Goal: Complete application form: Complete application form

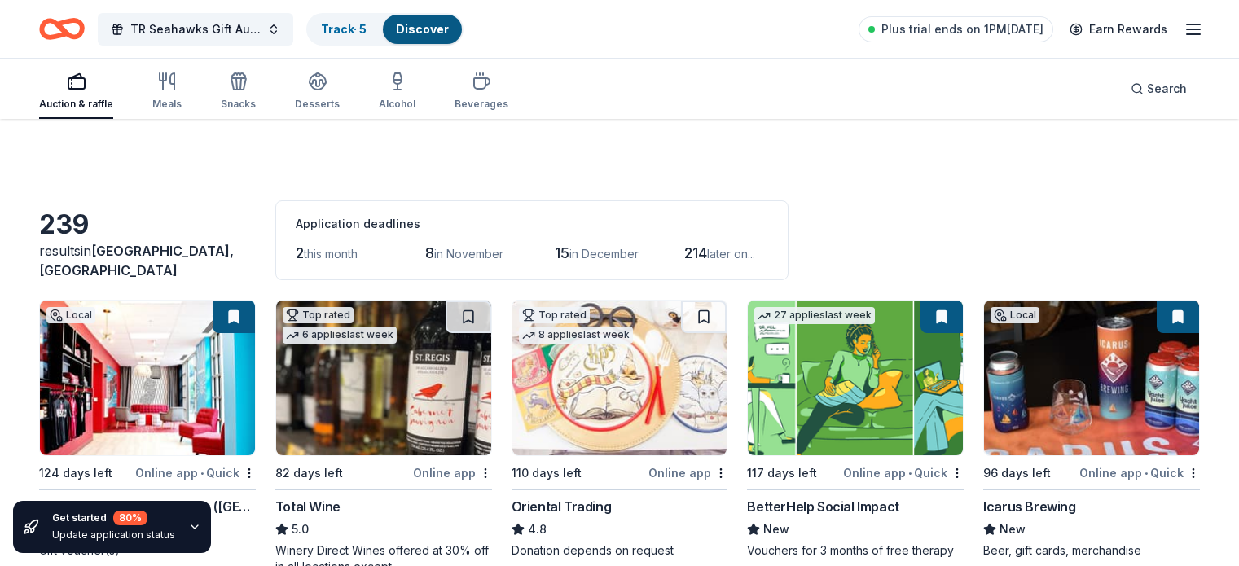
scroll to position [684, 0]
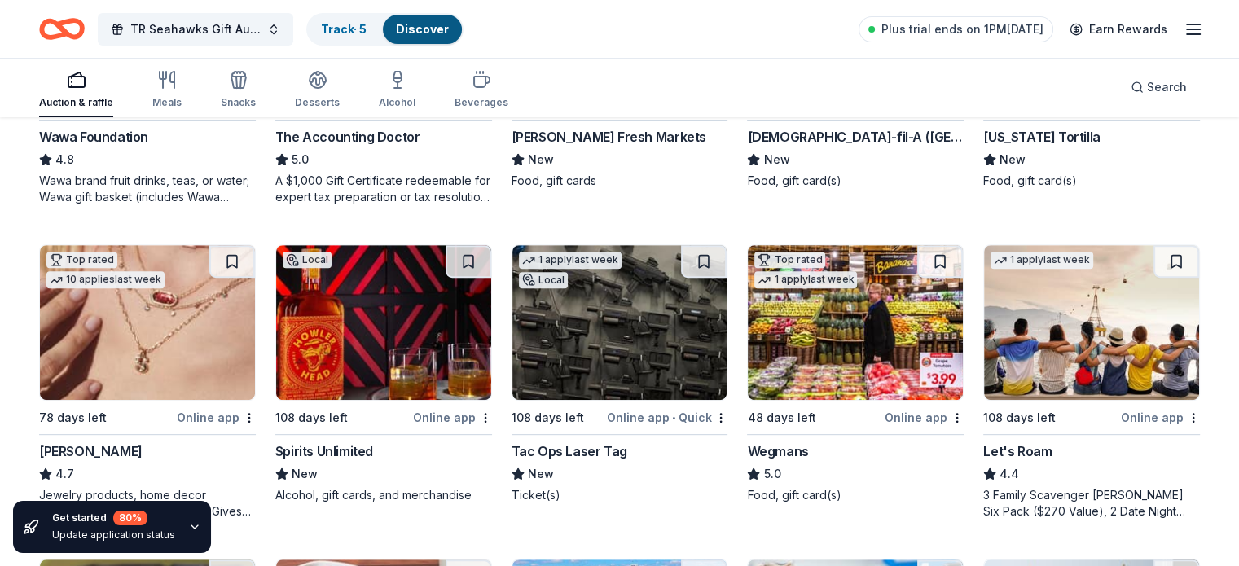
drag, startPoint x: 1132, startPoint y: 500, endPoint x: 1160, endPoint y: 504, distance: 28.0
click at [1160, 504] on div "3 Family Scavenger [PERSON_NAME] Six Pack ($270 Value), 2 Date Night Scavenger …" at bounding box center [1091, 503] width 217 height 33
click at [890, 417] on div "Online app" at bounding box center [923, 417] width 79 height 20
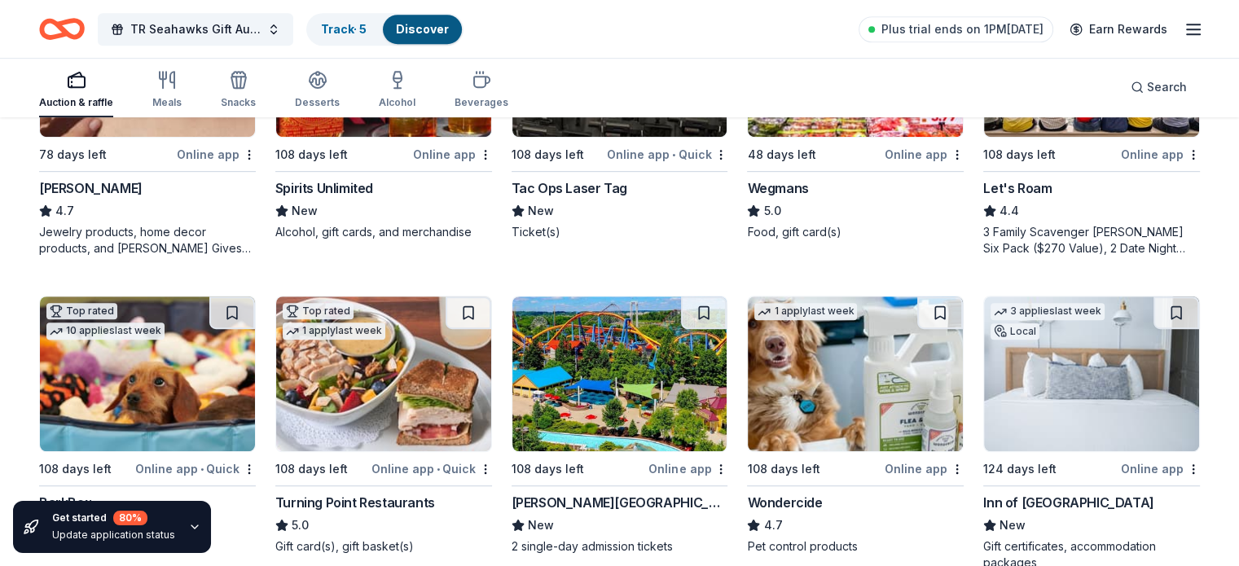
scroll to position [1081, 0]
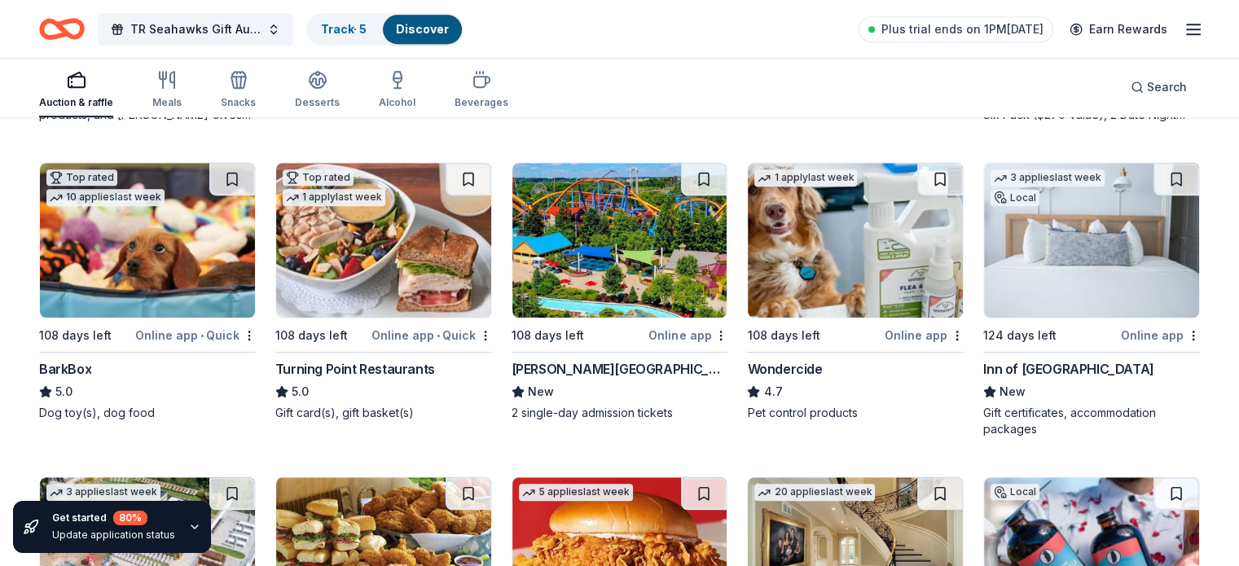
click at [182, 335] on div "Online app • Quick" at bounding box center [195, 335] width 121 height 20
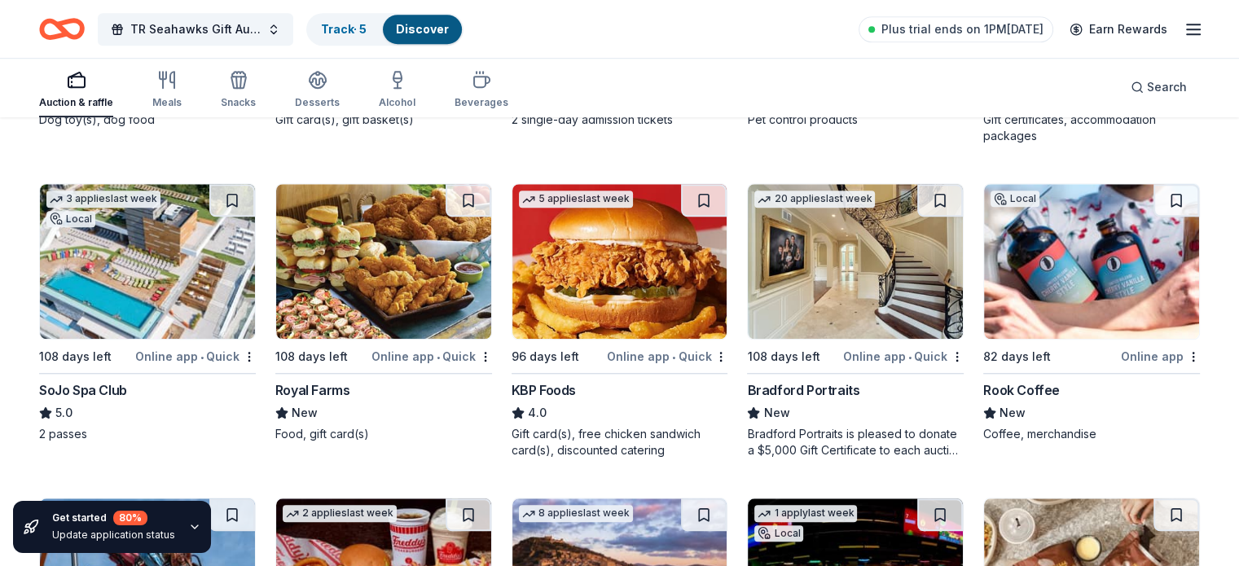
scroll to position [1417, 0]
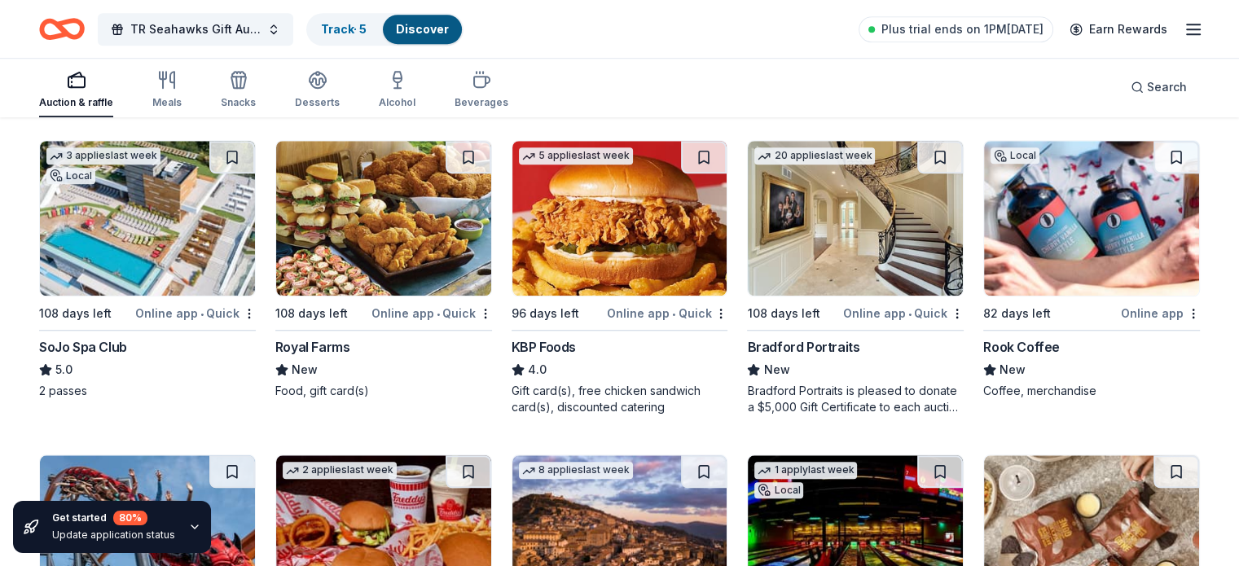
click at [184, 311] on div "Online app • Quick" at bounding box center [195, 313] width 121 height 20
click at [409, 305] on div "Online app • Quick" at bounding box center [431, 313] width 121 height 20
click at [853, 309] on div "Online app • Quick" at bounding box center [903, 313] width 121 height 20
click at [1120, 309] on div "Online app" at bounding box center [1159, 313] width 79 height 20
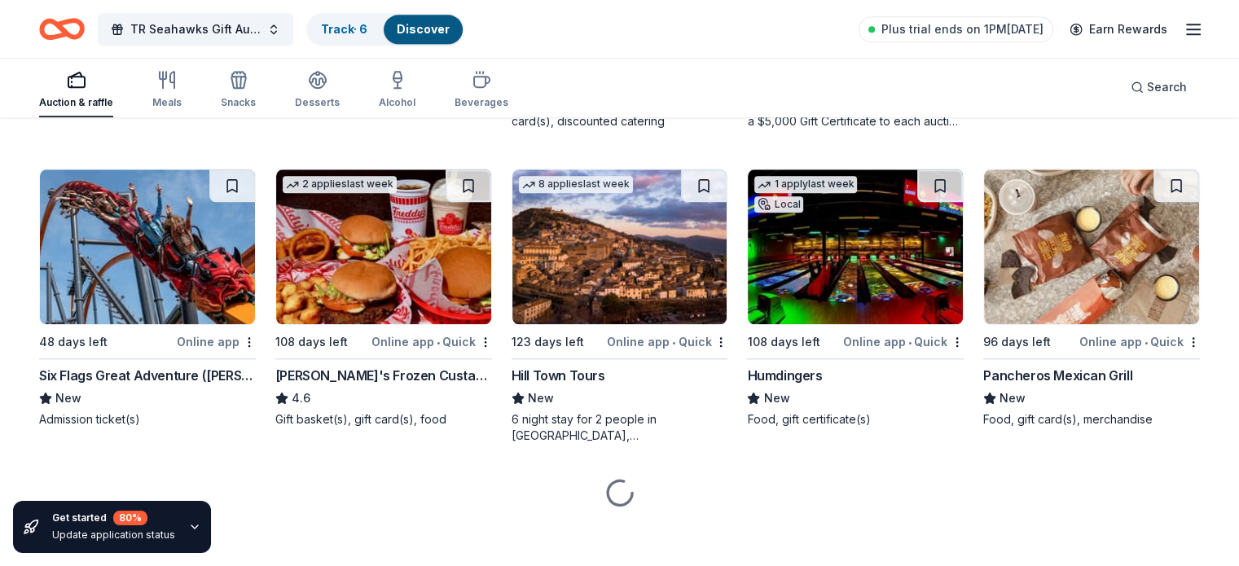
scroll to position [1708, 0]
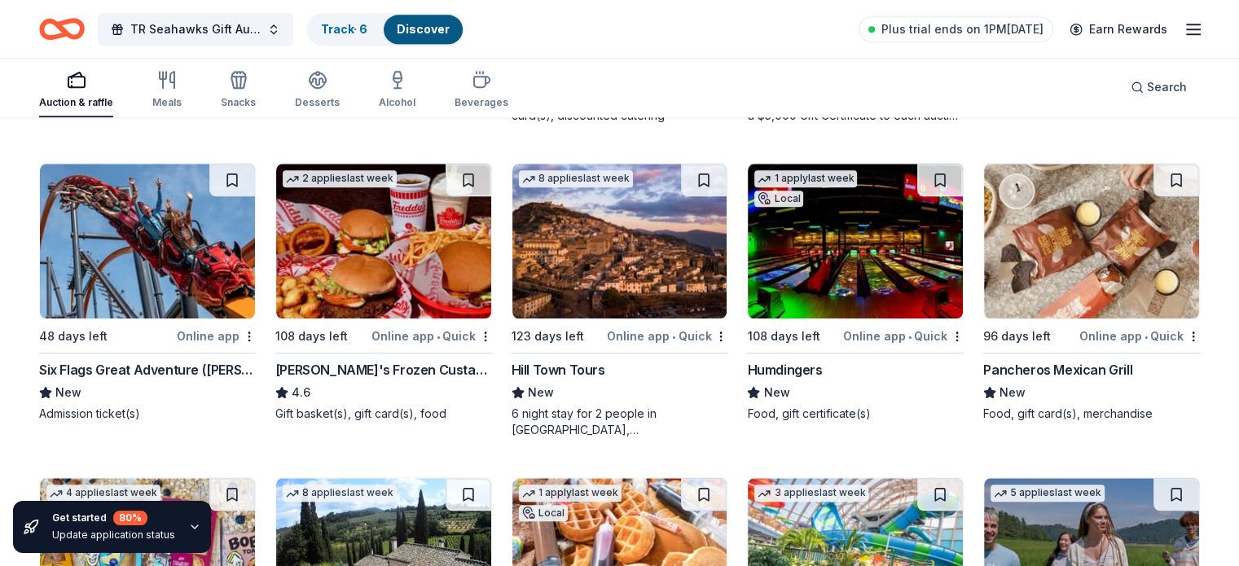
click at [229, 332] on div "Online app" at bounding box center [216, 336] width 79 height 20
click at [406, 331] on div "Online app • Quick" at bounding box center [431, 336] width 121 height 20
click at [623, 270] on img at bounding box center [619, 241] width 215 height 155
click at [860, 334] on div "Online app • Quick" at bounding box center [903, 336] width 121 height 20
click at [1100, 329] on div "Online app • Quick" at bounding box center [1139, 336] width 121 height 20
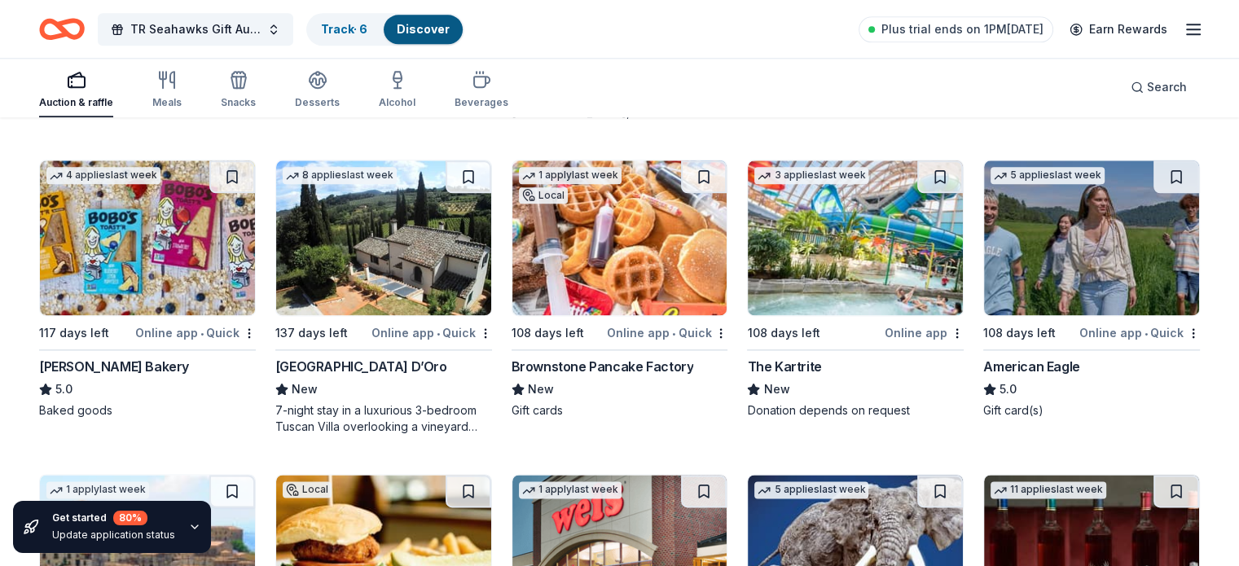
scroll to position [2107, 0]
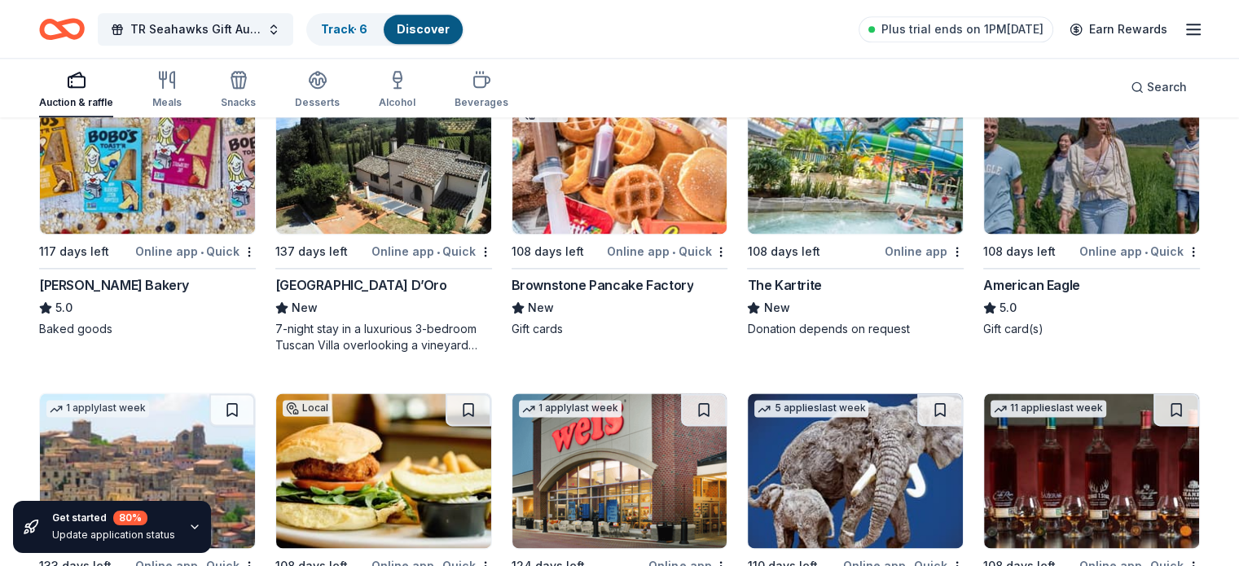
click at [181, 253] on div "Online app • Quick" at bounding box center [195, 251] width 121 height 20
click at [637, 250] on div "Online app • Quick" at bounding box center [667, 251] width 121 height 20
click at [895, 247] on div "Online app" at bounding box center [923, 251] width 79 height 20
click at [1092, 249] on div "Online app • Quick" at bounding box center [1139, 251] width 121 height 20
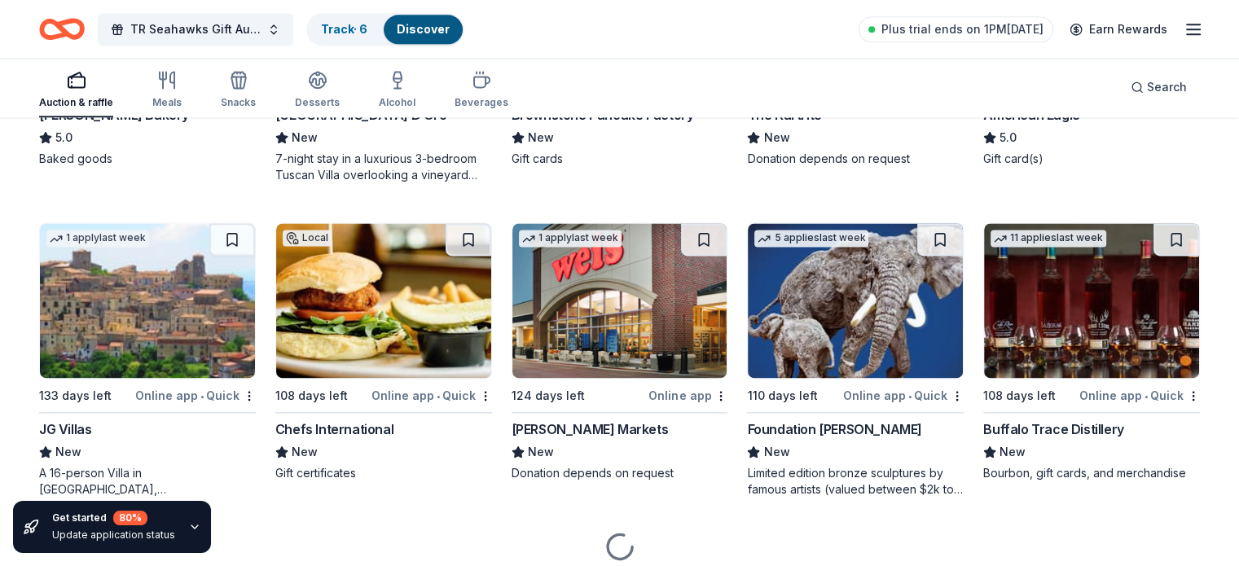
scroll to position [2337, 0]
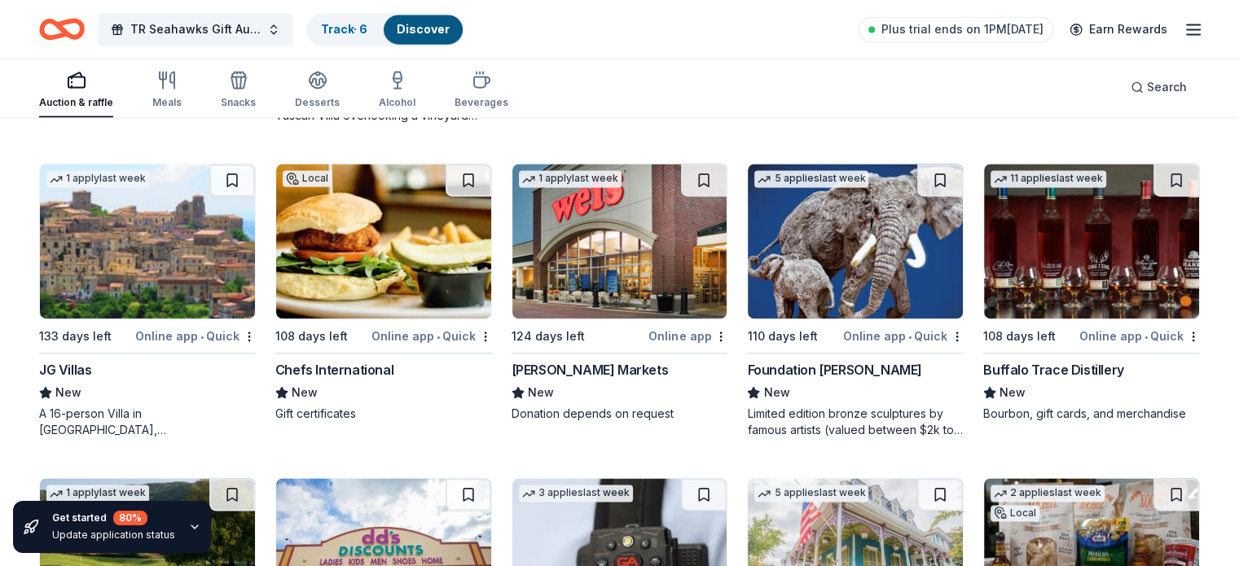
click at [1072, 363] on div "Buffalo Trace Distillery" at bounding box center [1053, 370] width 140 height 20
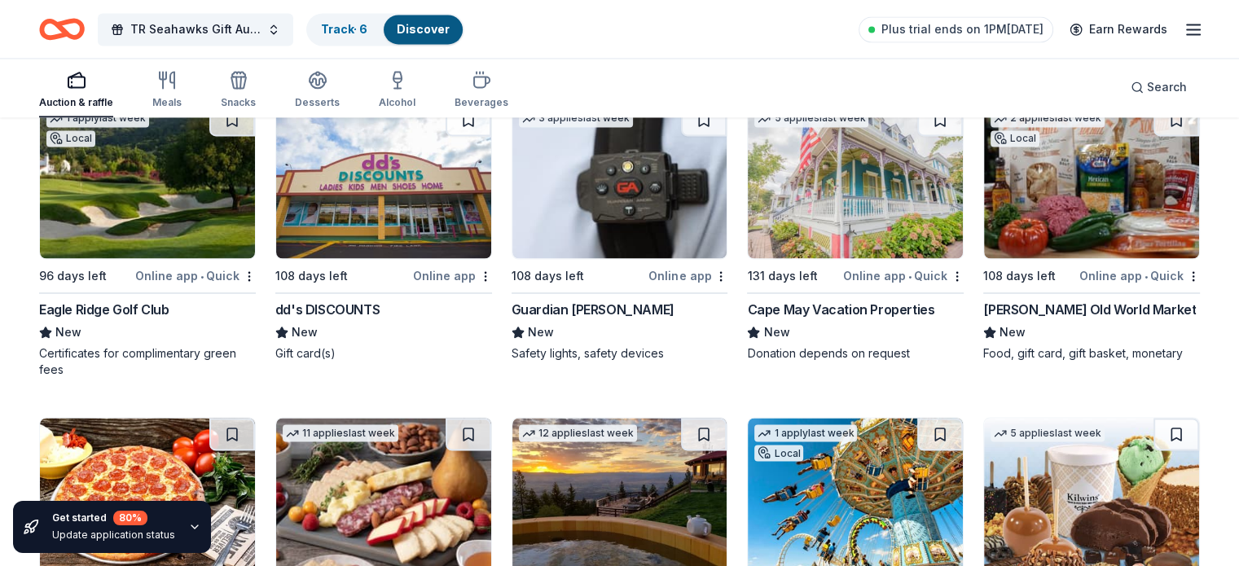
scroll to position [2716, 0]
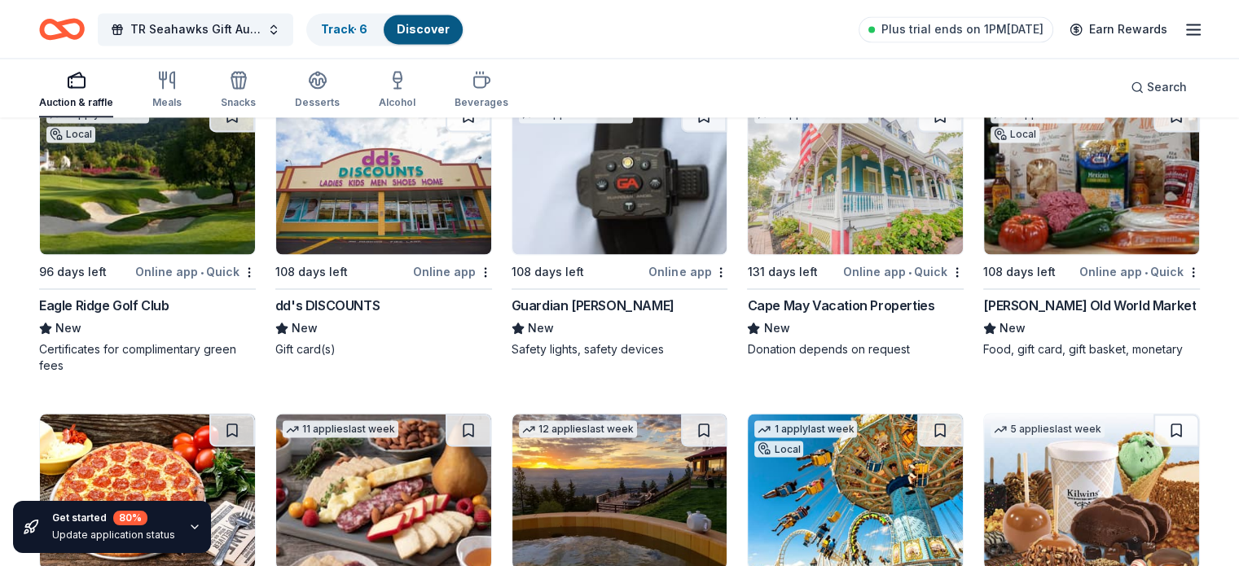
click at [173, 269] on div "Online app • Quick" at bounding box center [195, 271] width 121 height 20
click at [662, 264] on div "Online app" at bounding box center [687, 271] width 79 height 20
click at [857, 263] on div "Online app • Quick" at bounding box center [903, 271] width 121 height 20
click at [1081, 265] on div "Online app • Quick" at bounding box center [1139, 271] width 121 height 20
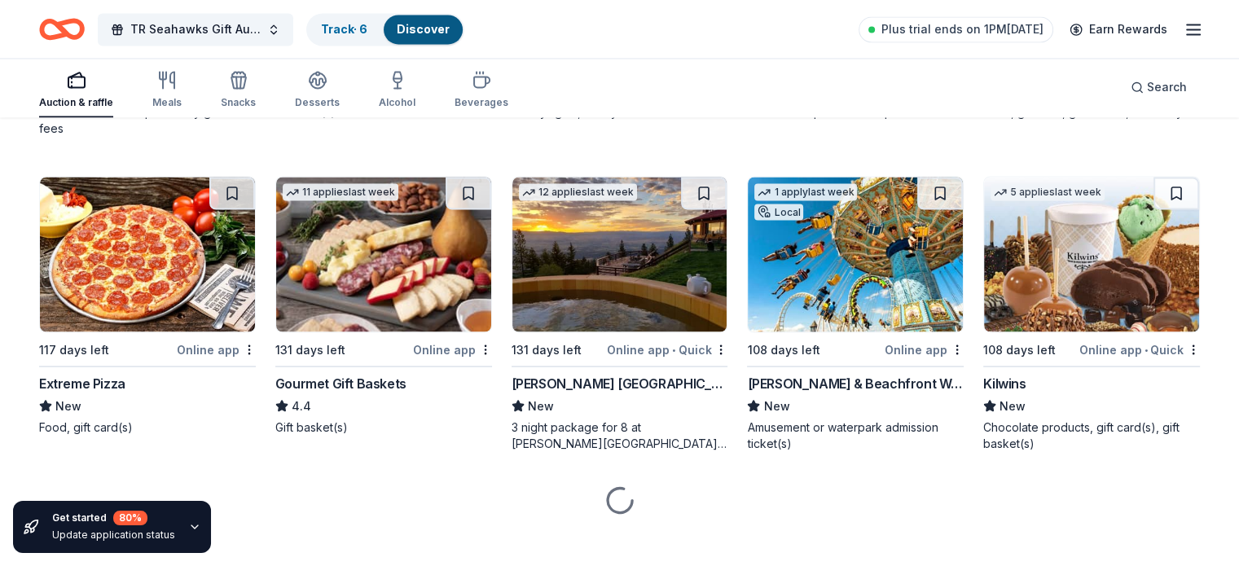
scroll to position [2965, 0]
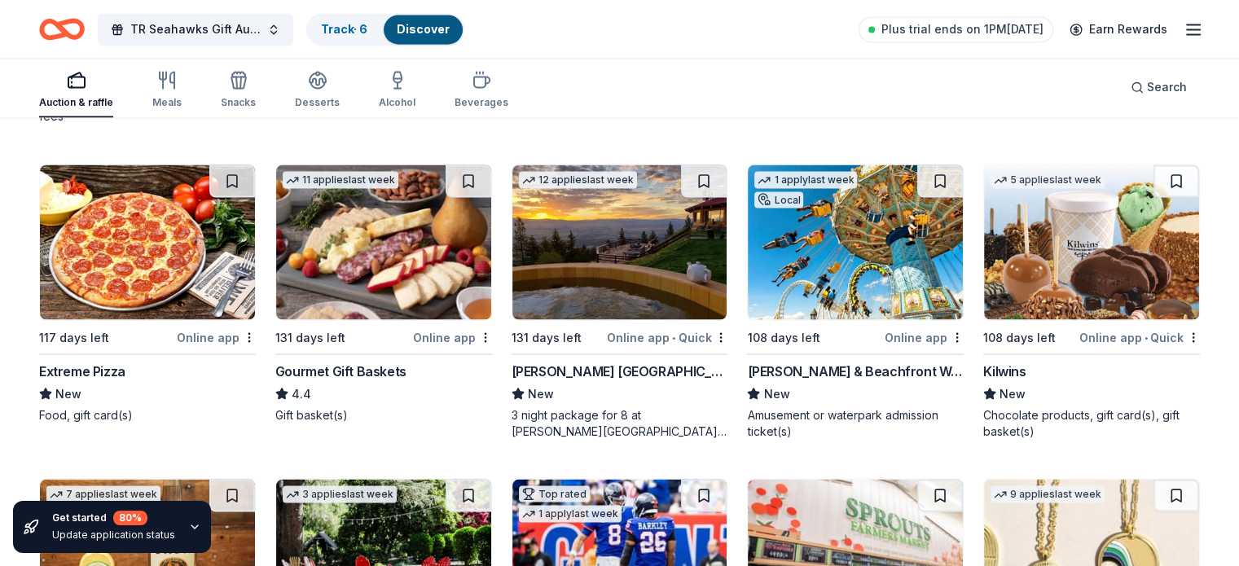
click at [212, 335] on div "Online app" at bounding box center [216, 337] width 79 height 20
click at [442, 334] on div "Online app" at bounding box center [452, 337] width 79 height 20
click at [821, 362] on div "Morey's Piers & Beachfront Waterparks" at bounding box center [855, 371] width 217 height 20
click at [1081, 332] on div "Online app • Quick" at bounding box center [1139, 337] width 121 height 20
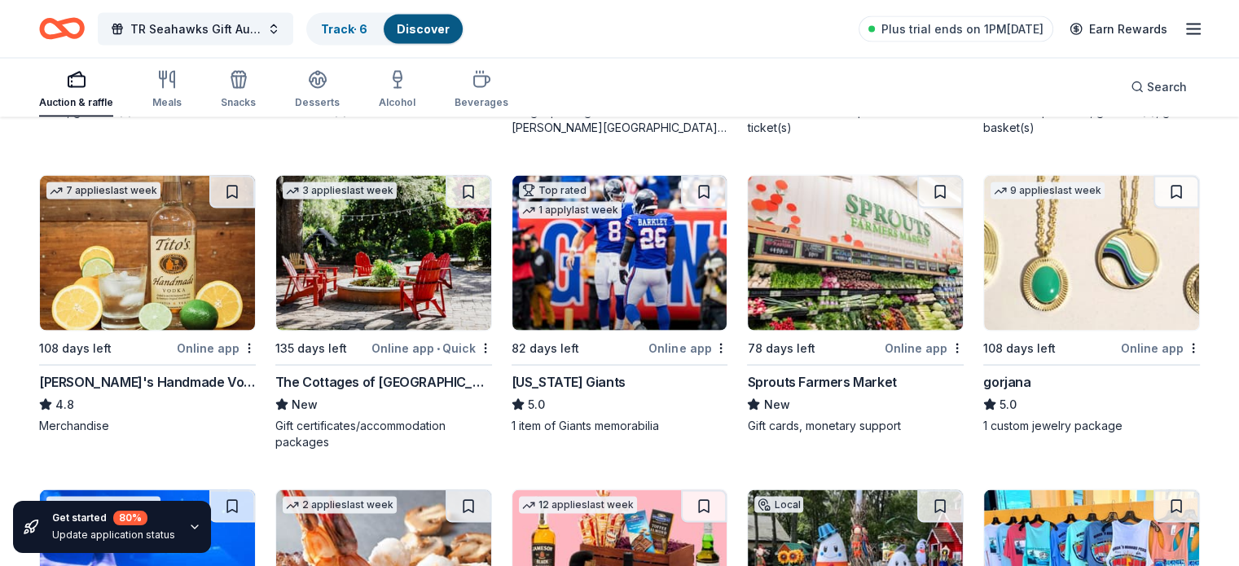
scroll to position [3323, 0]
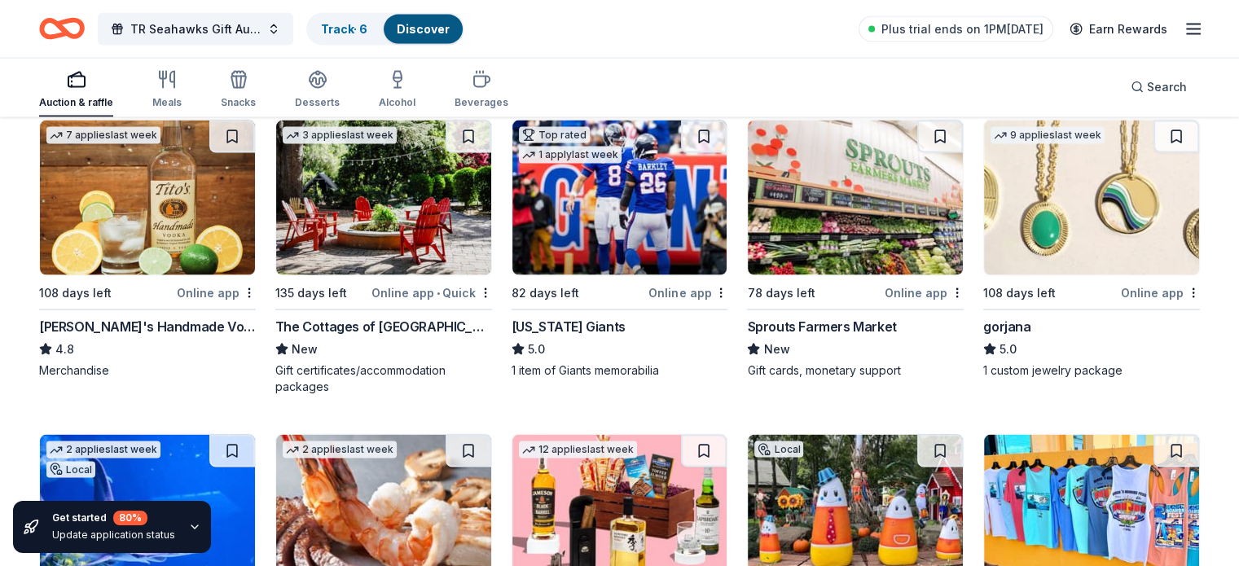
click at [215, 286] on div "Online app" at bounding box center [216, 293] width 79 height 20
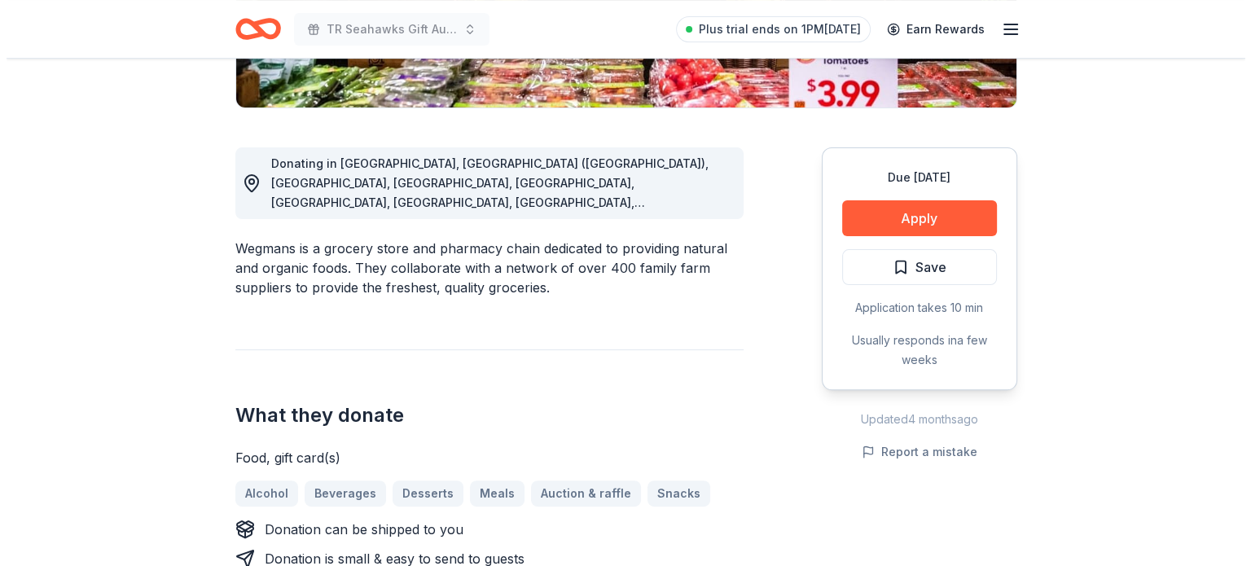
scroll to position [401, 0]
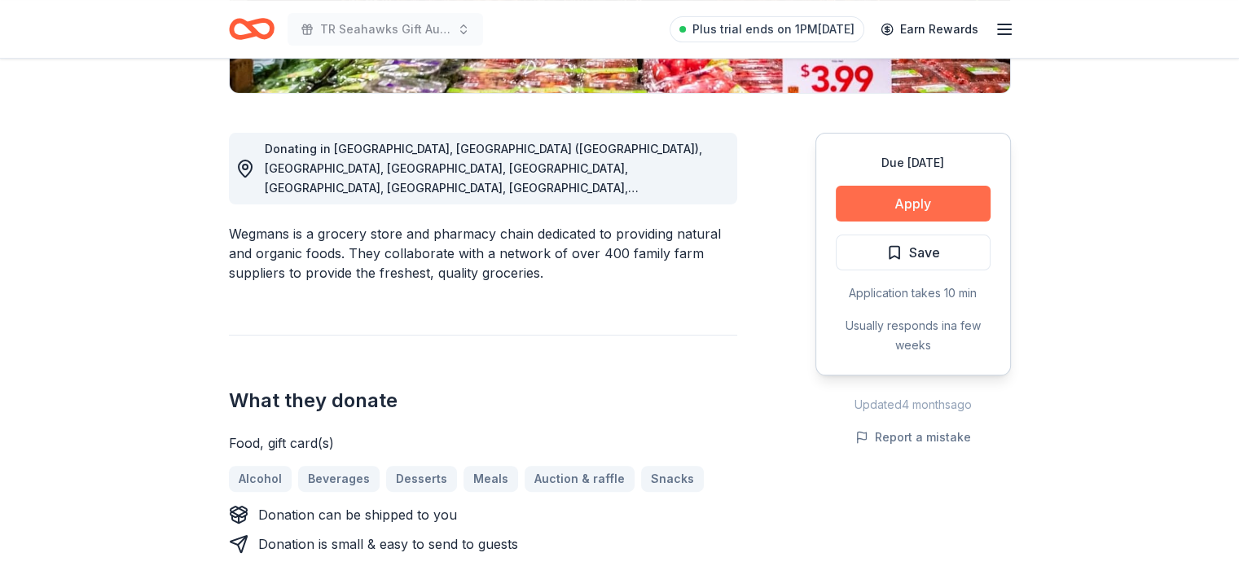
click at [912, 210] on button "Apply" at bounding box center [912, 204] width 155 height 36
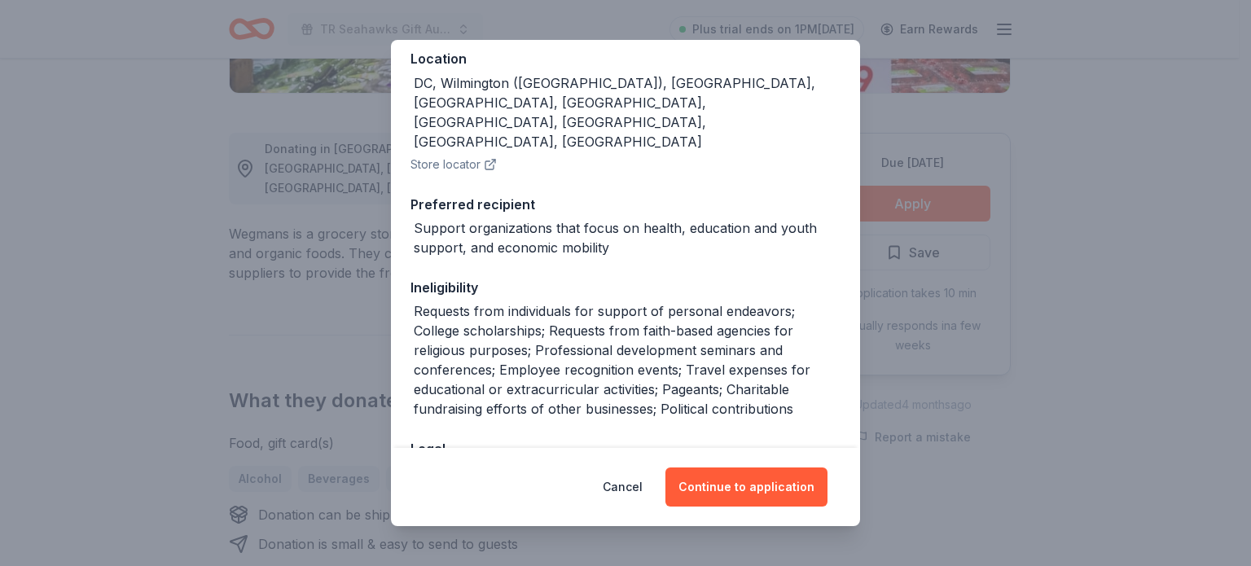
scroll to position [250, 0]
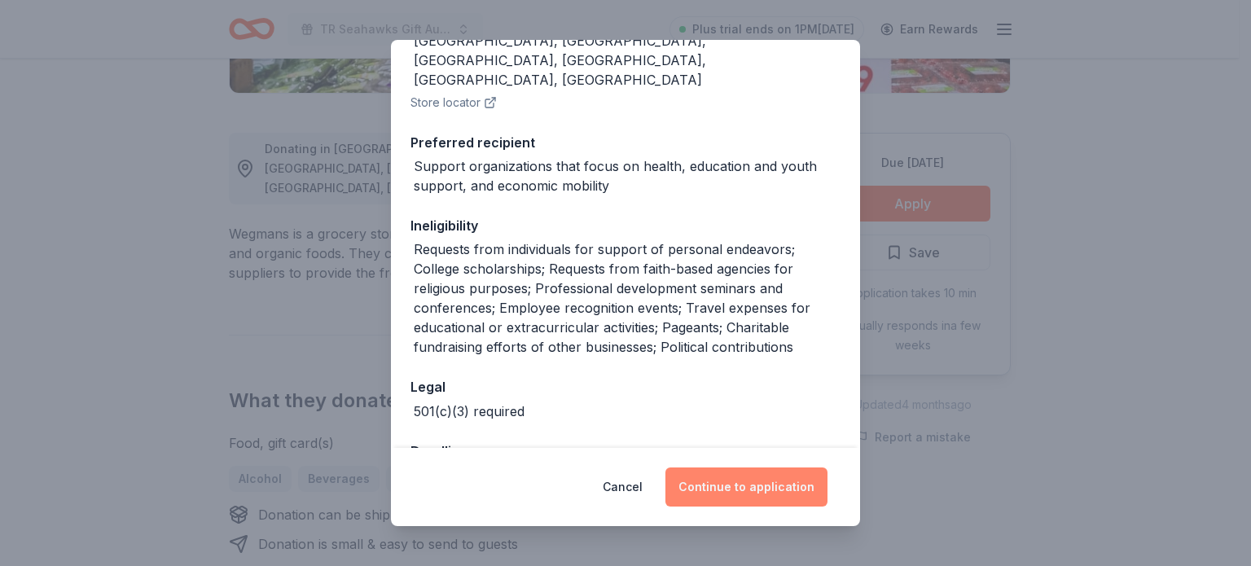
click at [756, 476] on button "Continue to application" at bounding box center [746, 486] width 162 height 39
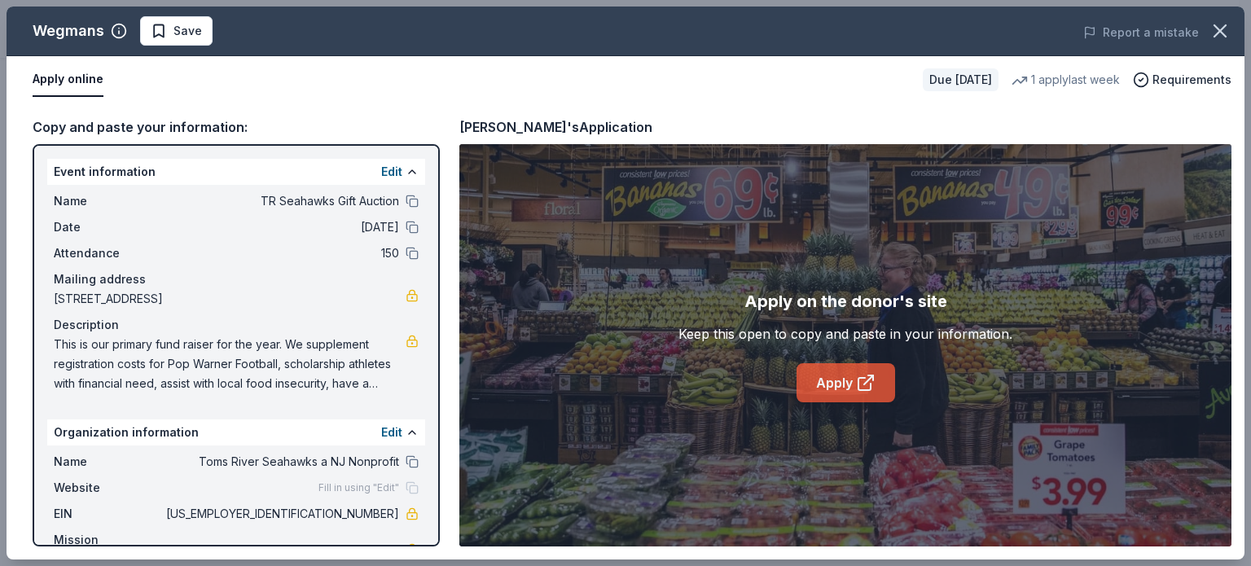
click at [841, 375] on link "Apply" at bounding box center [845, 382] width 99 height 39
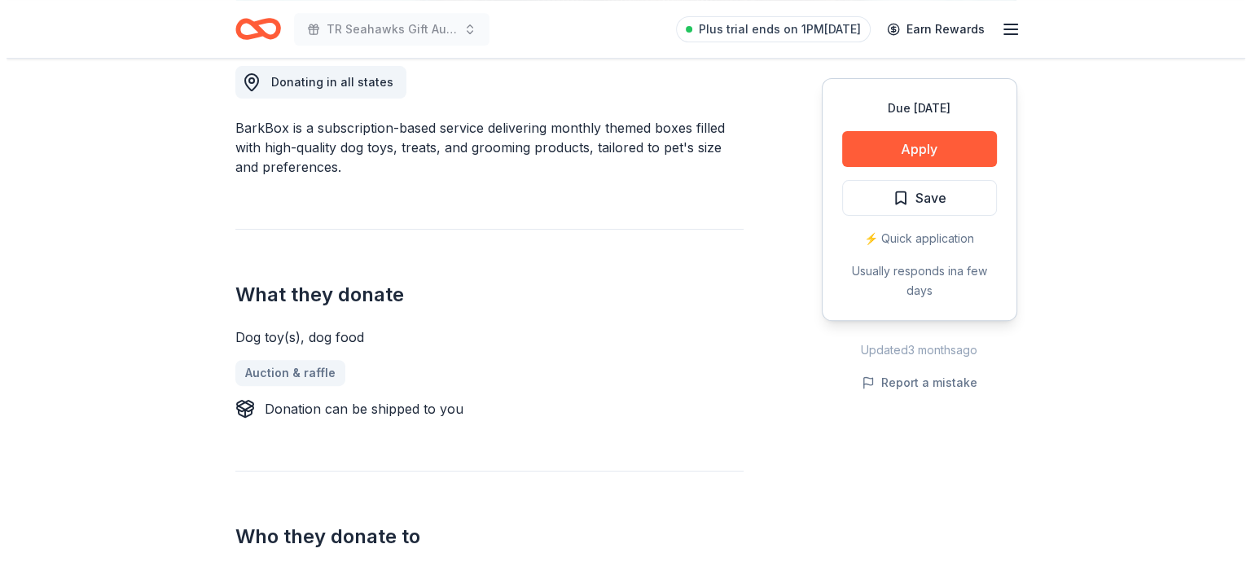
scroll to position [445, 0]
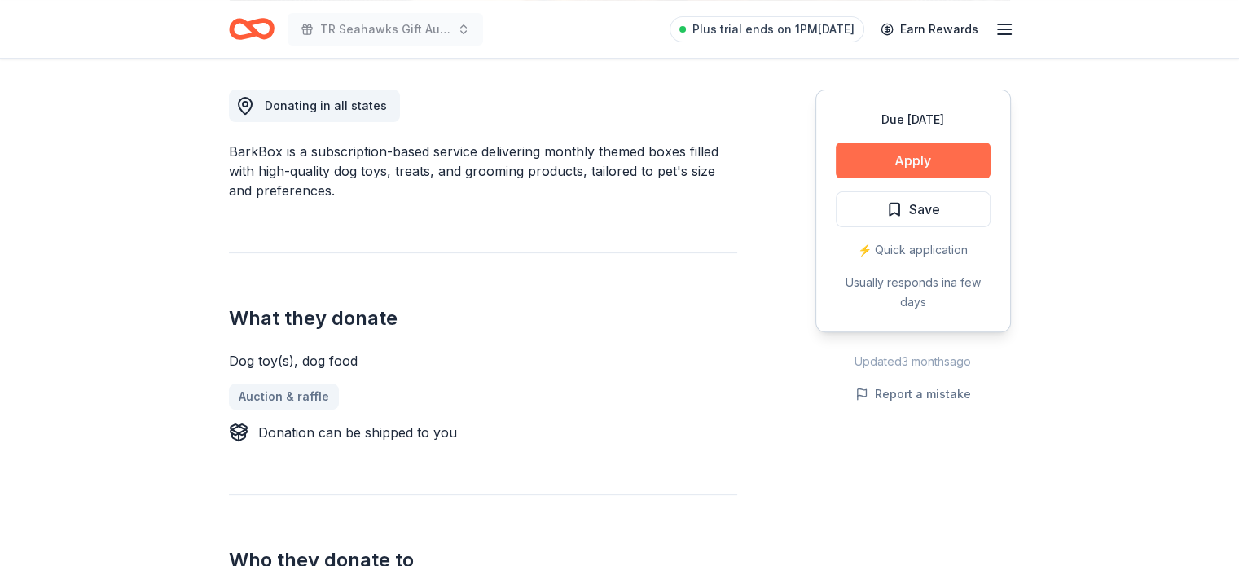
click at [857, 159] on button "Apply" at bounding box center [912, 160] width 155 height 36
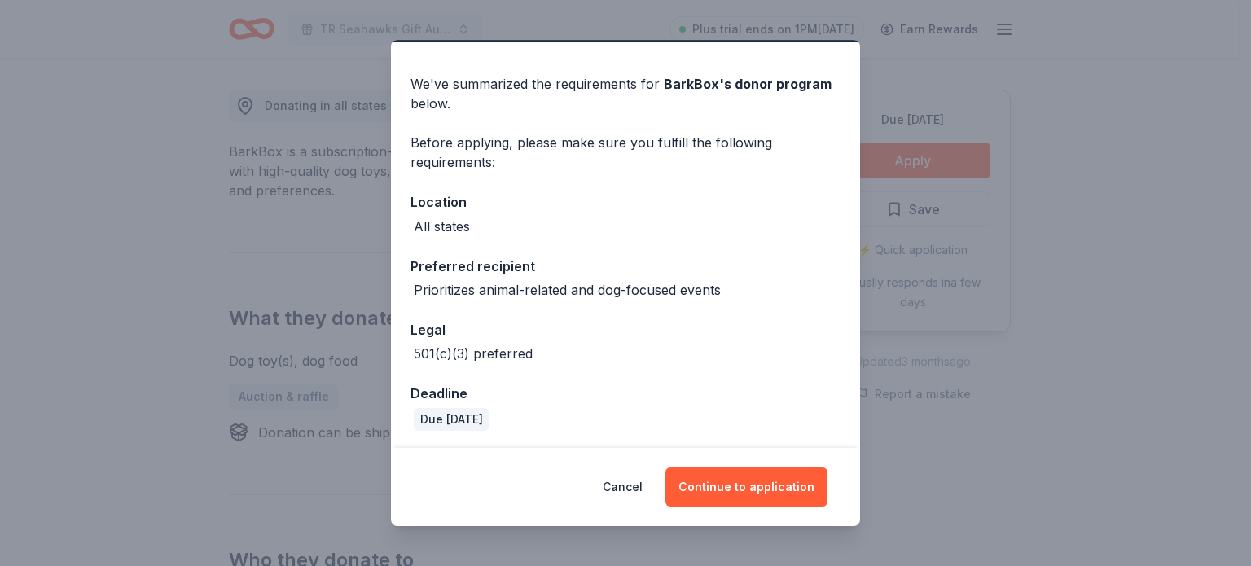
scroll to position [46, 0]
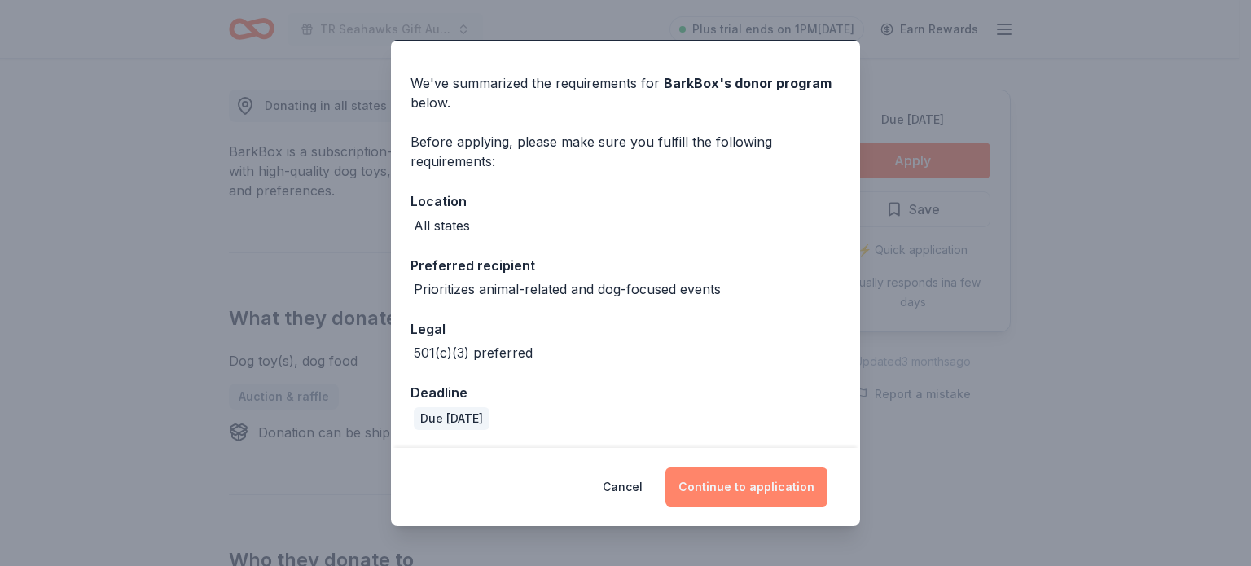
click at [752, 486] on button "Continue to application" at bounding box center [746, 486] width 162 height 39
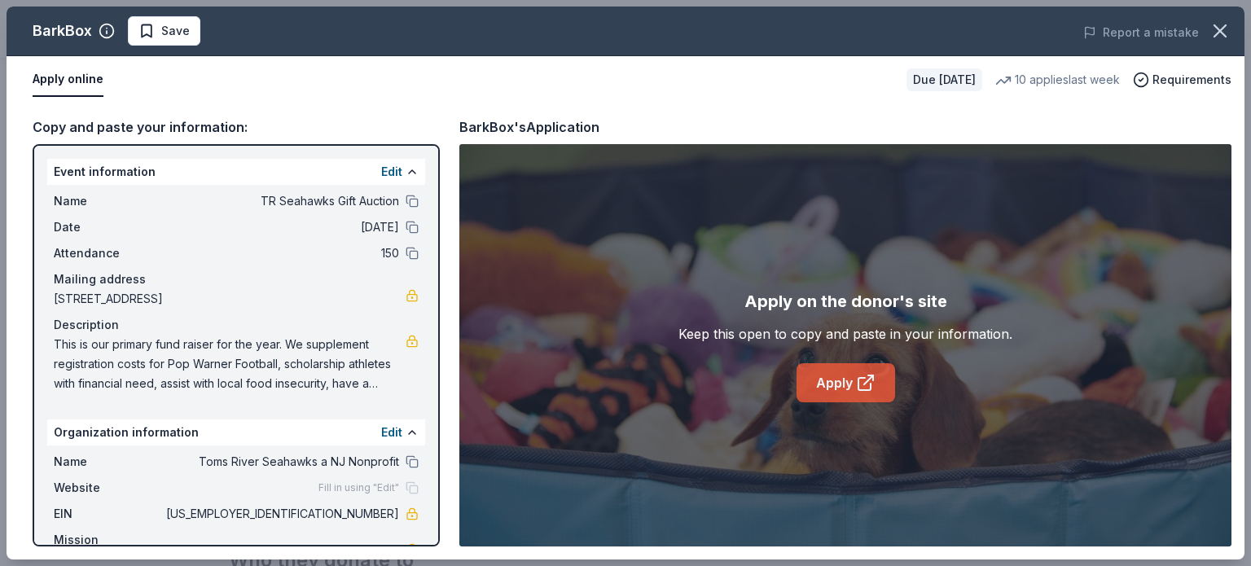
click at [847, 380] on link "Apply" at bounding box center [845, 382] width 99 height 39
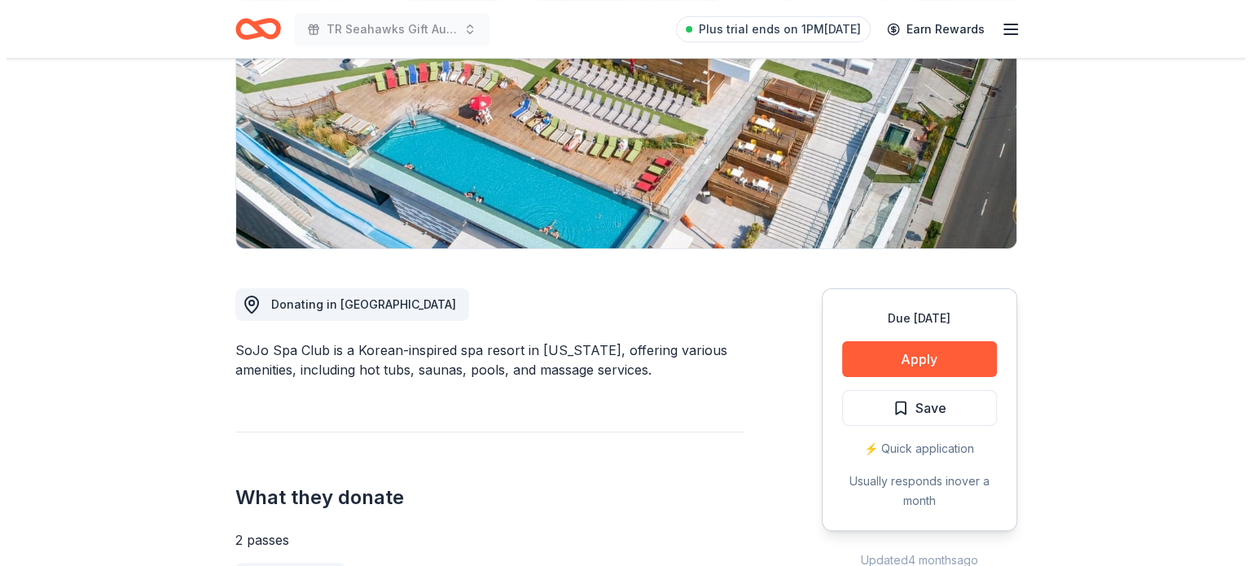
scroll to position [255, 0]
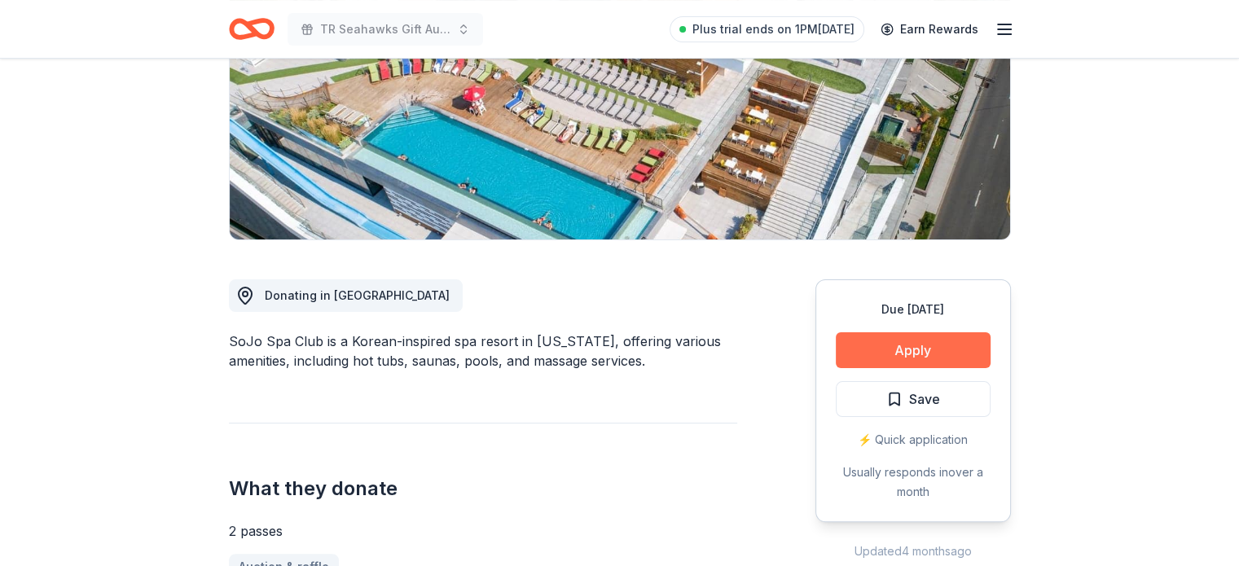
click at [880, 353] on button "Apply" at bounding box center [912, 350] width 155 height 36
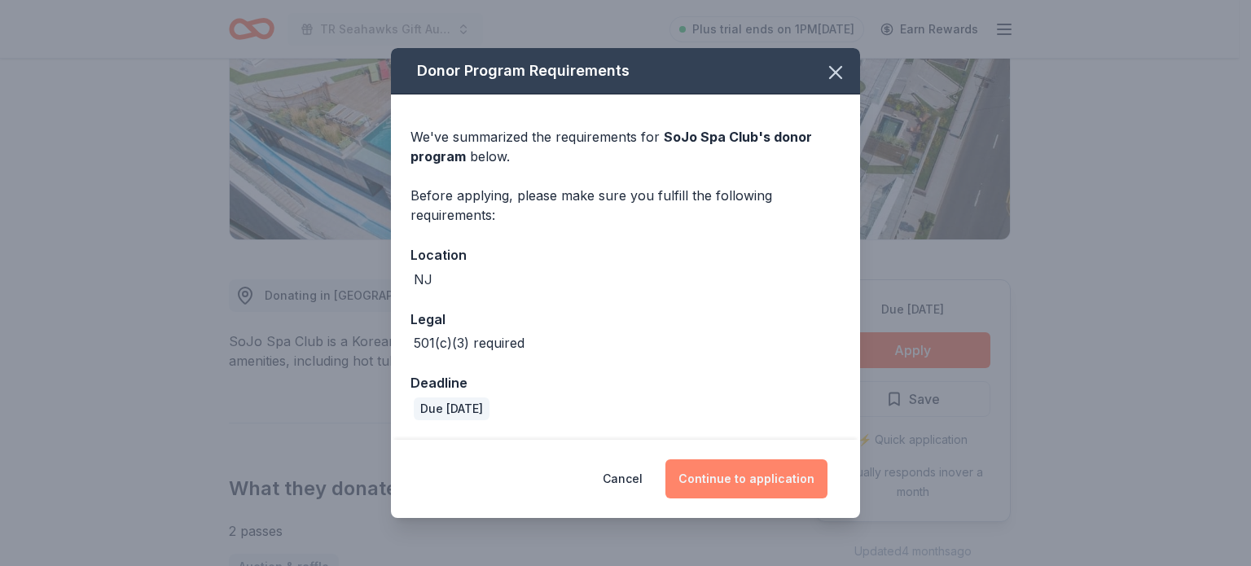
click at [727, 478] on button "Continue to application" at bounding box center [746, 478] width 162 height 39
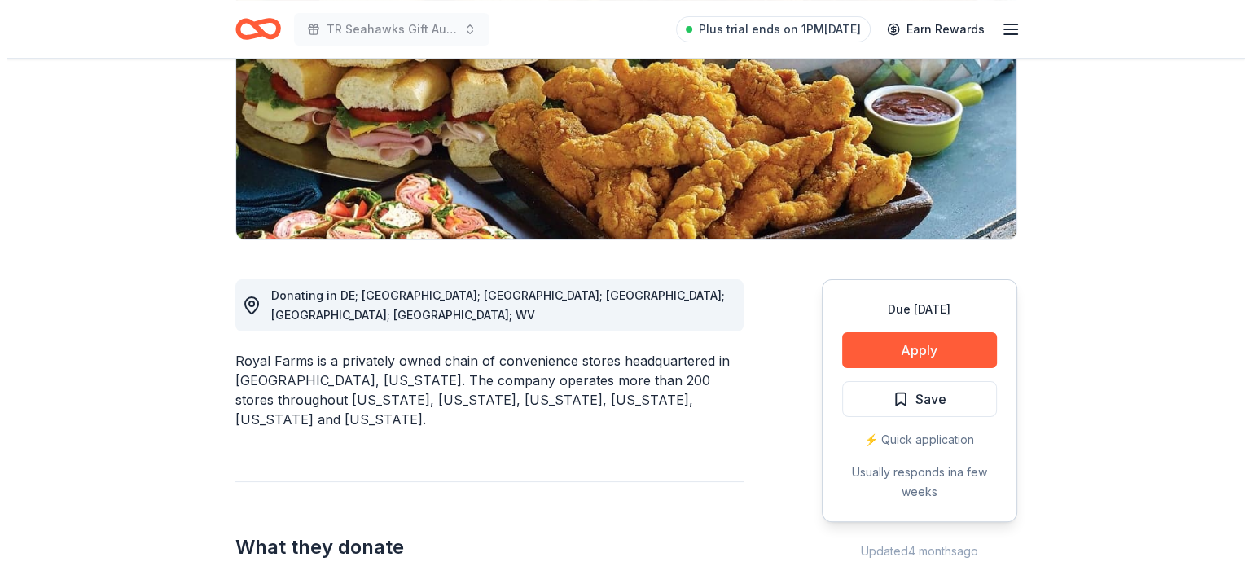
scroll to position [258, 0]
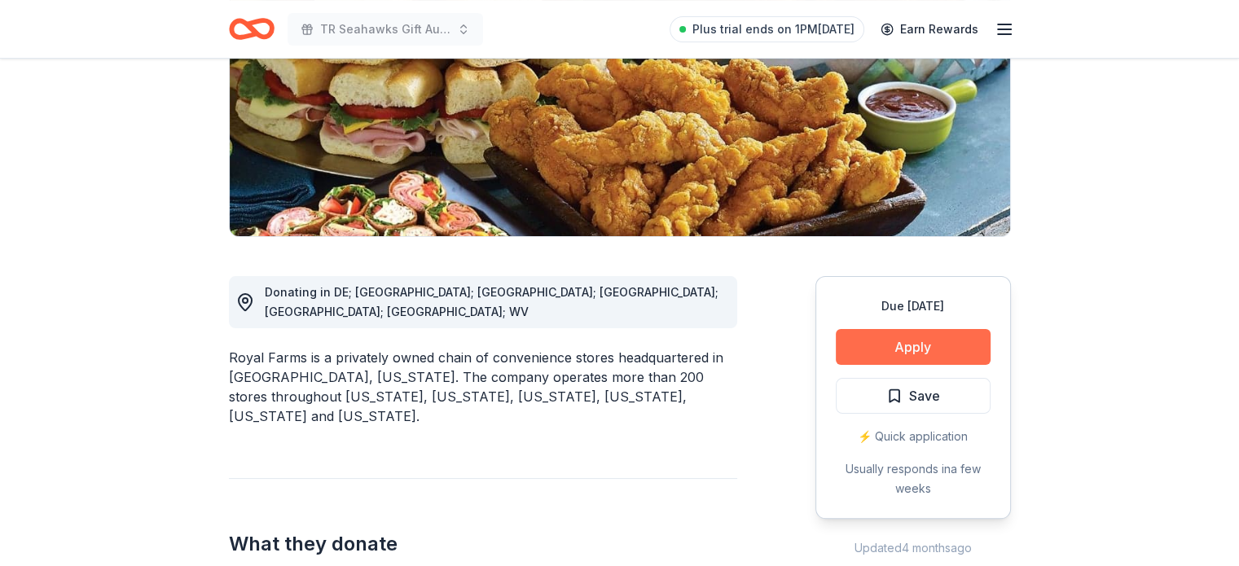
click at [893, 350] on button "Apply" at bounding box center [912, 347] width 155 height 36
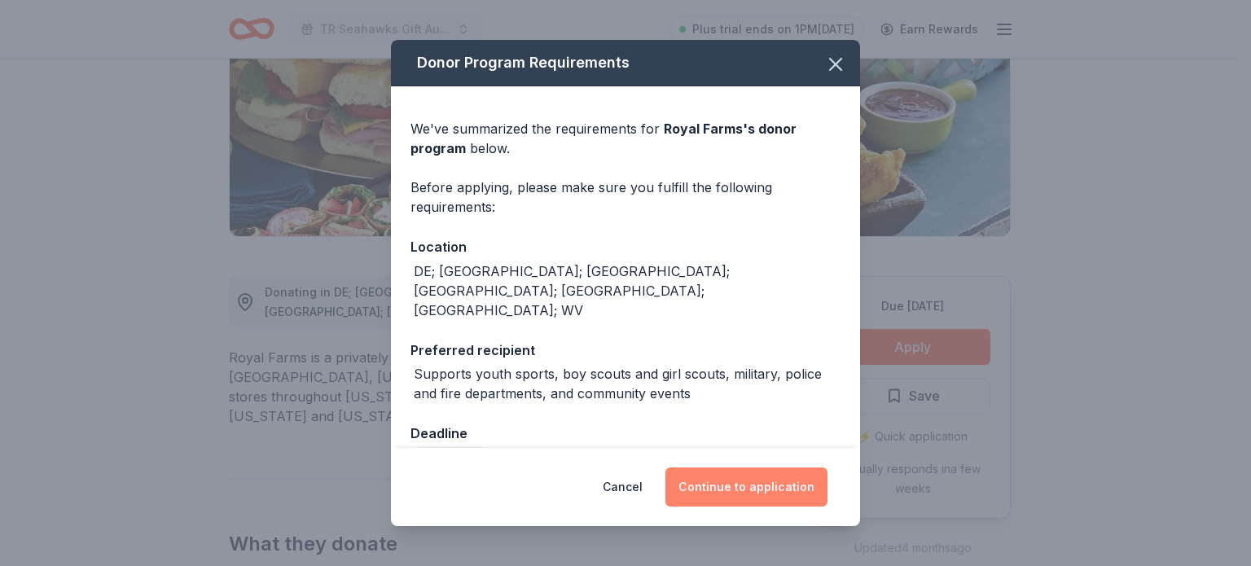
click at [751, 489] on button "Continue to application" at bounding box center [746, 486] width 162 height 39
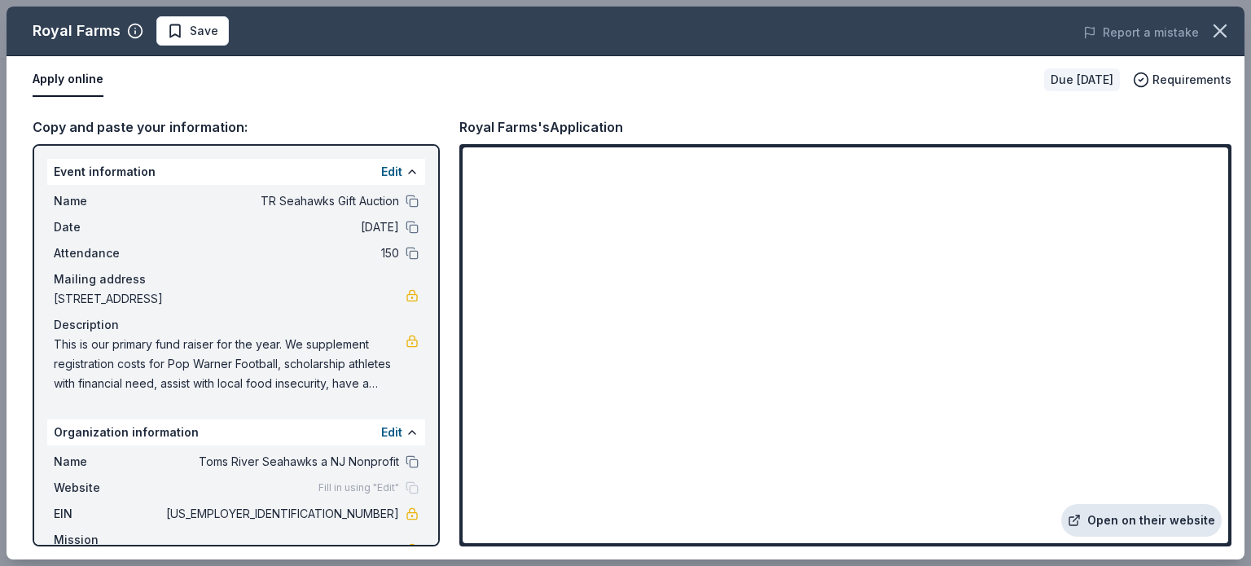
click at [1158, 521] on link "Open on their website" at bounding box center [1141, 520] width 160 height 33
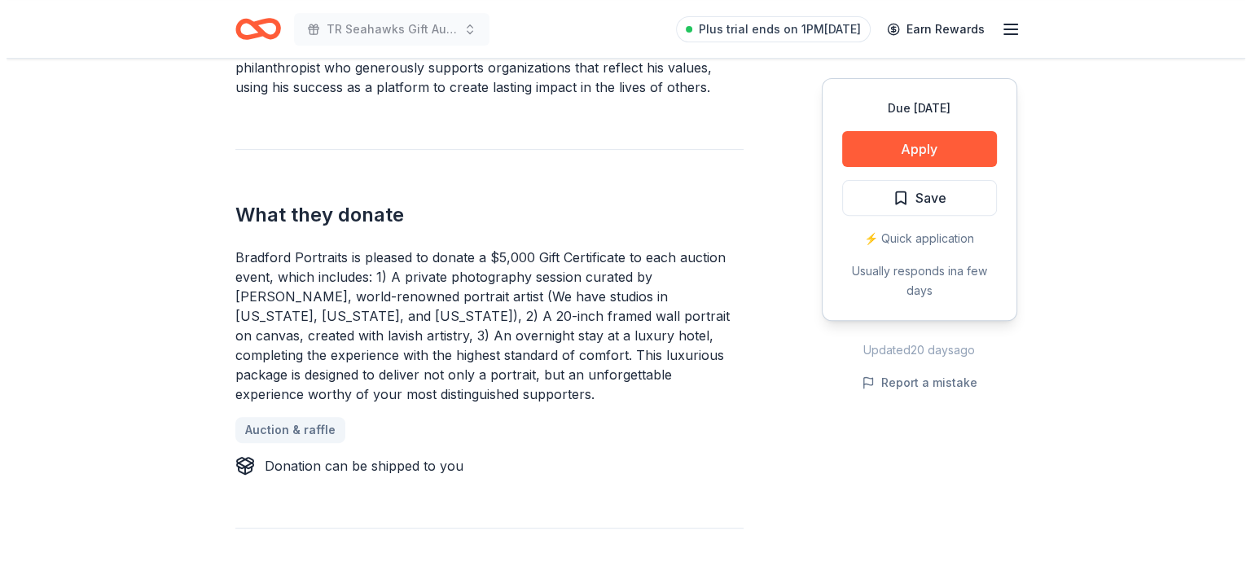
scroll to position [593, 0]
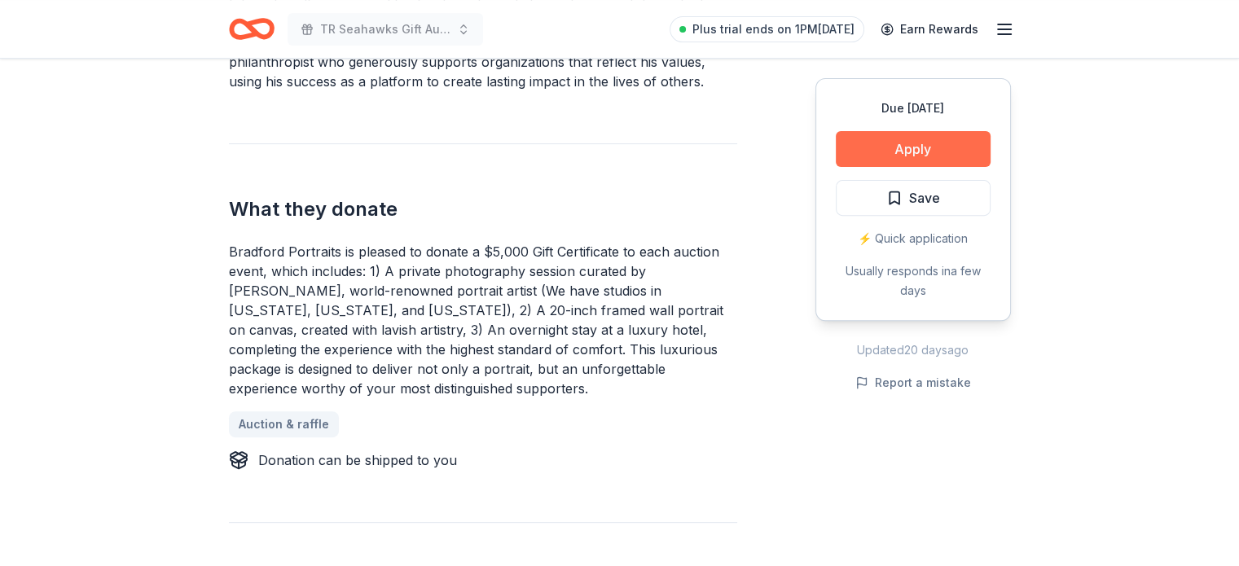
click at [882, 151] on button "Apply" at bounding box center [912, 149] width 155 height 36
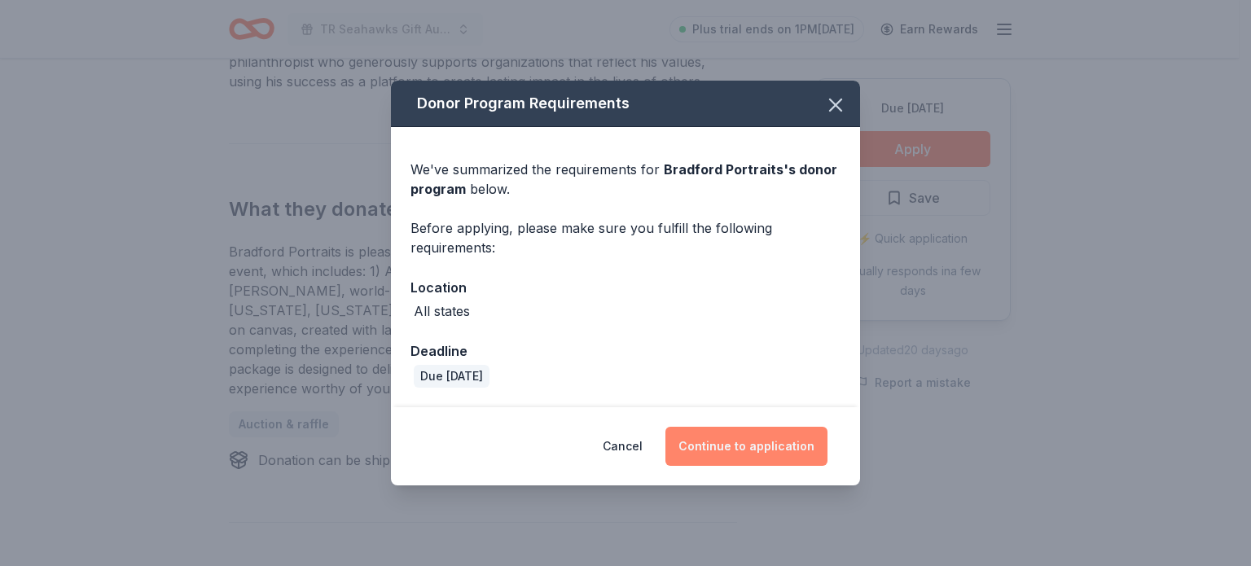
click at [730, 454] on button "Continue to application" at bounding box center [746, 446] width 162 height 39
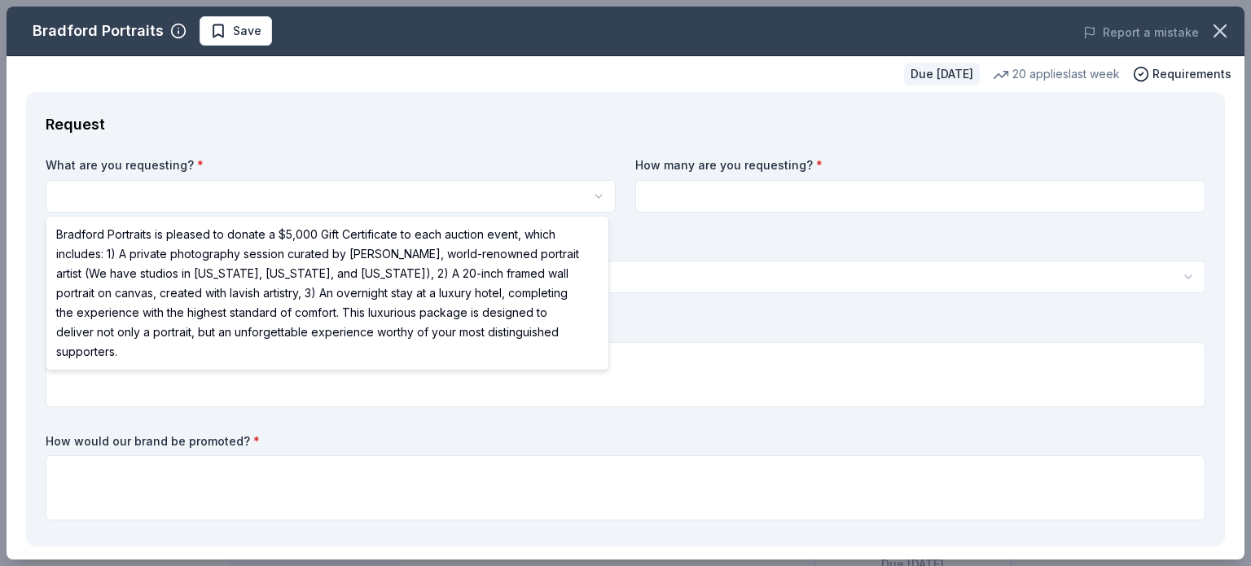
click at [198, 200] on html "TR Seahawks Gift Auction Save Apply Due in 108 days Share Bradford Portraits Ne…" at bounding box center [625, 283] width 1251 height 566
select select "Bradford Portraits is pleased to donate a $5,000 Gift Certificate to each aucti…"
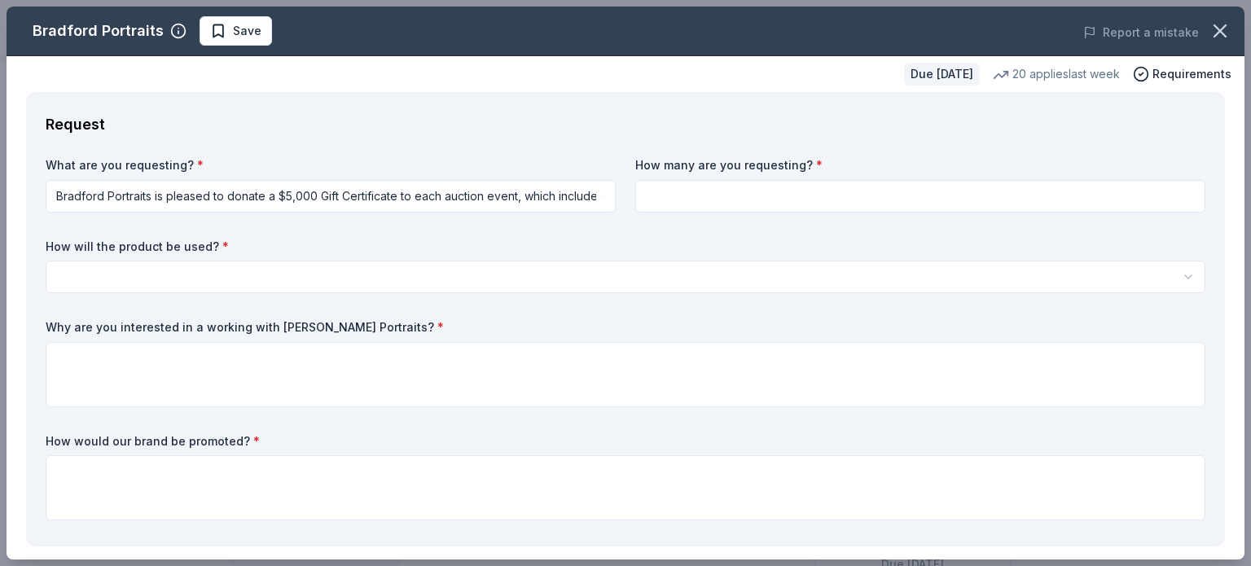
click at [669, 191] on input at bounding box center [920, 196] width 570 height 33
type input "1"
click at [234, 277] on html "TR Seahawks Gift Auction Save Apply Due in 108 days Share Bradford Portraits Ne…" at bounding box center [625, 283] width 1251 height 566
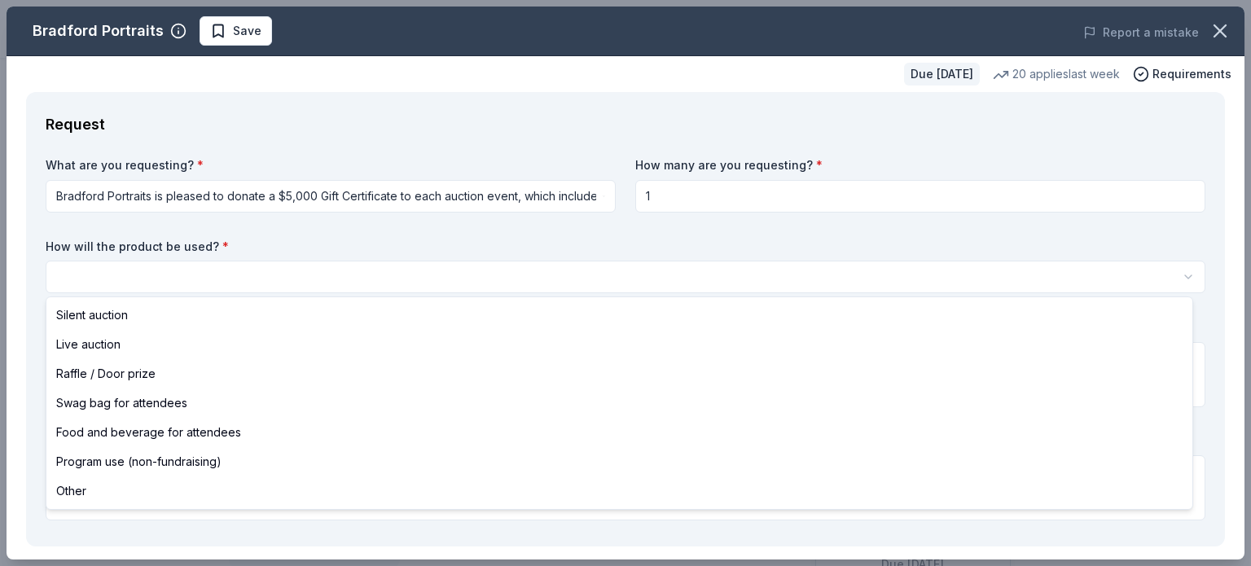
select select "raffleDoorPrize"
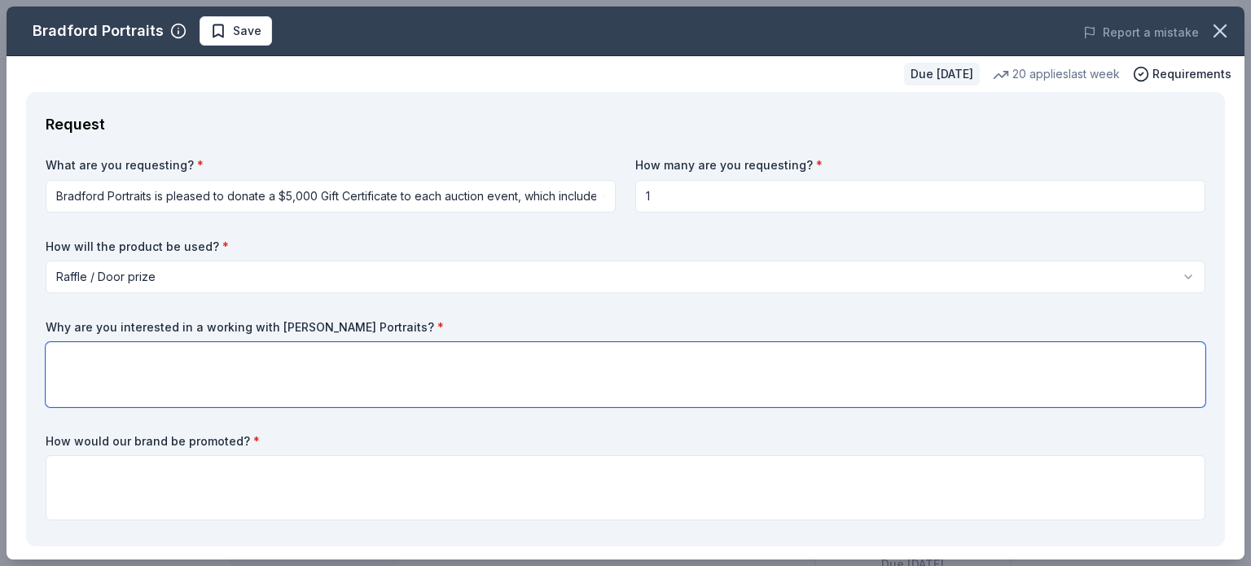
click at [102, 366] on textarea at bounding box center [626, 374] width 1160 height 65
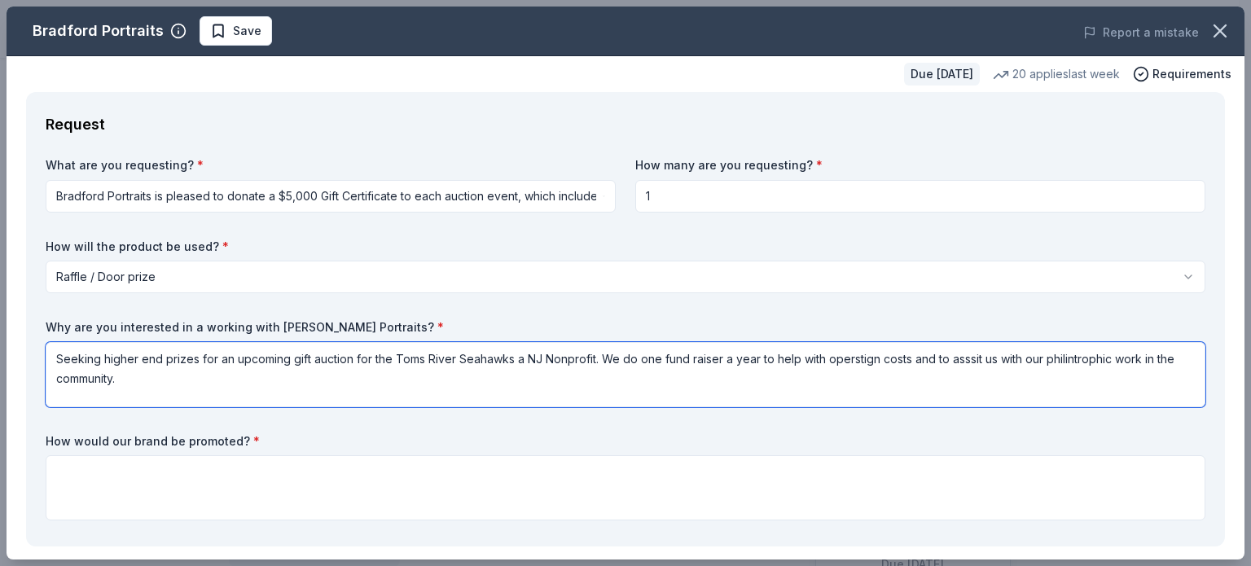
click at [849, 360] on textarea "Seeking higher end prizes for an upcoming gift auction for the Toms River Seaha…" at bounding box center [626, 374] width 1160 height 65
click at [954, 362] on textarea "Seeking higher end prizes for an upcoming gift auction for the Toms River Seaha…" at bounding box center [626, 374] width 1160 height 65
click at [1085, 353] on textarea "Seeking higher end prizes for an upcoming gift auction for the Toms River Seaha…" at bounding box center [626, 374] width 1160 height 65
click at [158, 378] on textarea "Seeking higher end prizes for an upcoming gift auction for the Toms River Seaha…" at bounding box center [626, 374] width 1160 height 65
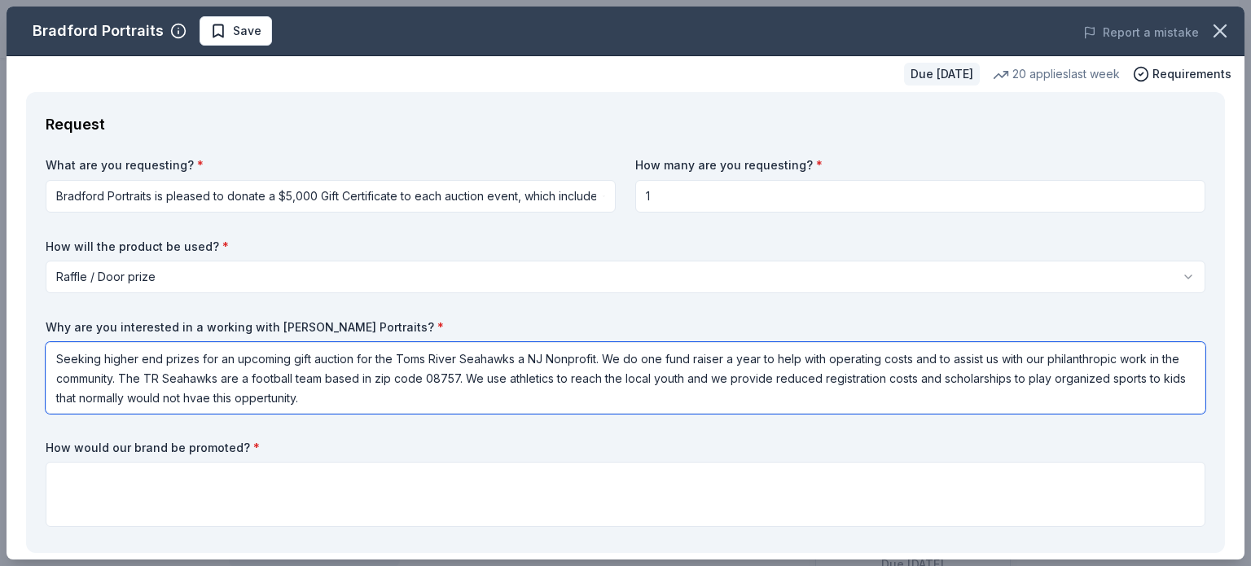
click at [241, 403] on textarea "Seeking higher end prizes for an upcoming gift auction for the Toms River Seaha…" at bounding box center [626, 378] width 1160 height 72
click at [306, 397] on textarea "Seeking higher end prizes for an upcoming gift auction for the Toms River Seaha…" at bounding box center [626, 378] width 1160 height 72
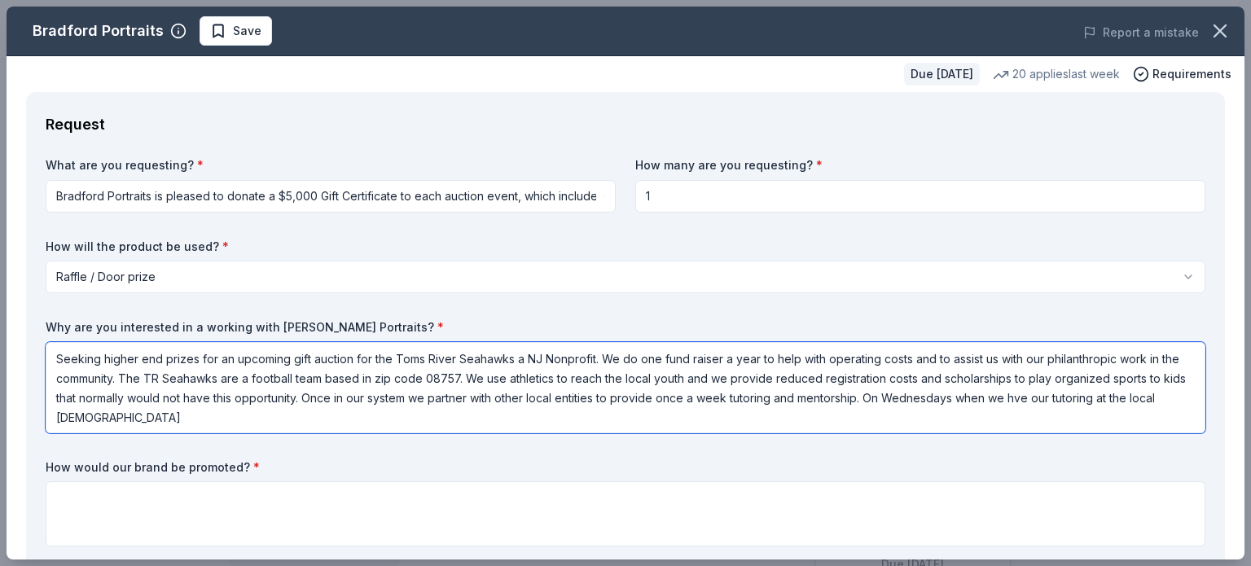
click at [1054, 400] on textarea "Seeking higher end prizes for an upcoming gift auction for the Toms River Seaha…" at bounding box center [626, 387] width 1160 height 91
click at [170, 415] on textarea "Seeking higher end prizes for an upcoming gift auction for the Toms River Seaha…" at bounding box center [626, 387] width 1160 height 91
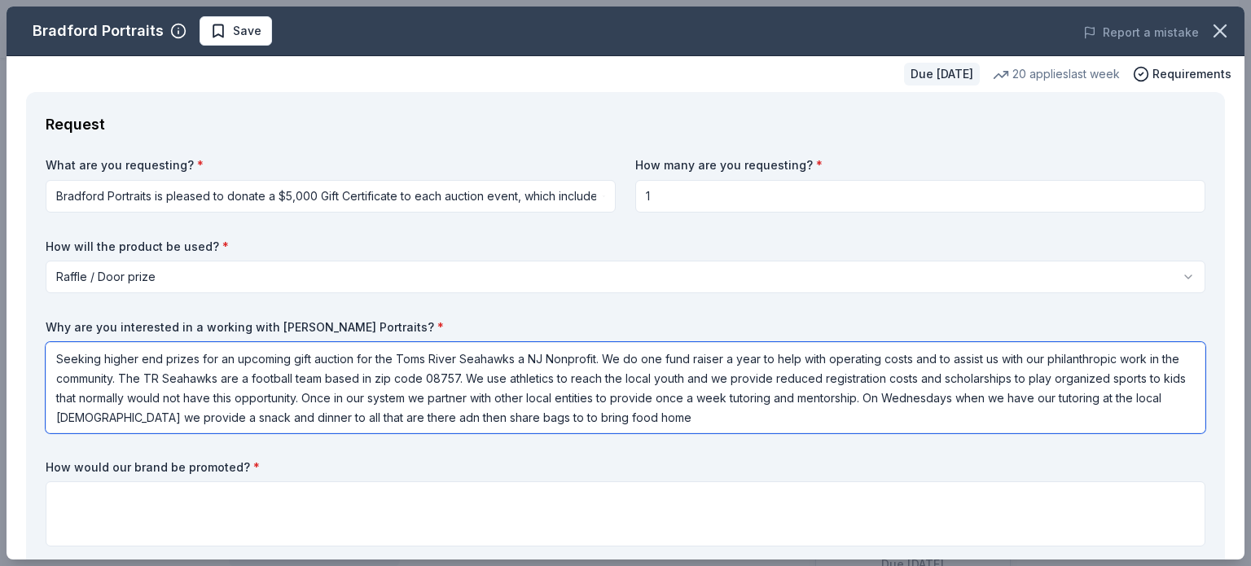
click at [434, 423] on textarea "Seeking higher end prizes for an upcoming gift auction for the Toms River Seaha…" at bounding box center [626, 387] width 1160 height 91
click at [653, 420] on textarea "Seeking higher end prizes for an upcoming gift auction for the Toms River Seaha…" at bounding box center [626, 387] width 1160 height 91
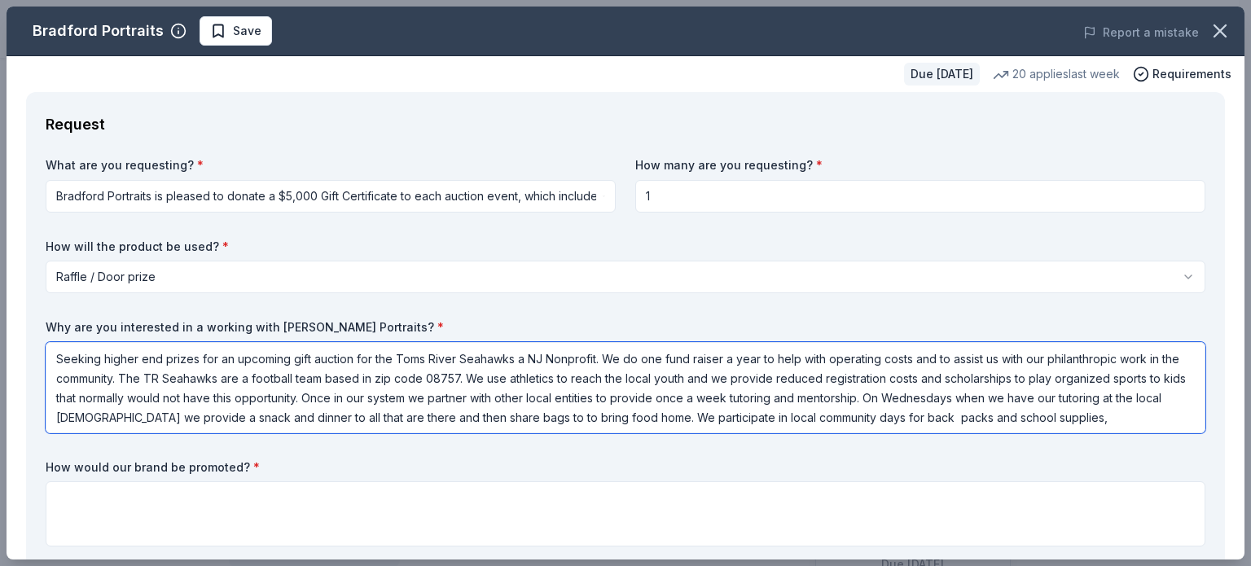
click at [917, 410] on textarea "Seeking higher end prizes for an upcoming gift auction for the Toms River Seaha…" at bounding box center [626, 387] width 1160 height 91
drag, startPoint x: 886, startPoint y: 418, endPoint x: 862, endPoint y: 417, distance: 23.6
click at [862, 417] on textarea "Seeking higher end prizes for an upcoming gift auction for the Toms River Seaha…" at bounding box center [626, 387] width 1160 height 91
click at [1114, 423] on textarea "Seeking higher end prizes for an upcoming gift auction for the Toms River Seaha…" at bounding box center [626, 387] width 1160 height 91
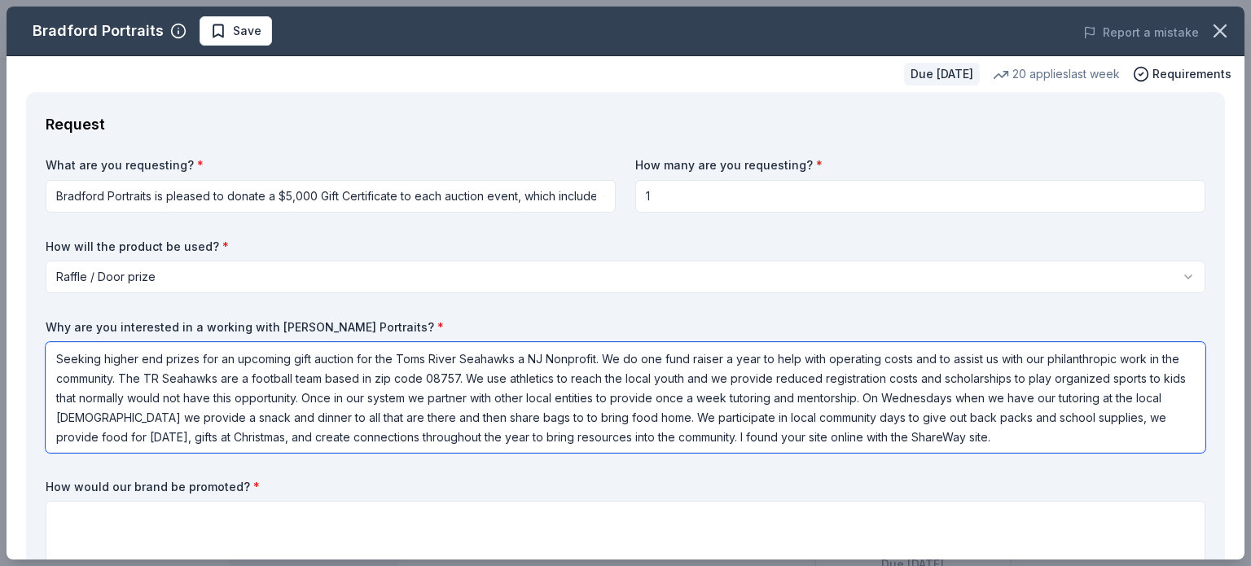
type textarea "Seeking higher end prizes for an upcoming gift auction for the Toms River Seaha…"
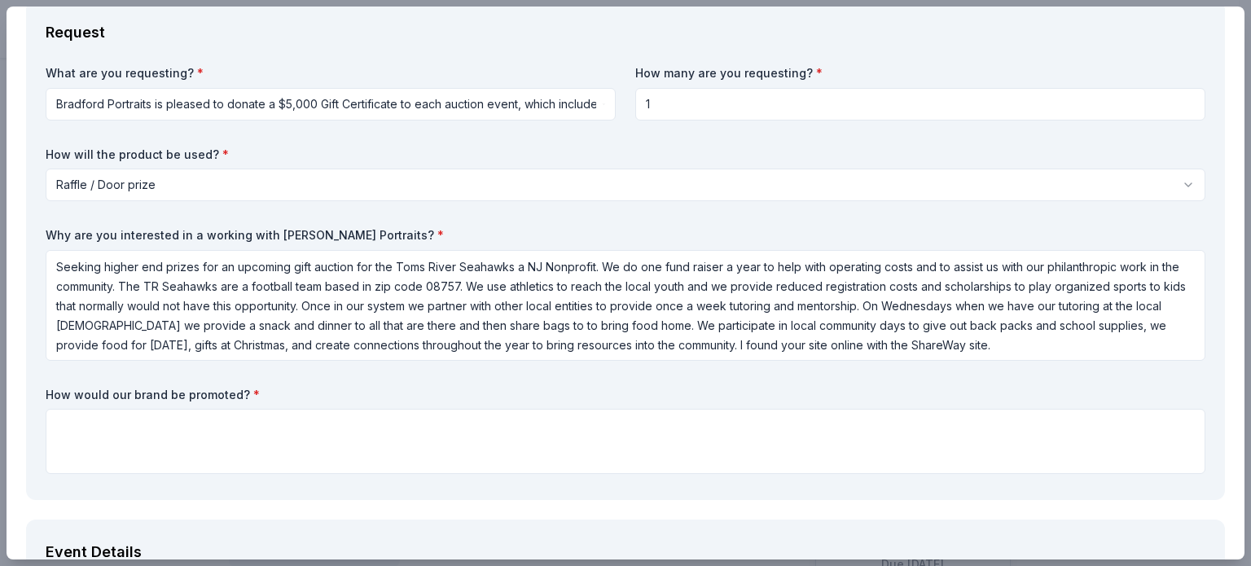
scroll to position [174, 0]
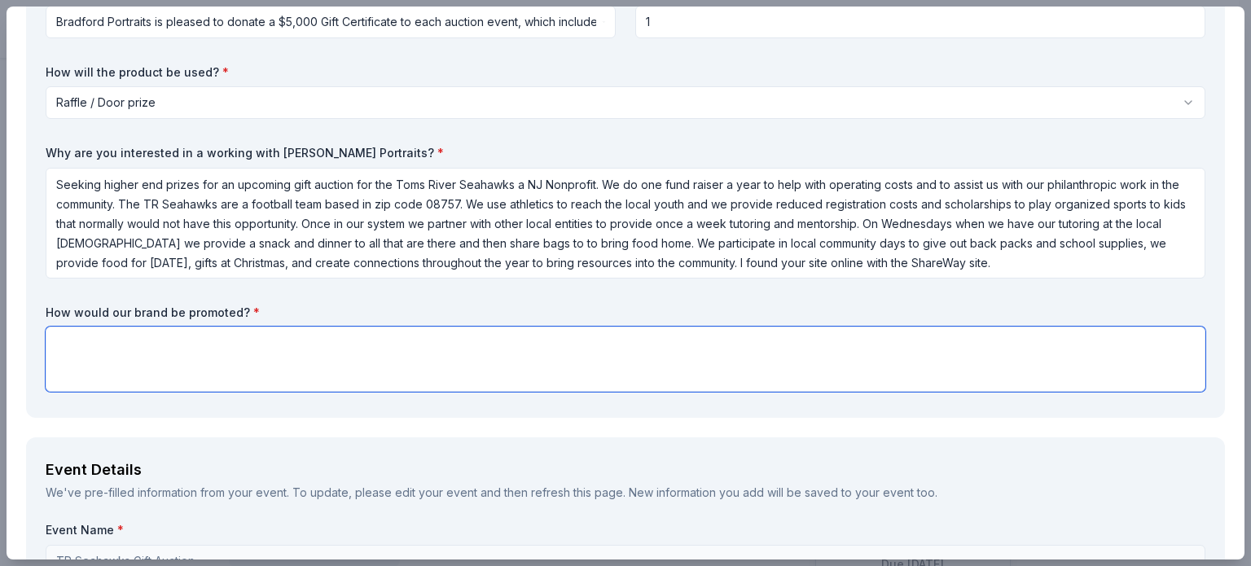
click at [113, 339] on textarea at bounding box center [626, 359] width 1160 height 65
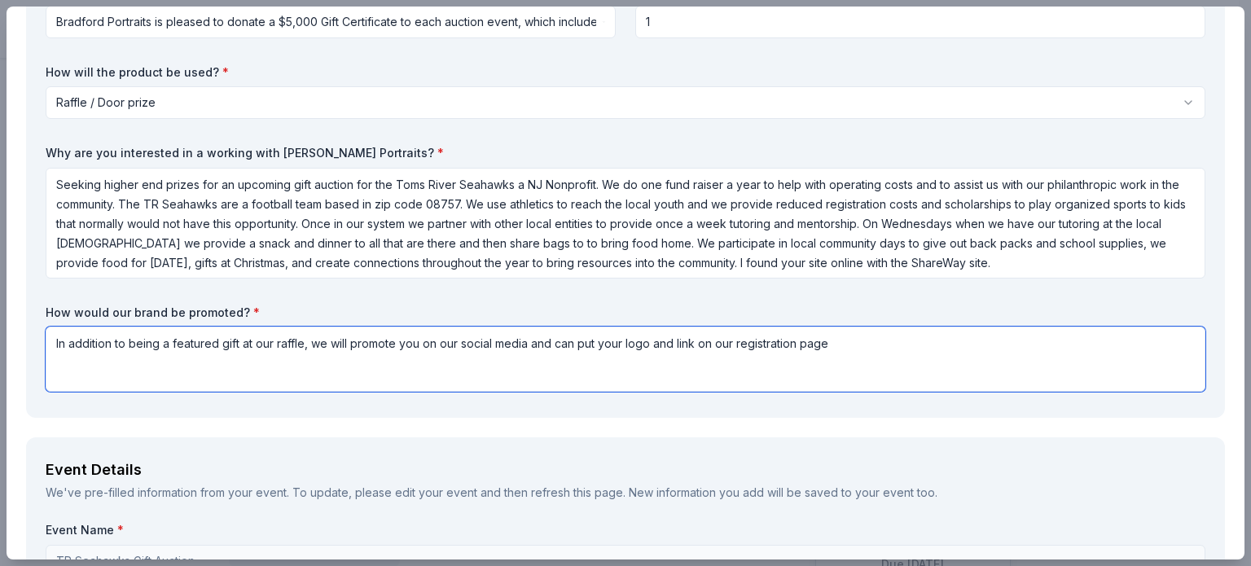
type textarea "In addition to being a featured gift at our raffle, we will promote you on our …"
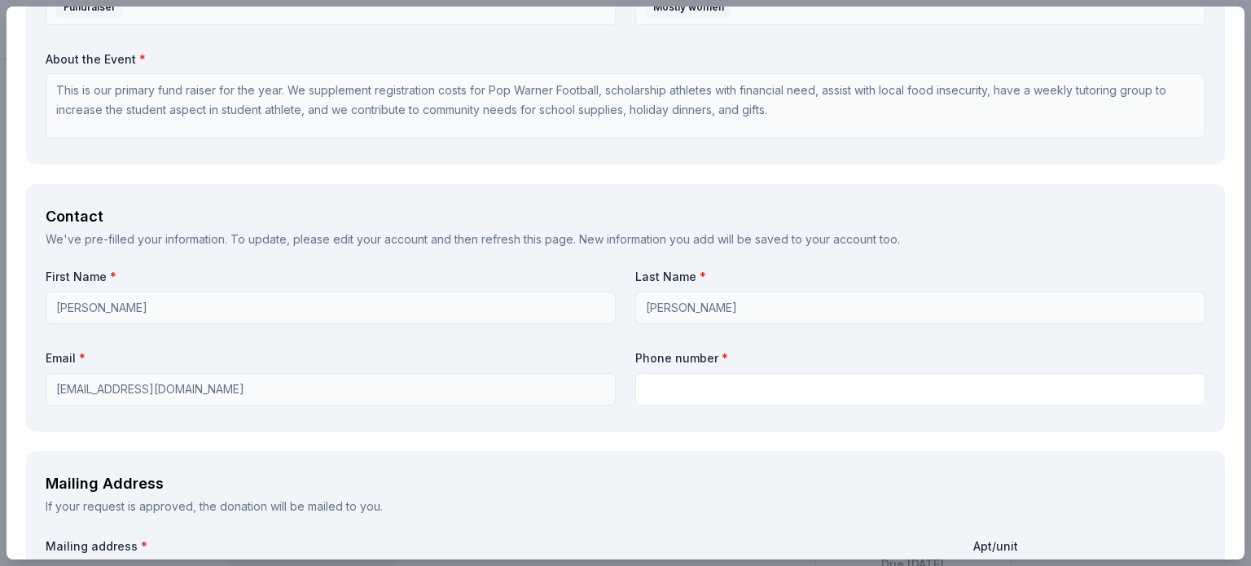
scroll to position [1039, 0]
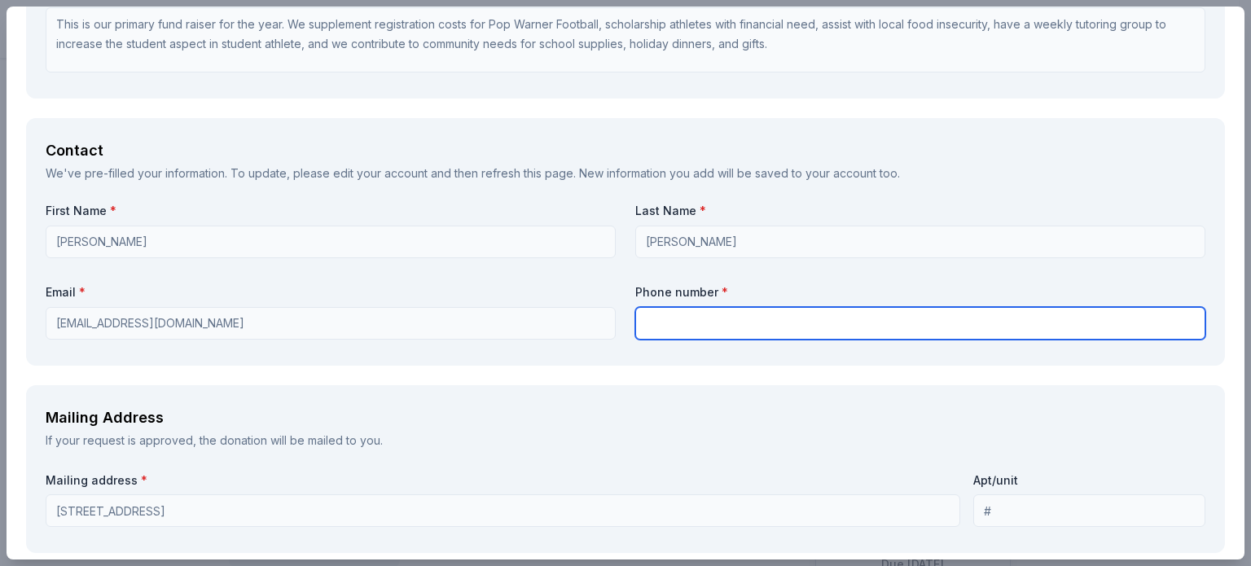
click at [1016, 327] on input "text" at bounding box center [920, 323] width 570 height 33
type input "8482233801"
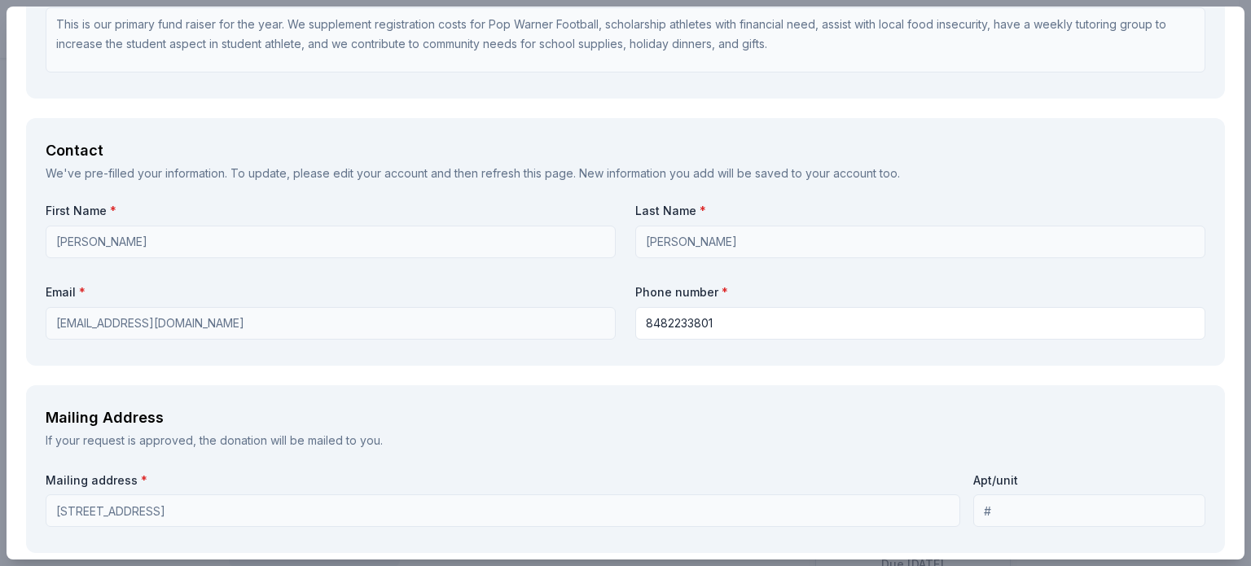
type input "[US_EMPLOYER_IDENTIFICATION_NUMBER]"
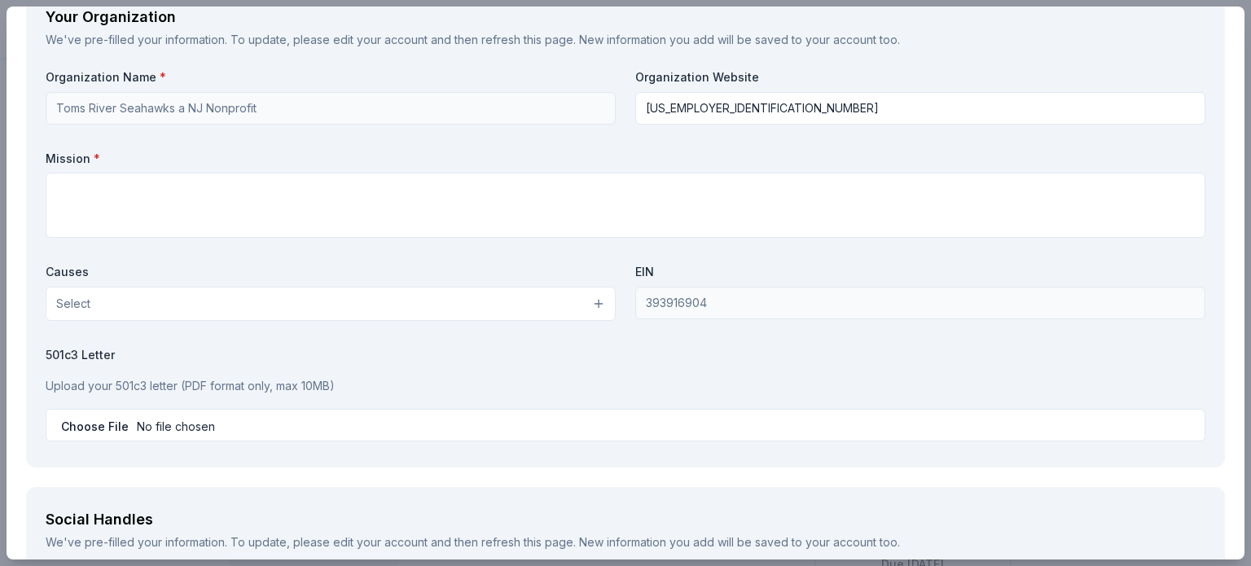
scroll to position [1624, 0]
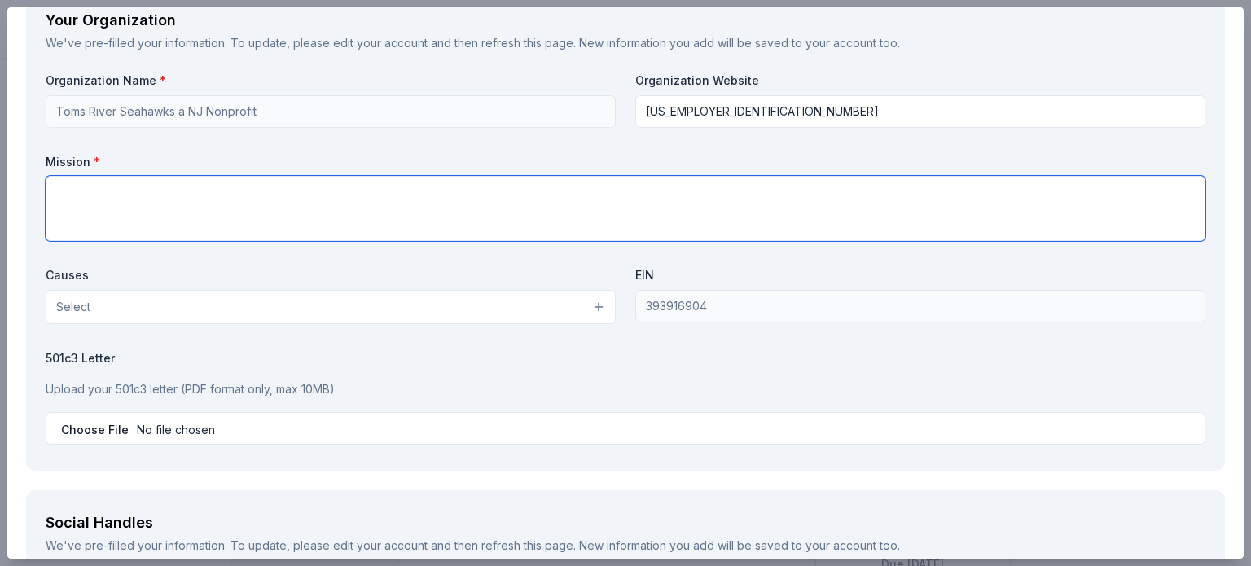
click at [205, 194] on textarea at bounding box center [626, 208] width 1160 height 65
paste textarea "The Jersey Elite Conference is a non-profit enhancing the student athlete's org…"
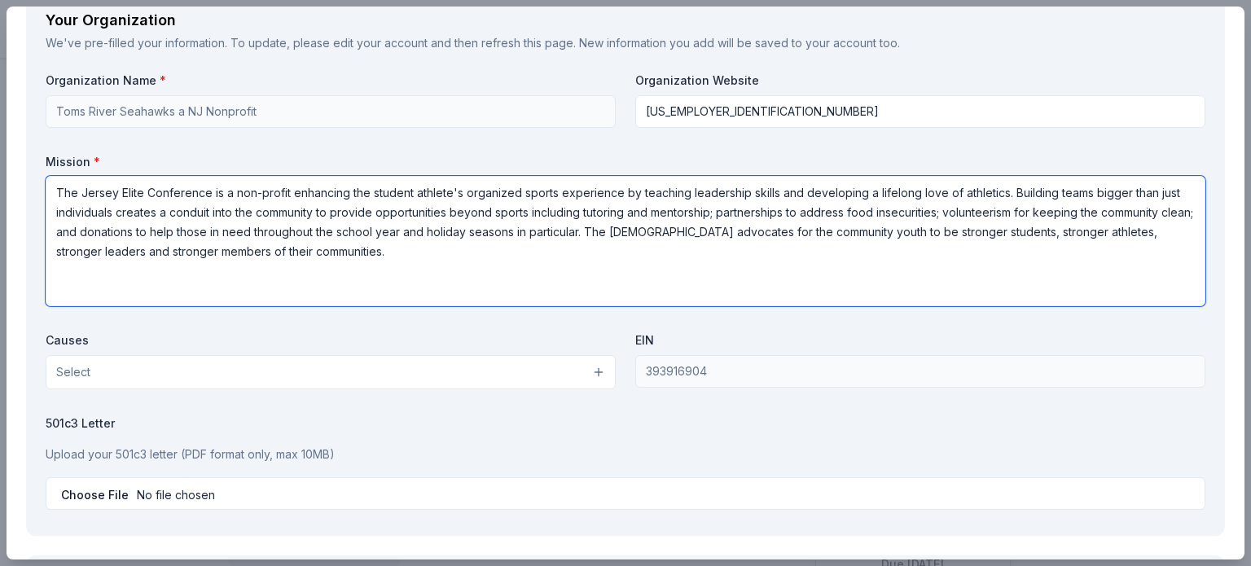
drag, startPoint x: 207, startPoint y: 191, endPoint x: 83, endPoint y: 185, distance: 123.9
click at [83, 185] on textarea "The Jersey Elite Conference is a non-profit enhancing the student athlete's org…" at bounding box center [626, 241] width 1160 height 130
click at [669, 232] on textarea "The Toms River Seahawks is a non-profit enhancing the student athlete's organiz…" at bounding box center [626, 241] width 1160 height 130
click at [693, 235] on textarea "The Toms River Seahawks is a non-profit enhancing the student athlete's organiz…" at bounding box center [626, 241] width 1160 height 130
type textarea "The Toms River Seahawks is a non-profit enhancing the student athlete's organiz…"
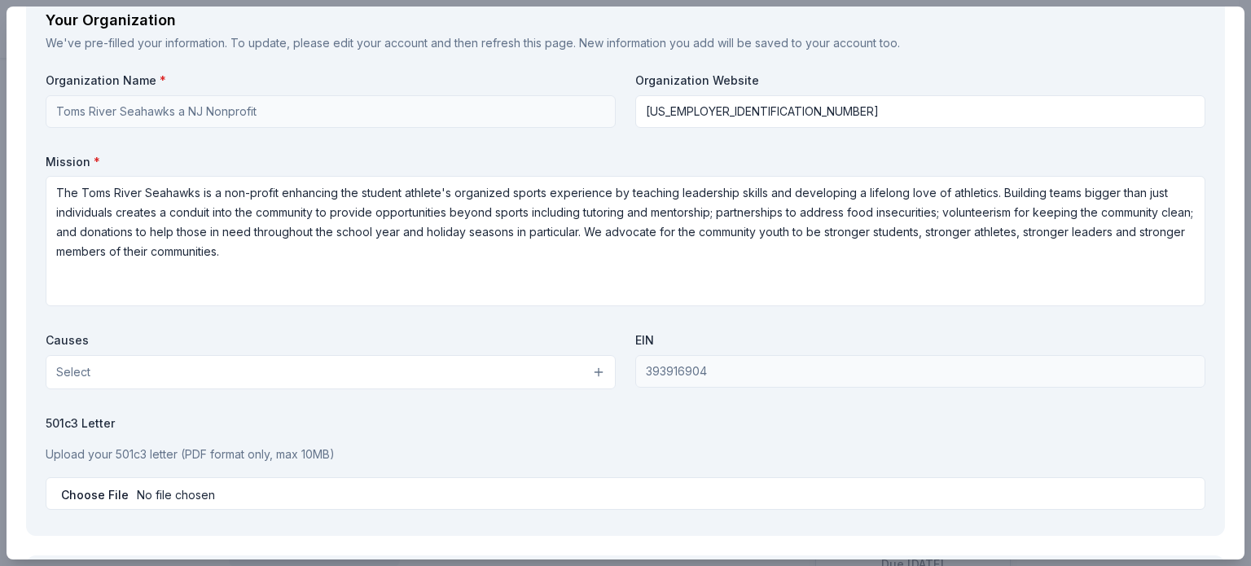
click at [342, 370] on button "Select" at bounding box center [331, 372] width 570 height 34
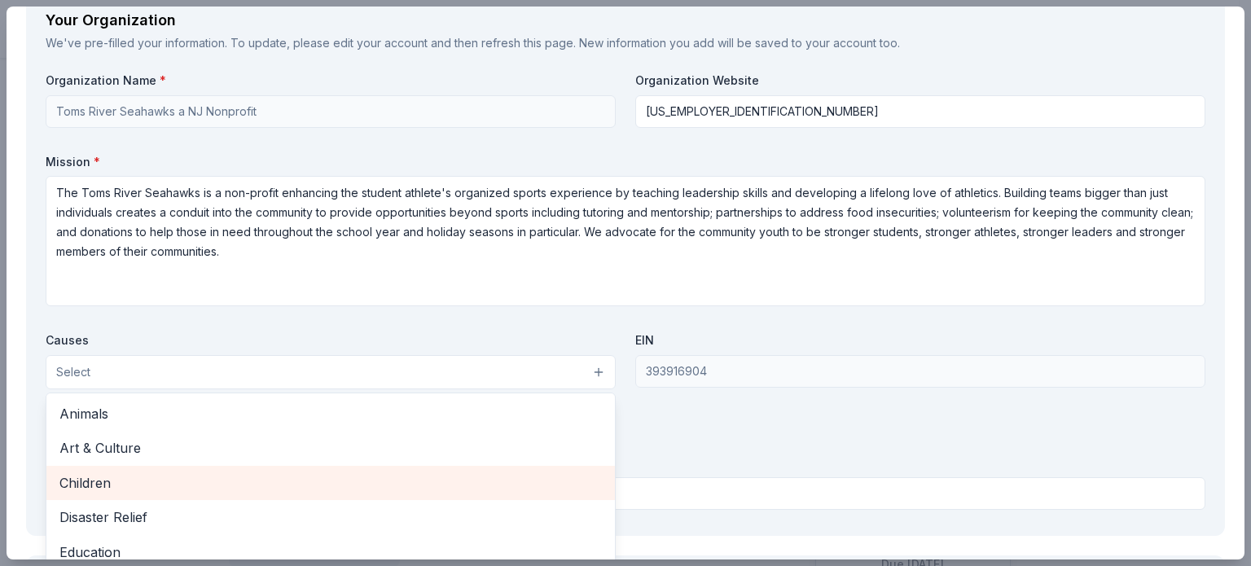
click at [287, 477] on span "Children" at bounding box center [330, 482] width 542 height 21
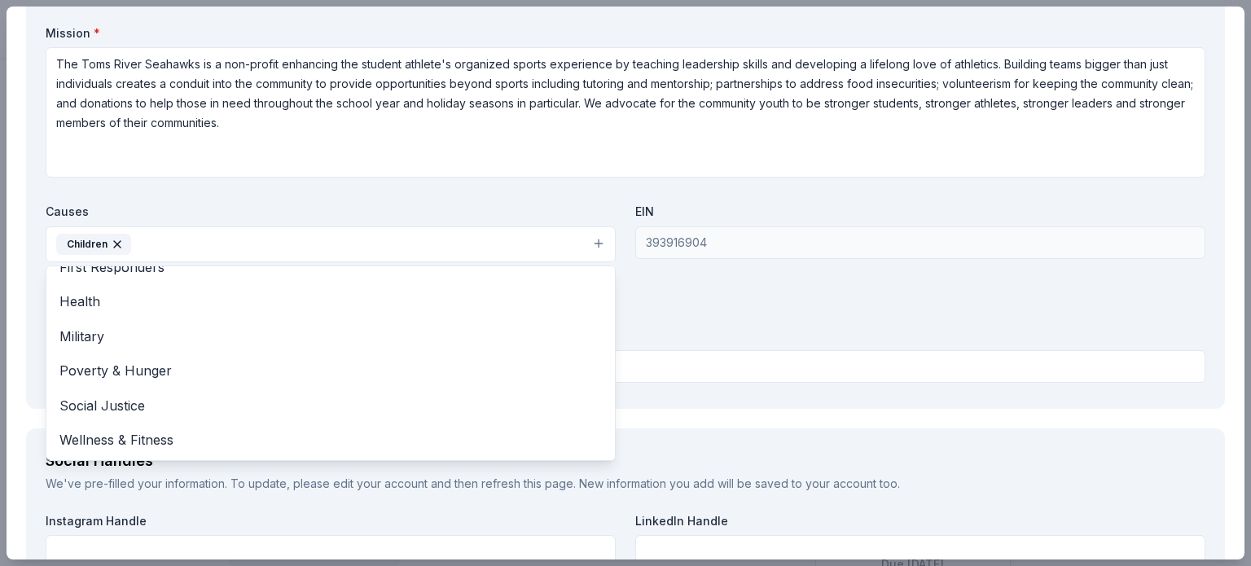
scroll to position [1782, 0]
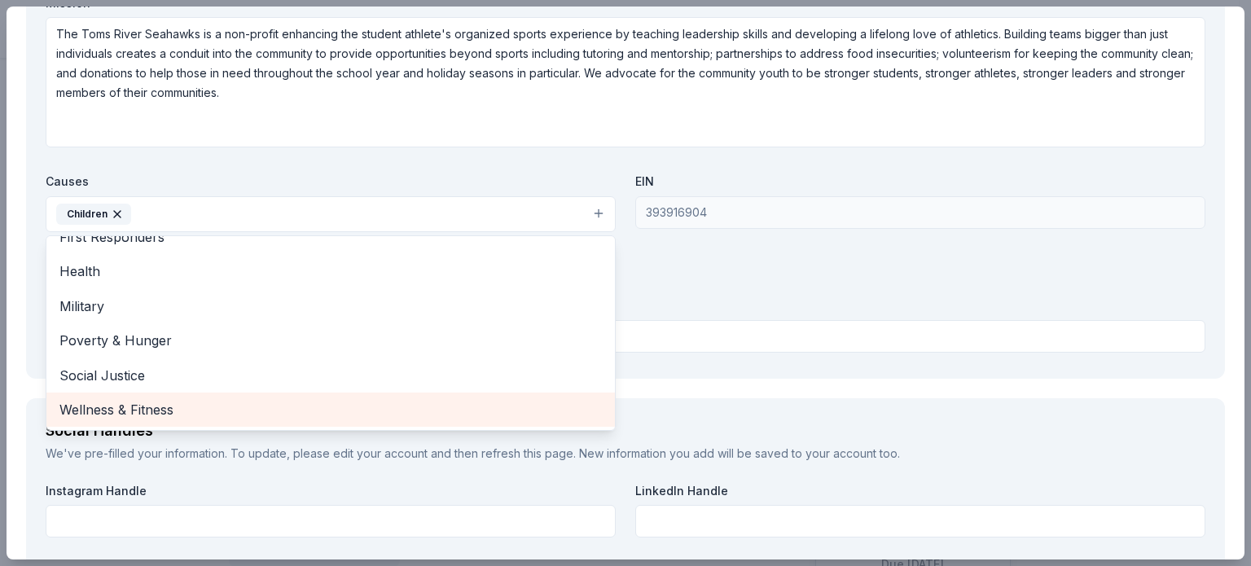
click at [331, 411] on span "Wellness & Fitness" at bounding box center [330, 409] width 542 height 21
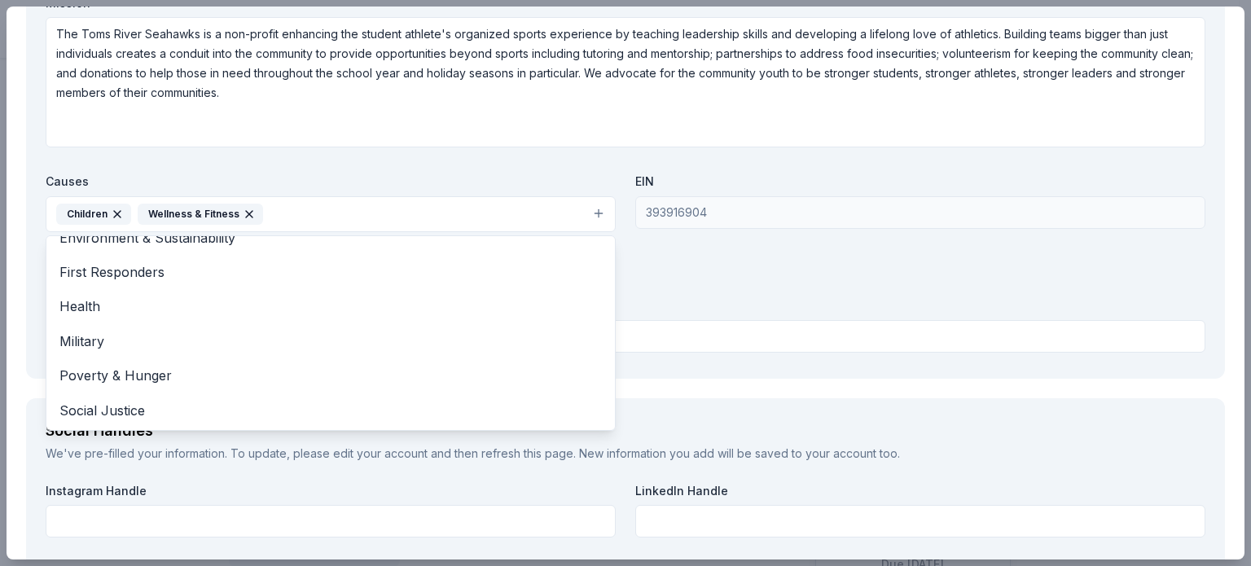
scroll to position [133, 0]
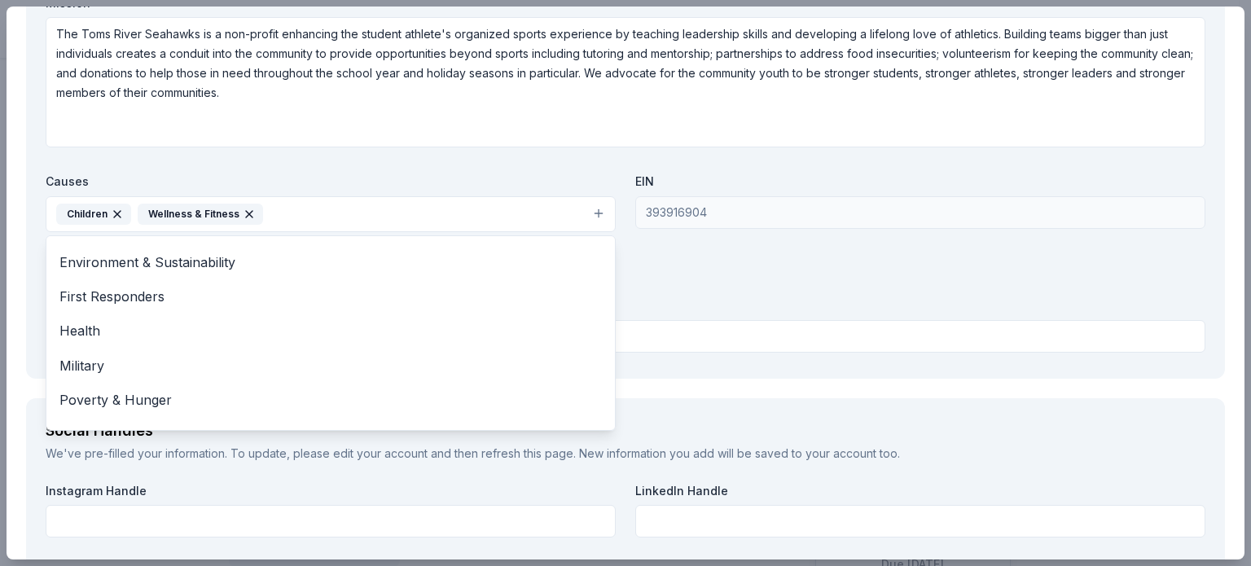
click at [769, 264] on div "Organization Name * Toms River Seahawks a NJ Nonprofit Organization Website 83-…" at bounding box center [626, 136] width 1160 height 445
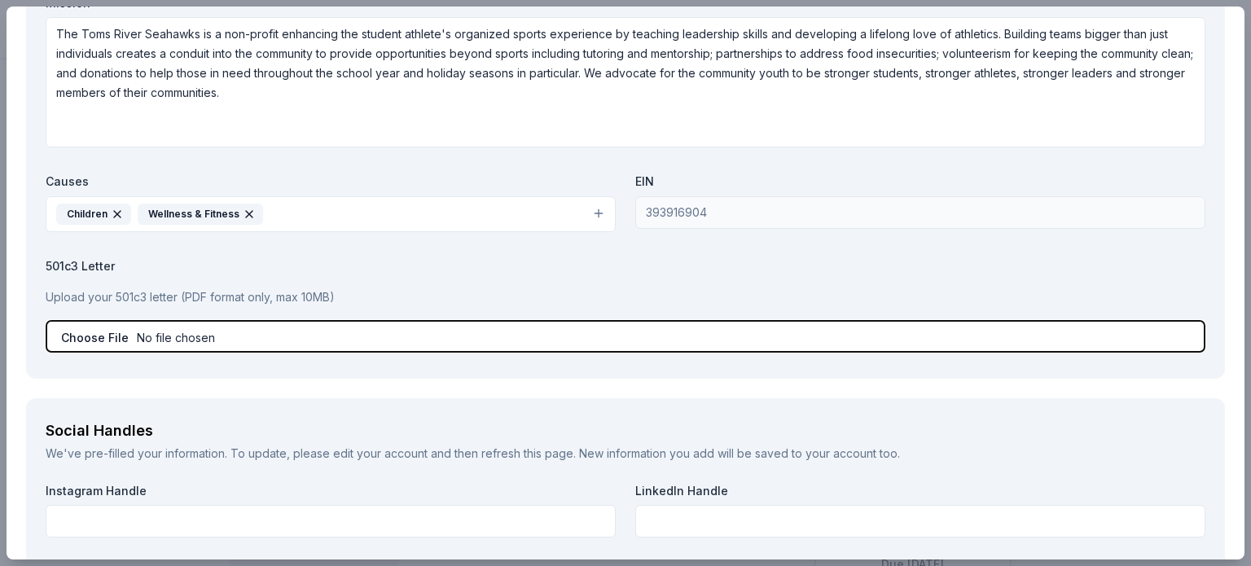
click at [107, 335] on input "file" at bounding box center [626, 336] width 1160 height 33
type input "C:\fakepath\Seahawks Federally tax exempt.pdf"
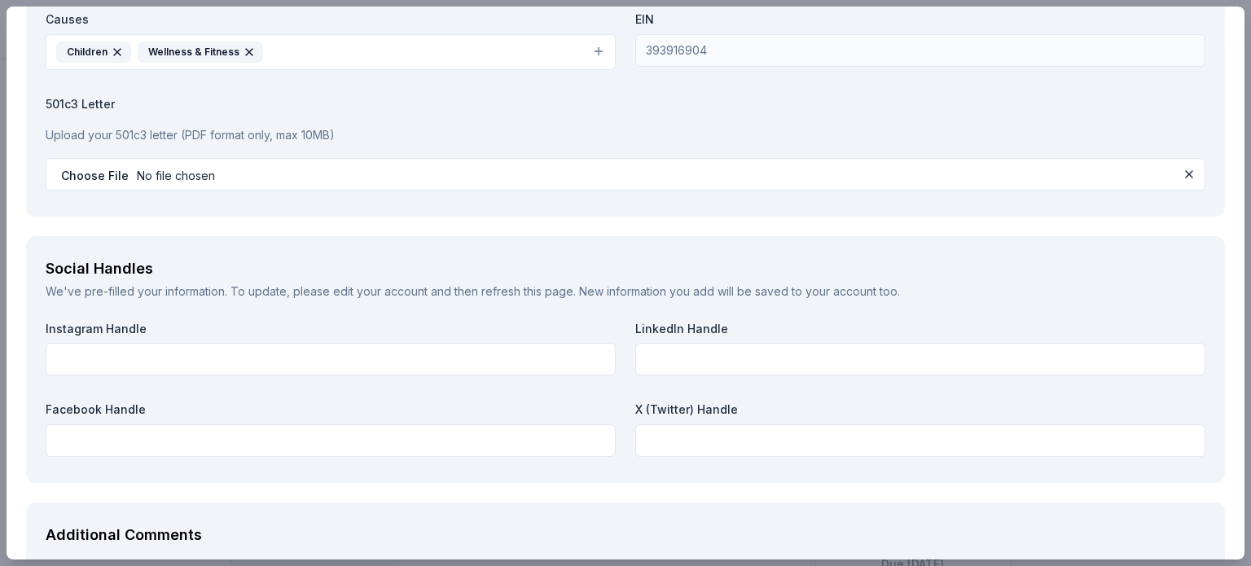
scroll to position [1955, 0]
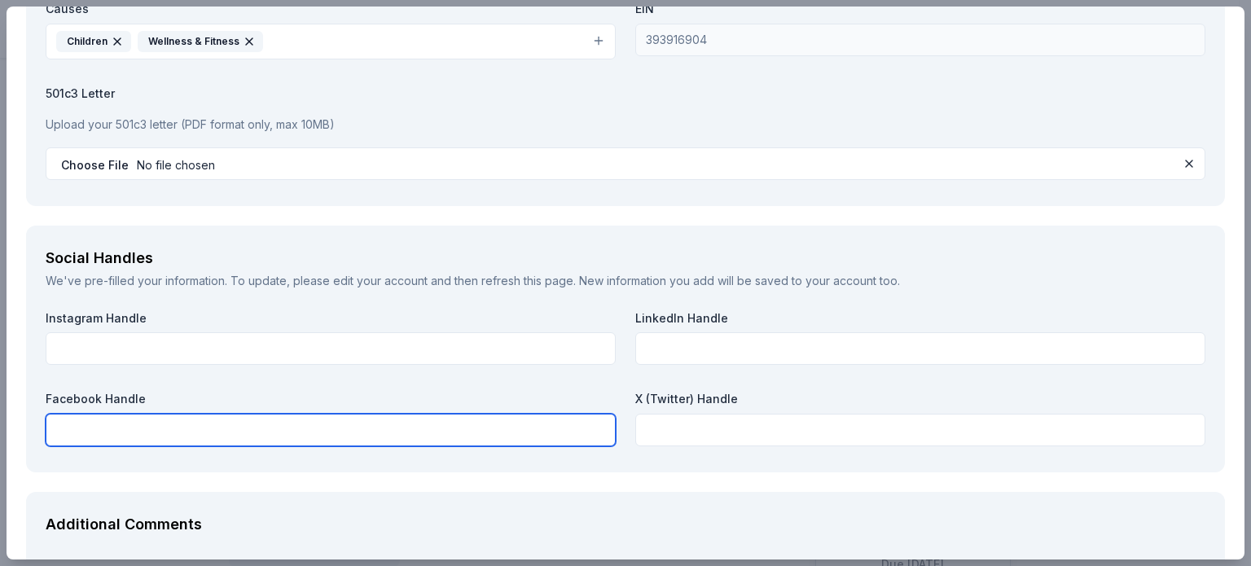
click at [170, 423] on input "text" at bounding box center [331, 430] width 570 height 33
type input "Toms River Seahawks"
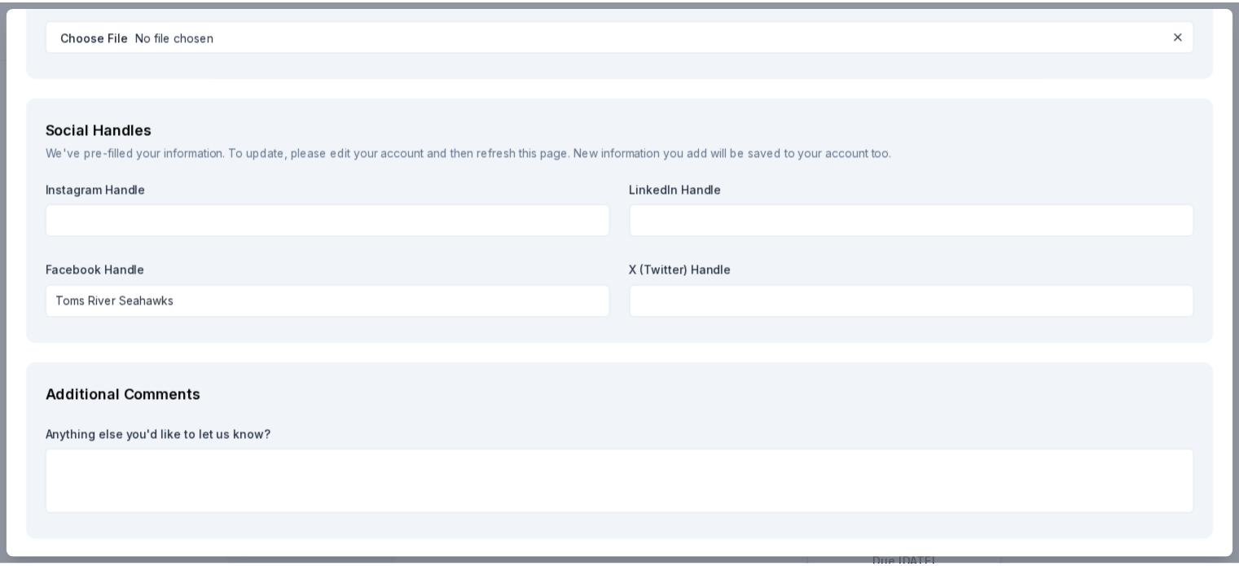
scroll to position [2150, 0]
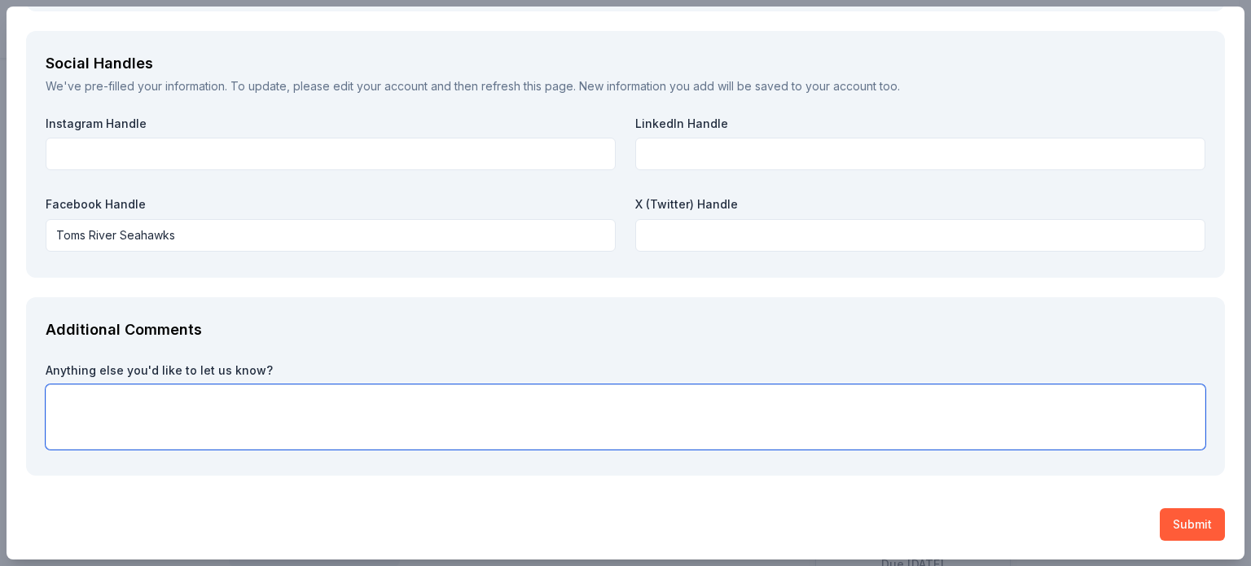
click at [384, 420] on textarea at bounding box center [626, 416] width 1160 height 65
type textarea "thanks for considering"
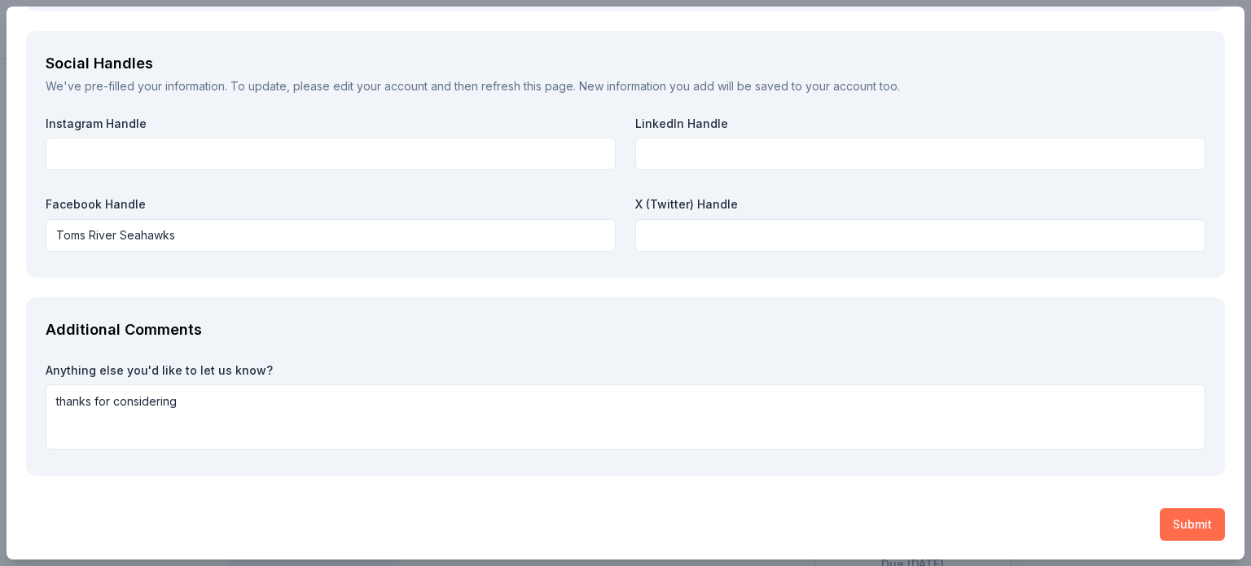
click at [1176, 525] on button "Submit" at bounding box center [1192, 524] width 65 height 33
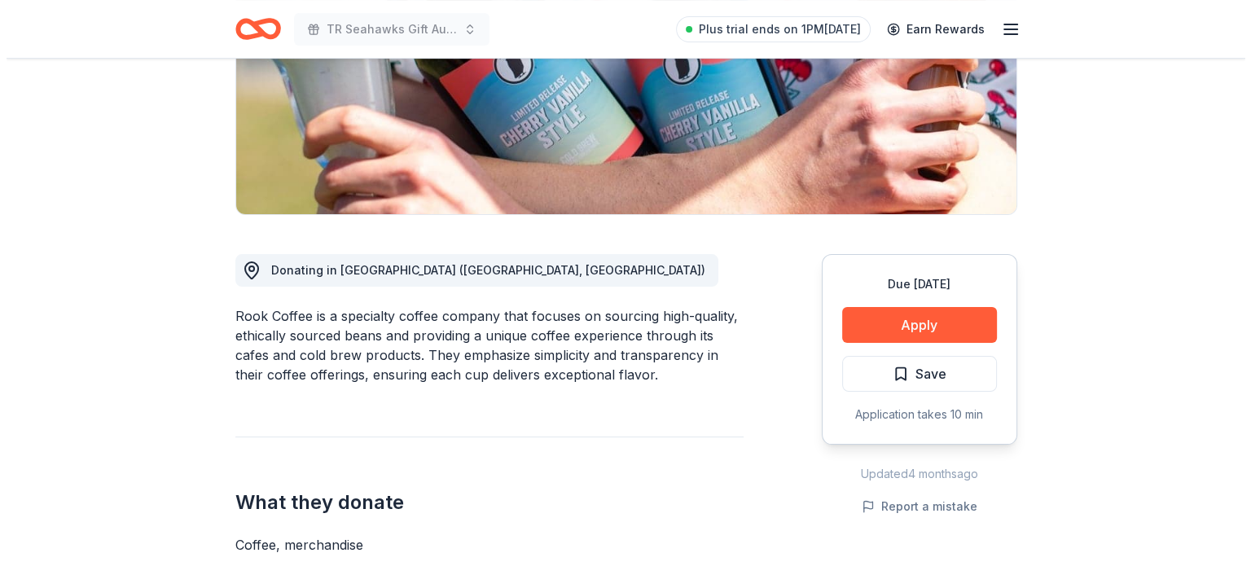
scroll to position [283, 0]
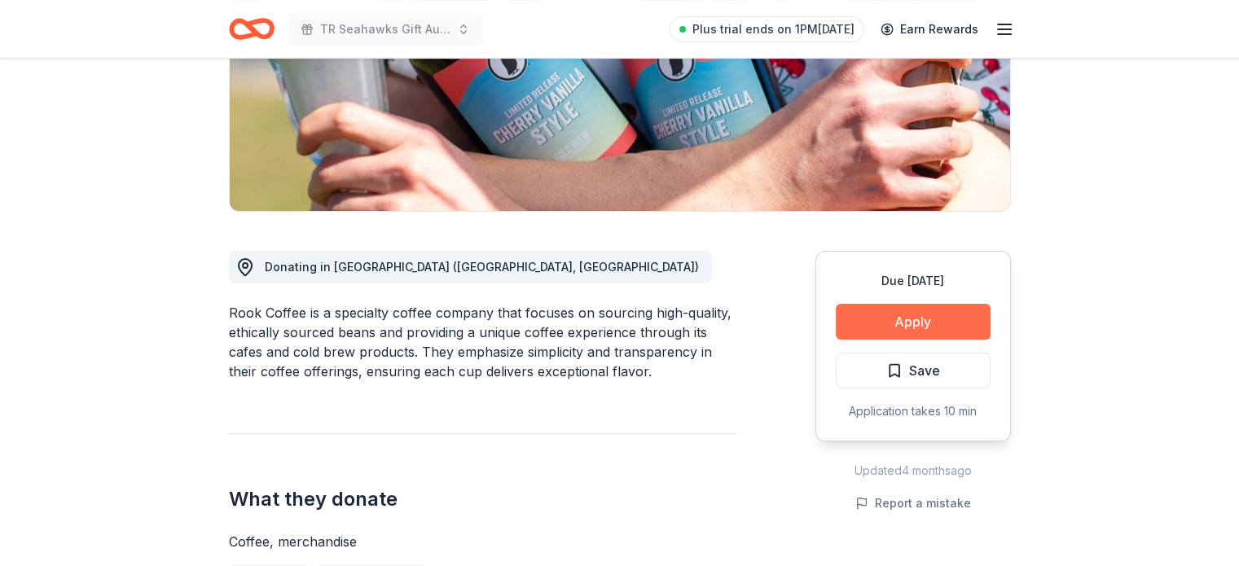
click at [890, 322] on button "Apply" at bounding box center [912, 322] width 155 height 36
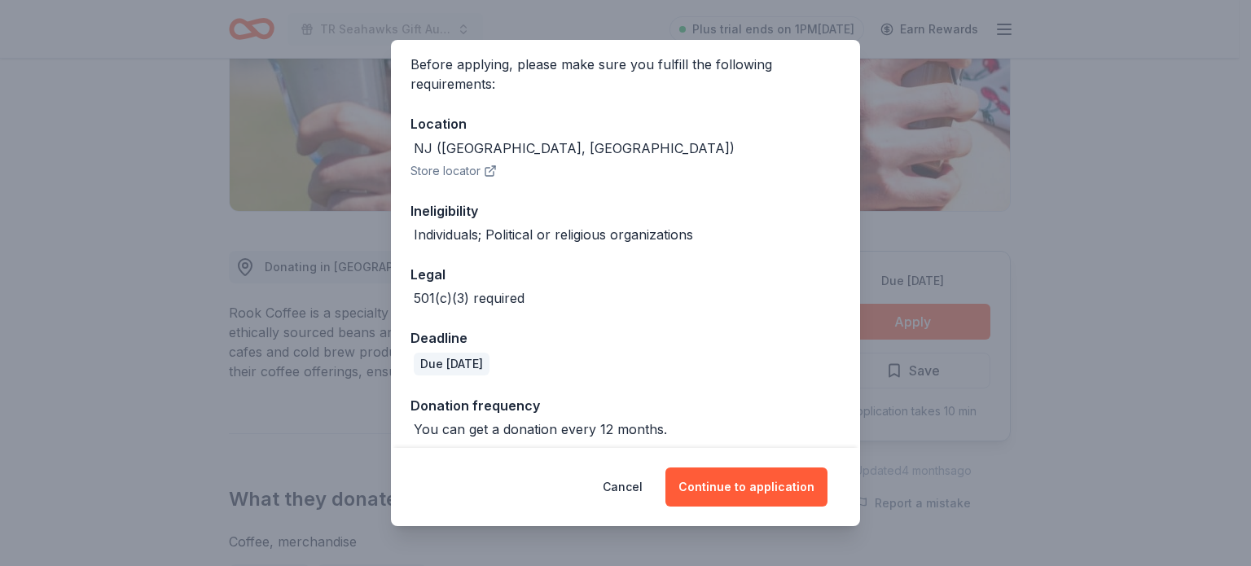
scroll to position [133, 0]
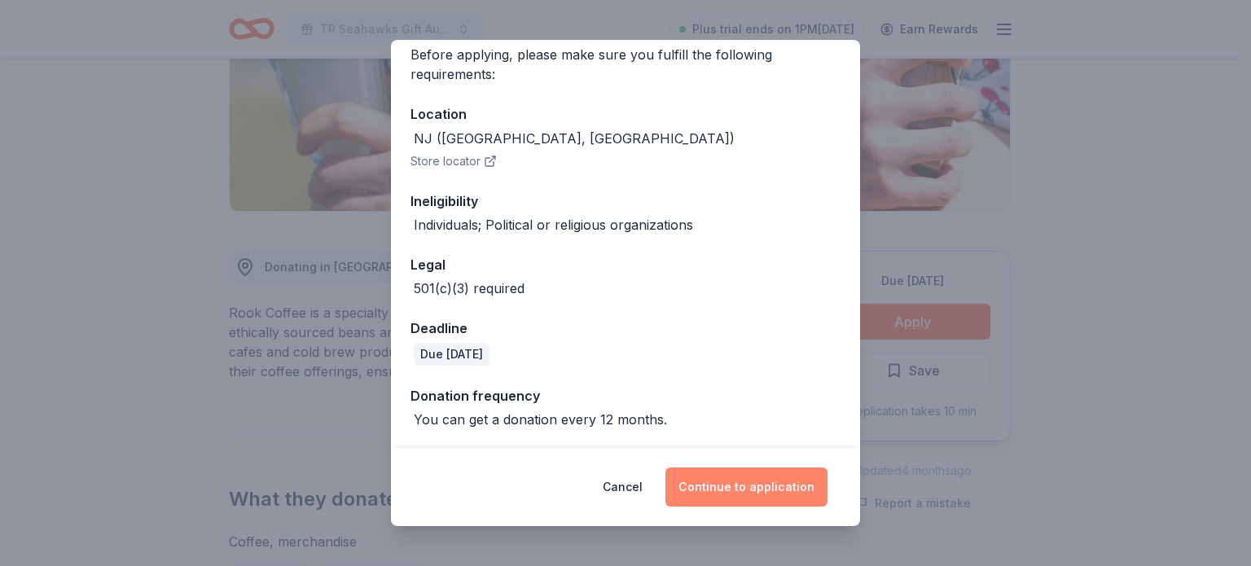
click at [700, 487] on button "Continue to application" at bounding box center [746, 486] width 162 height 39
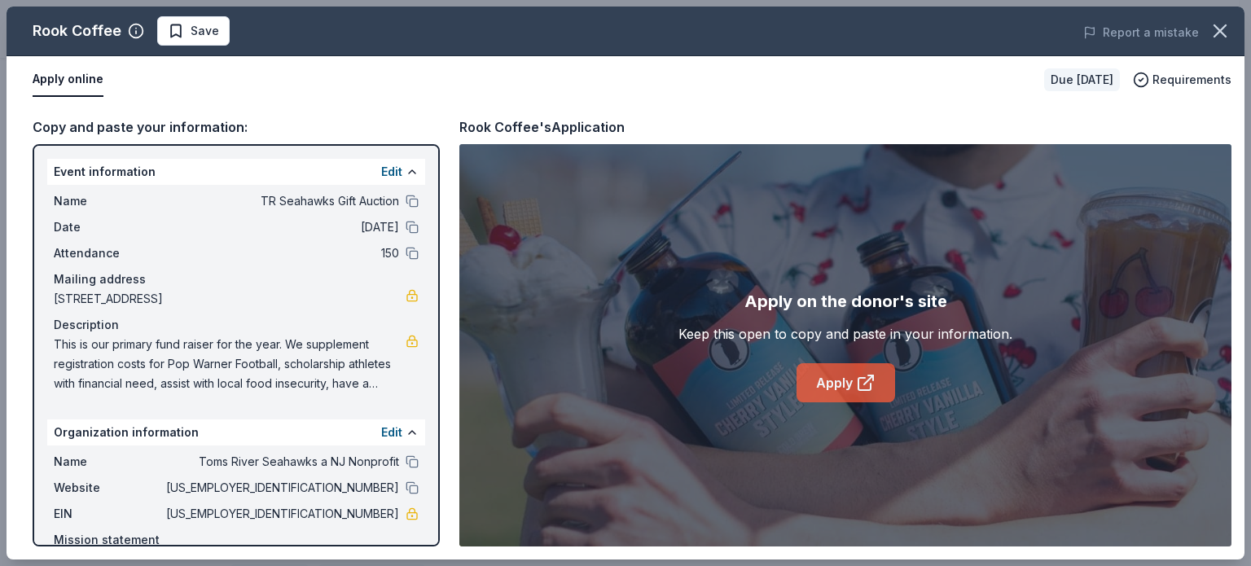
click at [840, 382] on link "Apply" at bounding box center [845, 382] width 99 height 39
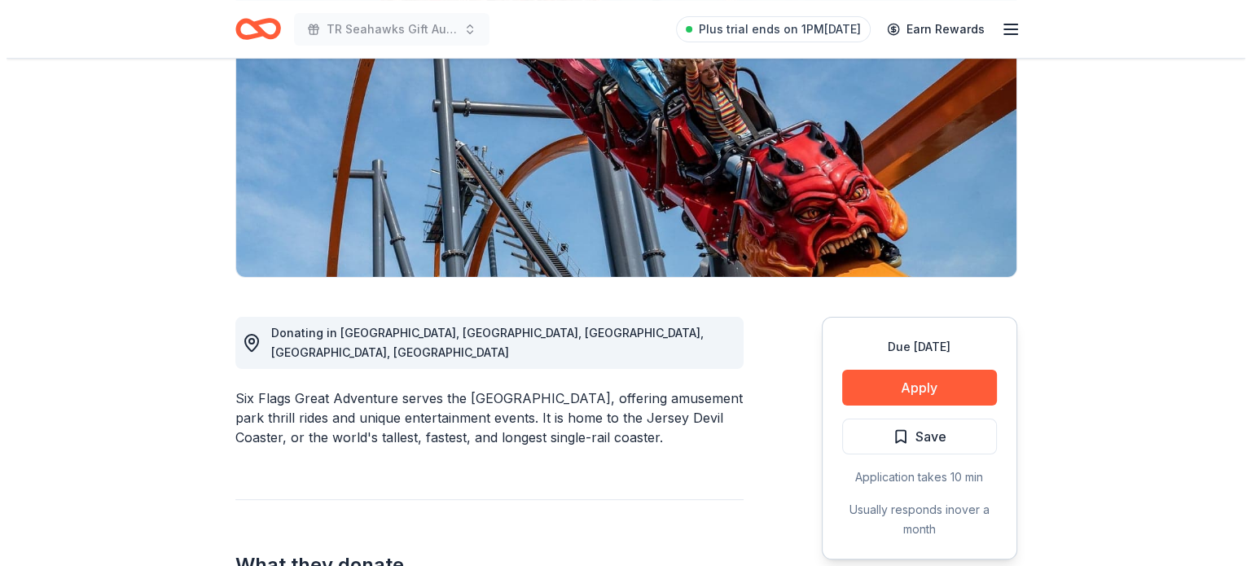
scroll to position [269, 0]
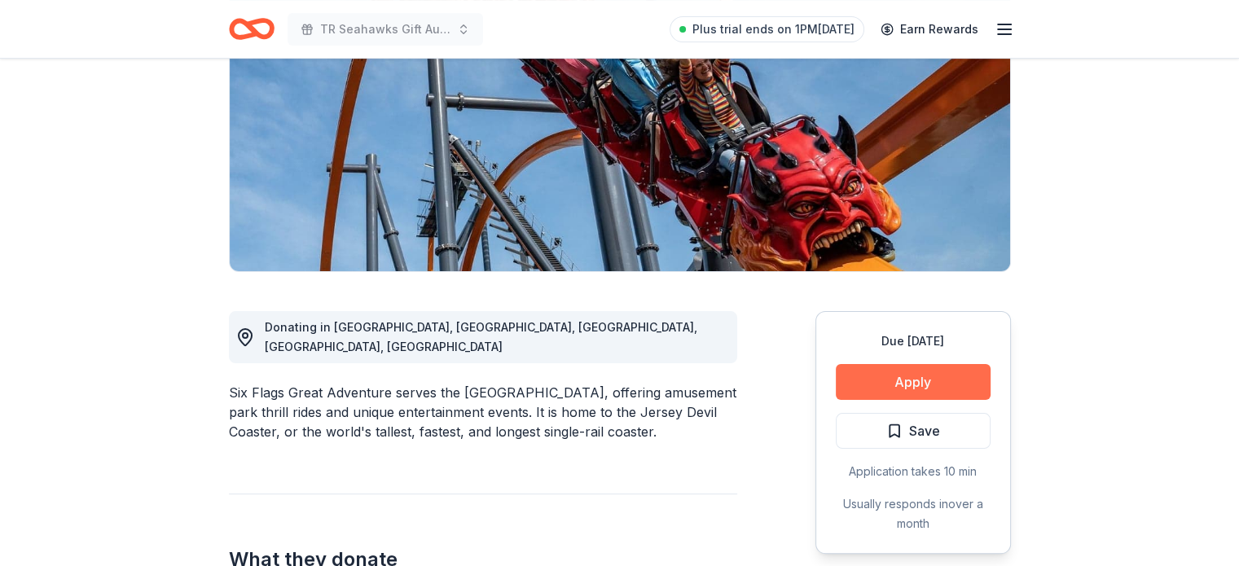
click at [927, 364] on button "Apply" at bounding box center [912, 382] width 155 height 36
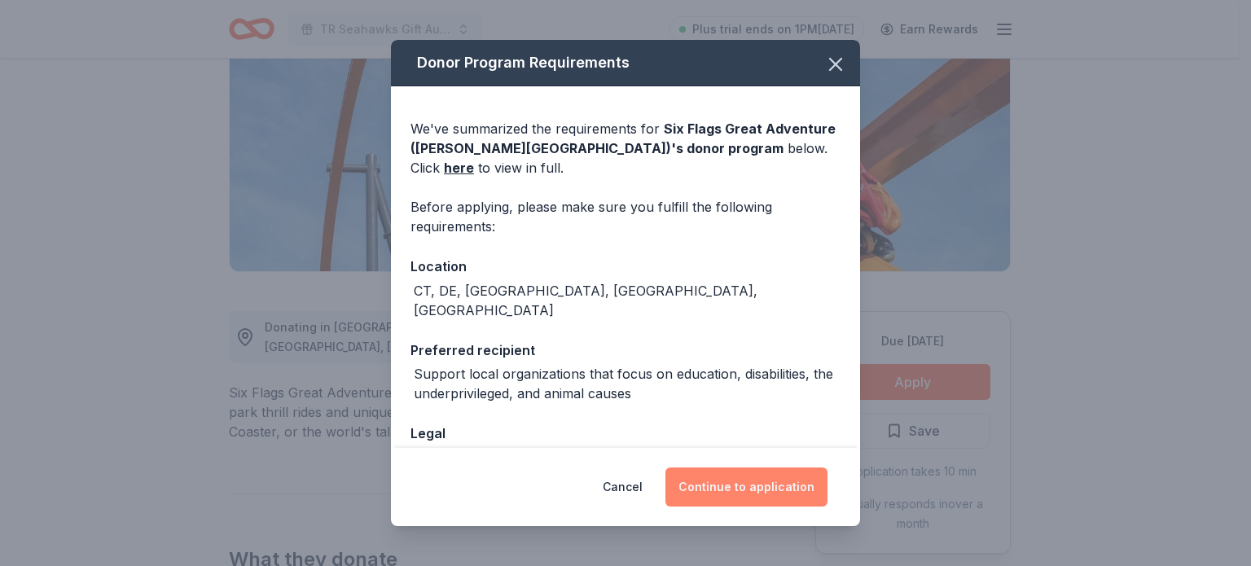
click at [755, 493] on button "Continue to application" at bounding box center [746, 486] width 162 height 39
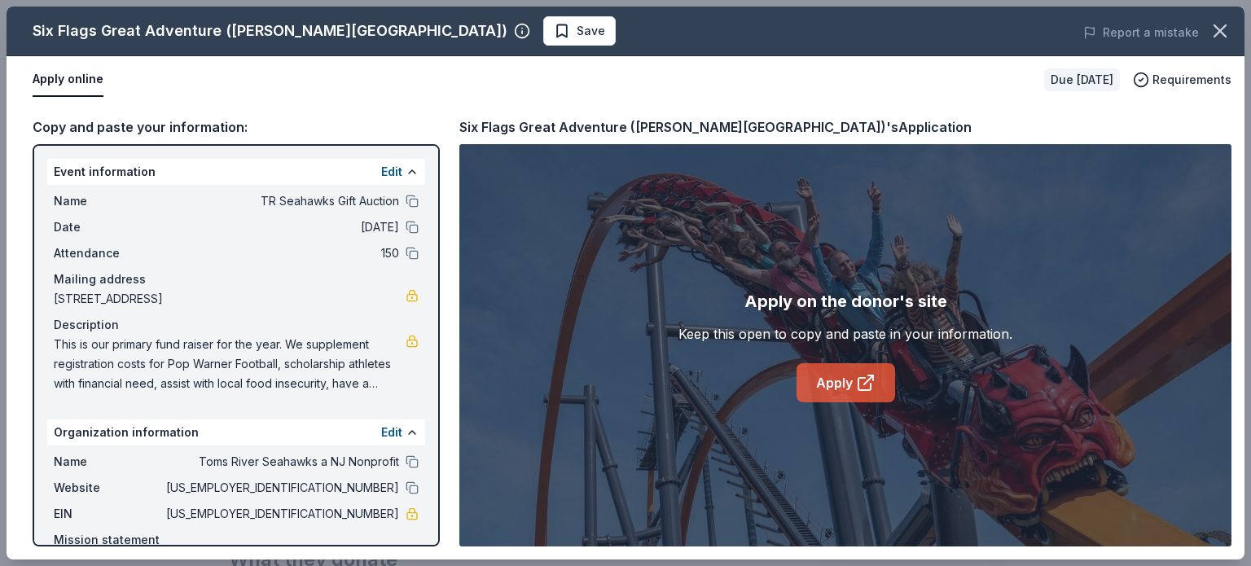
click at [816, 389] on link "Apply" at bounding box center [845, 382] width 99 height 39
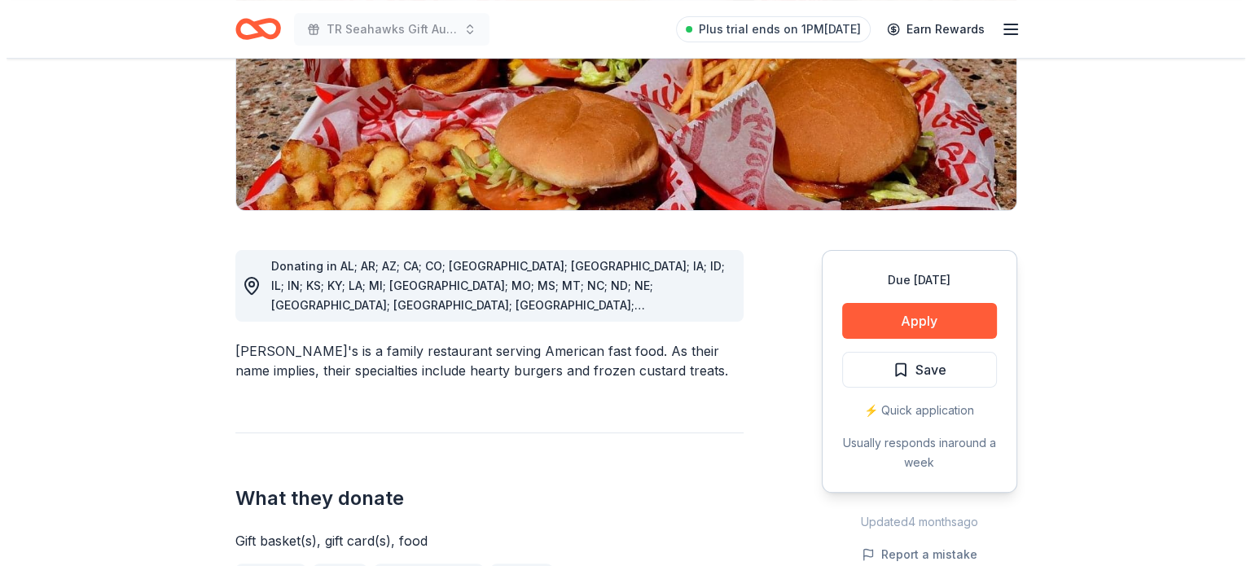
scroll to position [467, 0]
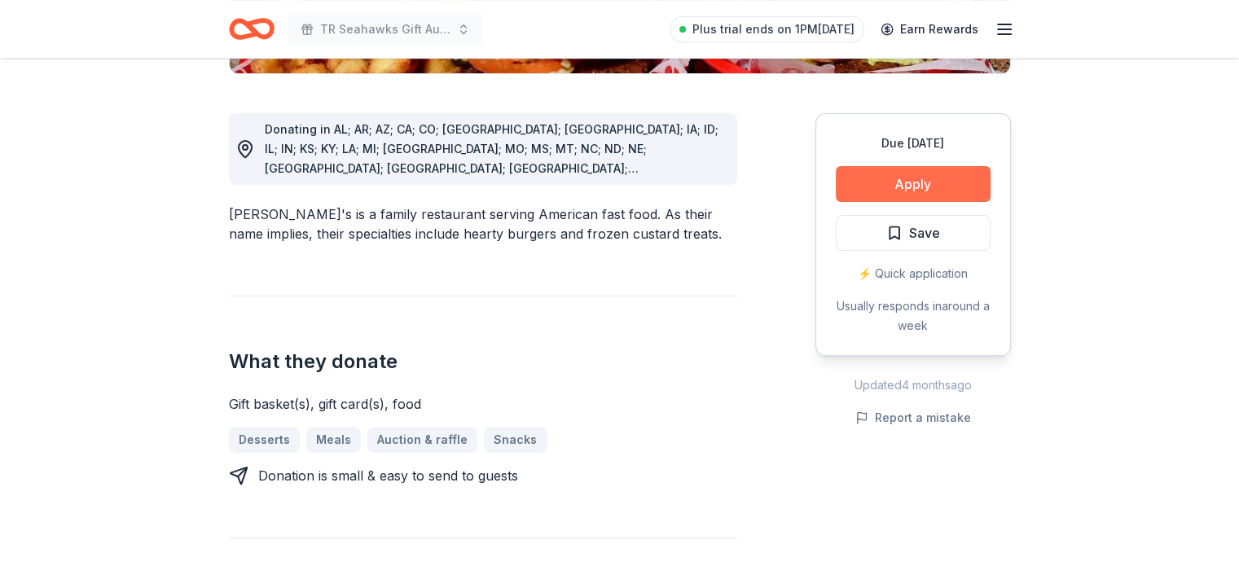
click at [889, 166] on button "Apply" at bounding box center [912, 184] width 155 height 36
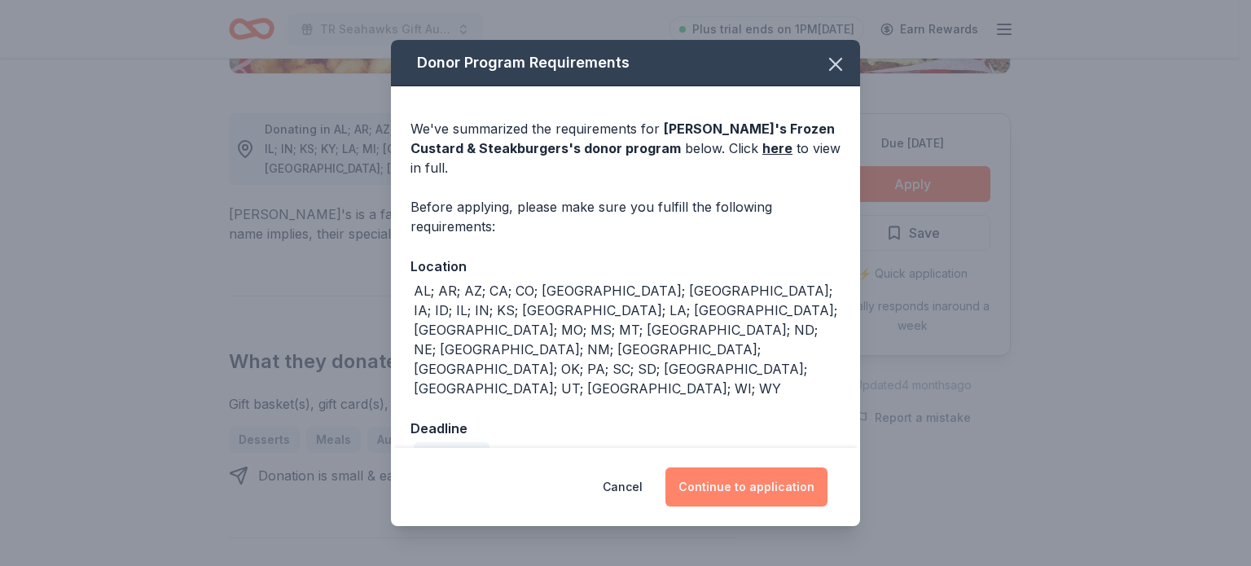
click at [717, 471] on button "Continue to application" at bounding box center [746, 486] width 162 height 39
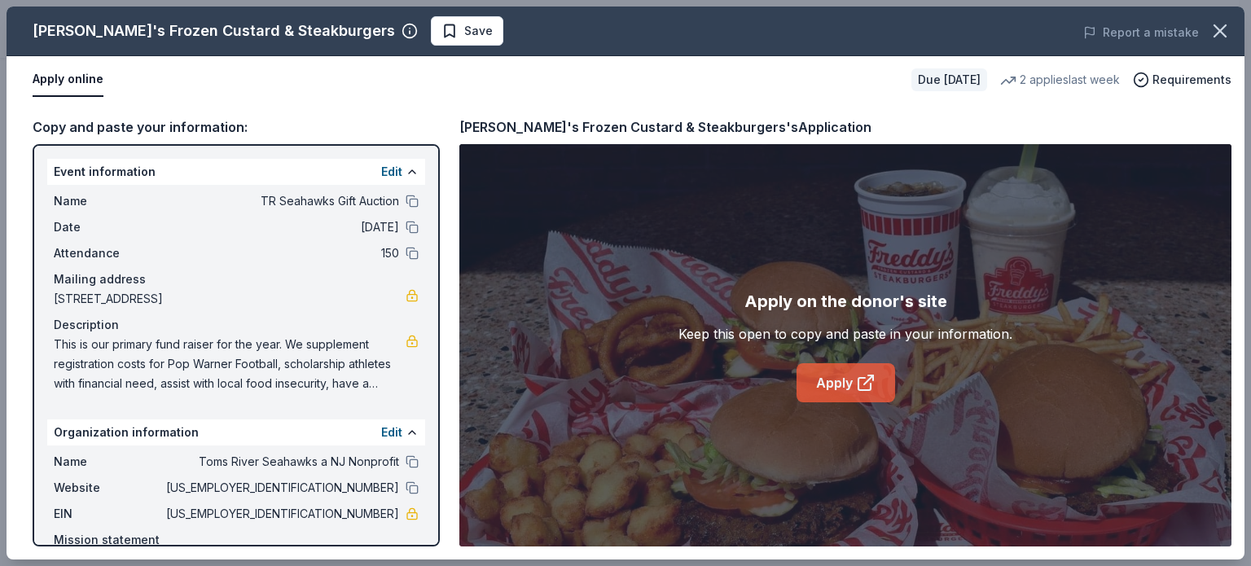
click at [863, 380] on icon at bounding box center [866, 383] width 20 height 20
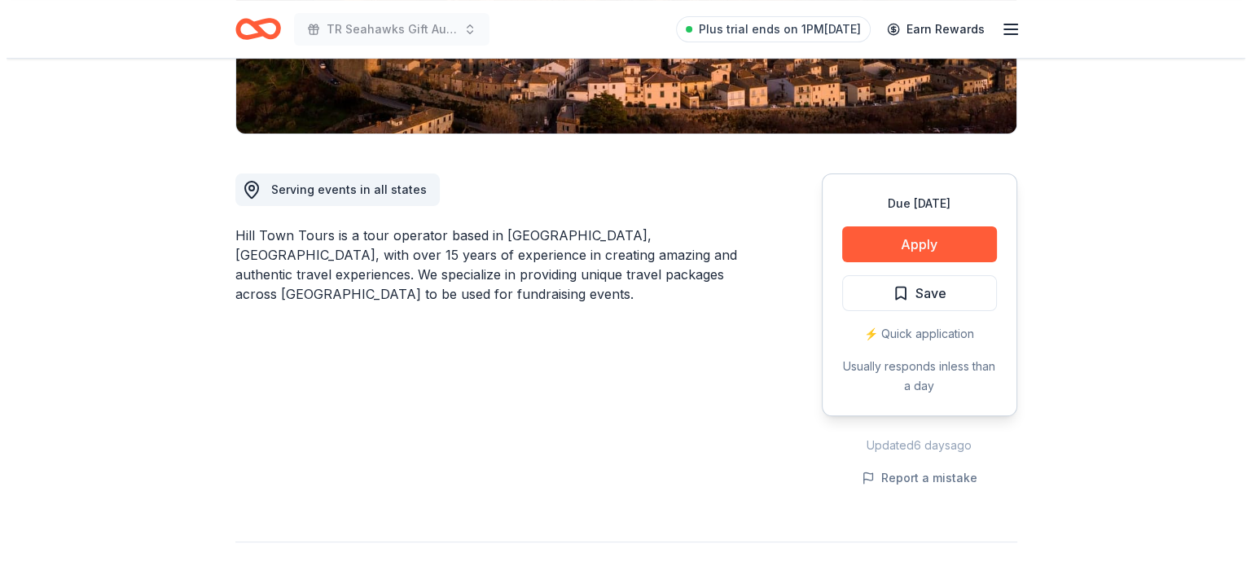
scroll to position [364, 0]
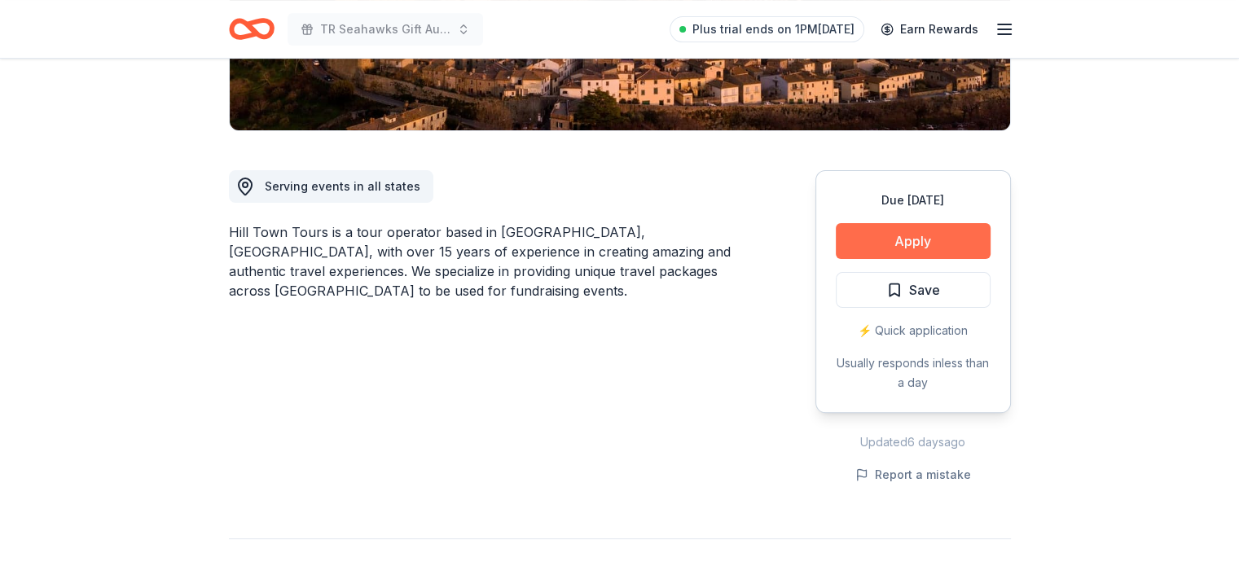
click at [936, 233] on button "Apply" at bounding box center [912, 241] width 155 height 36
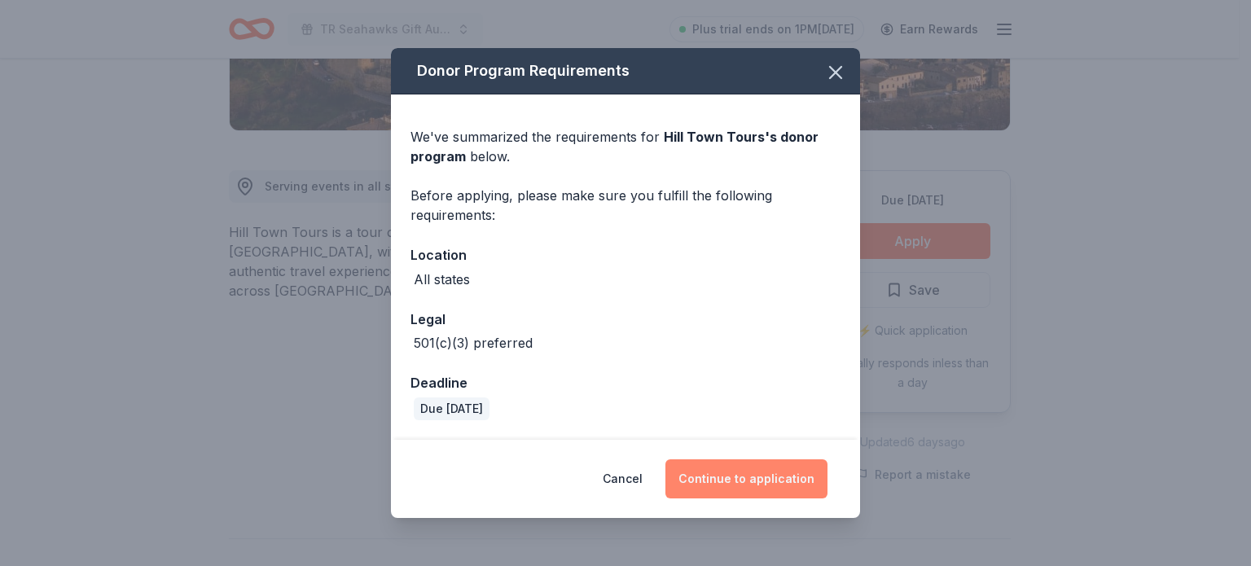
click at [737, 470] on button "Continue to application" at bounding box center [746, 478] width 162 height 39
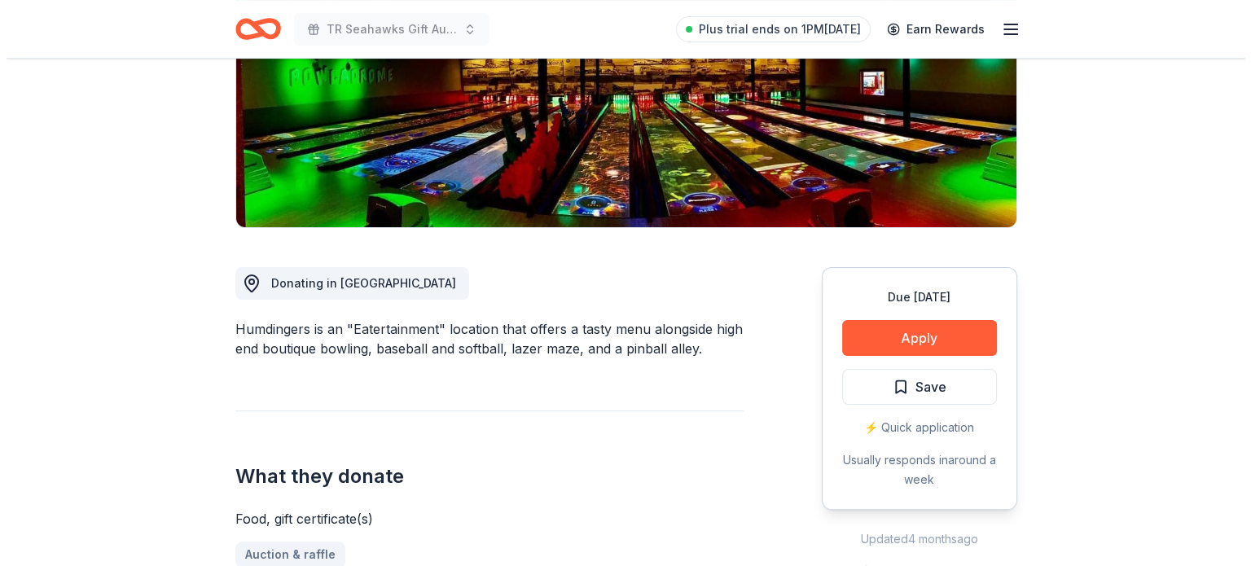
scroll to position [273, 0]
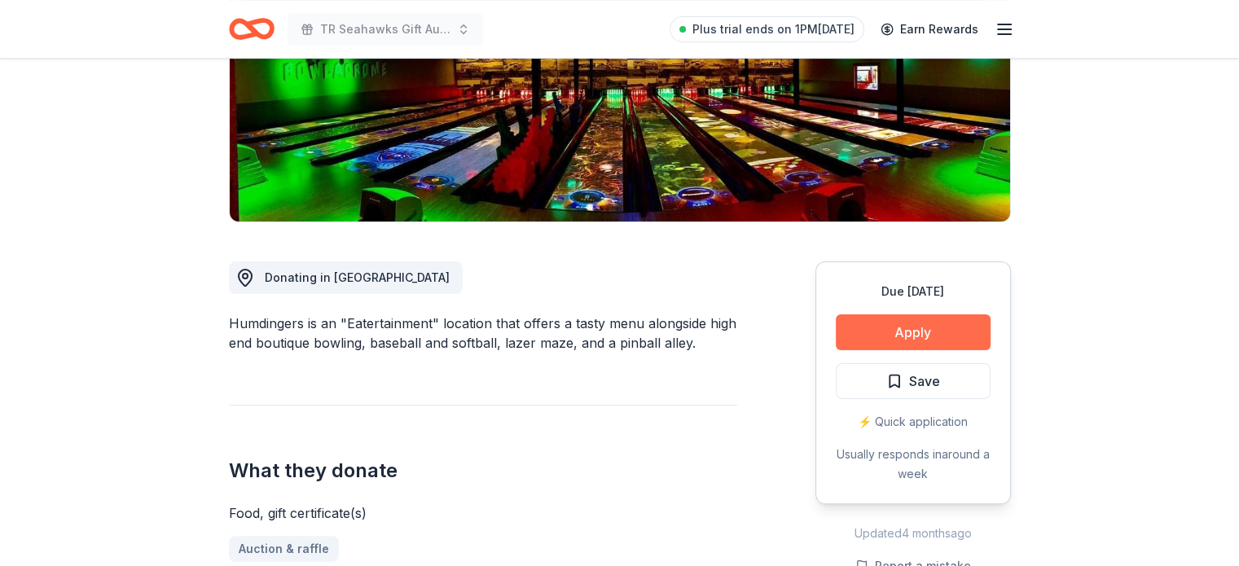
click at [928, 327] on button "Apply" at bounding box center [912, 332] width 155 height 36
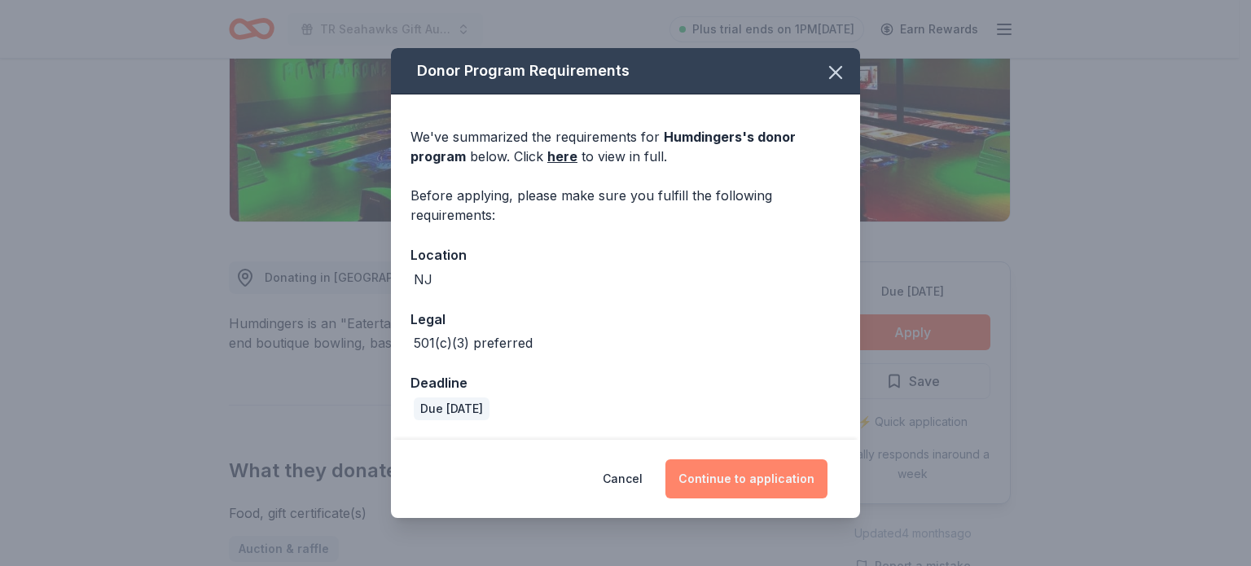
click at [769, 475] on button "Continue to application" at bounding box center [746, 478] width 162 height 39
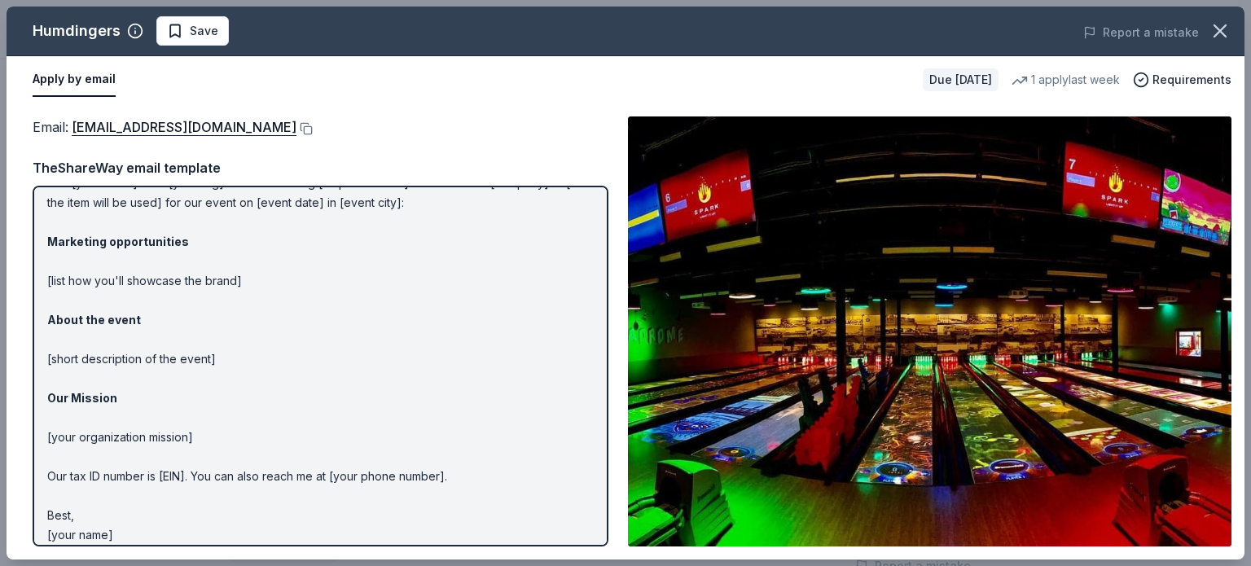
scroll to position [77, 0]
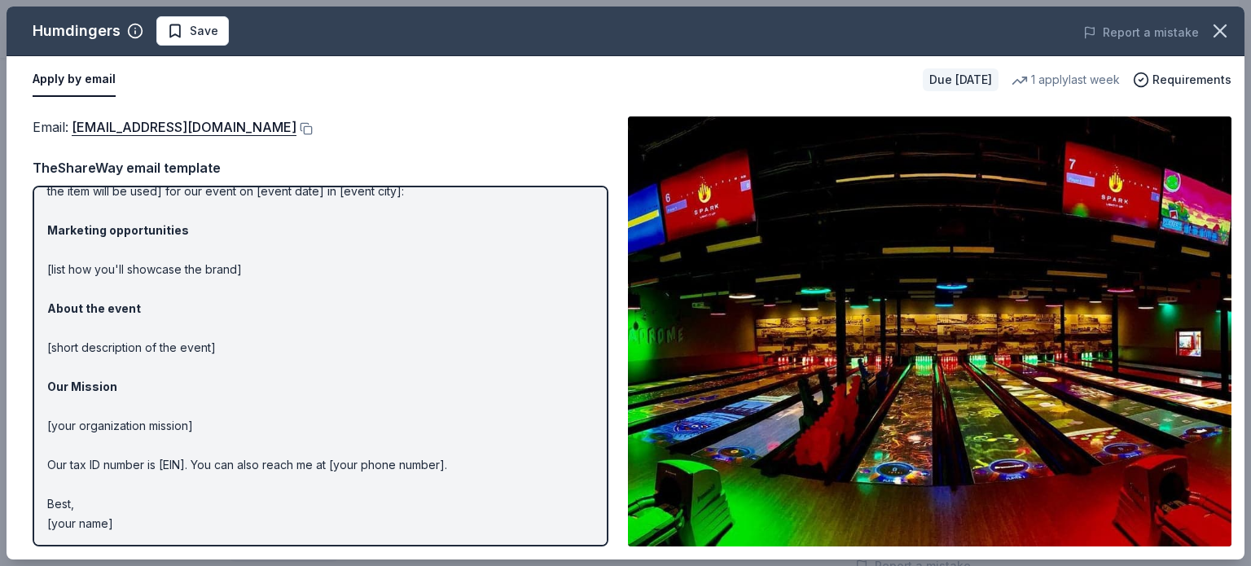
click at [124, 520] on p "Hi [name/there], I am [your name] from [your org]. We are seeking [requested it…" at bounding box center [320, 328] width 546 height 410
click at [110, 524] on p "Hi [name/there], I am [your name] from [your org]. We are seeking [requested it…" at bounding box center [320, 328] width 546 height 410
click at [99, 524] on p "Hi [name/there], I am [your name] from [your org]. We are seeking [requested it…" at bounding box center [320, 328] width 546 height 410
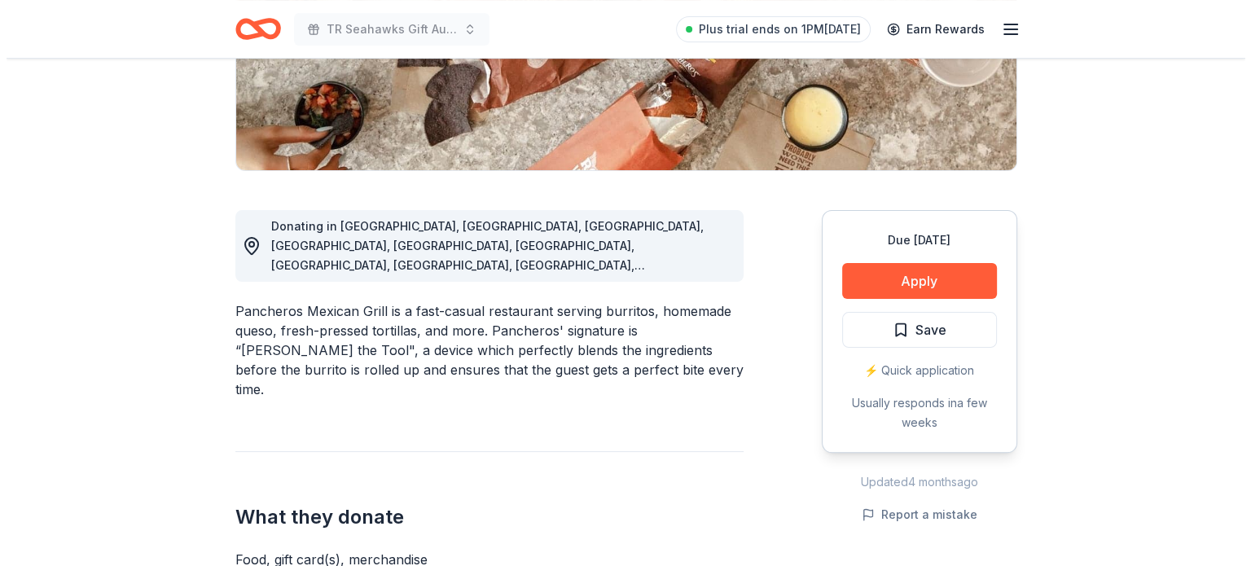
scroll to position [330, 0]
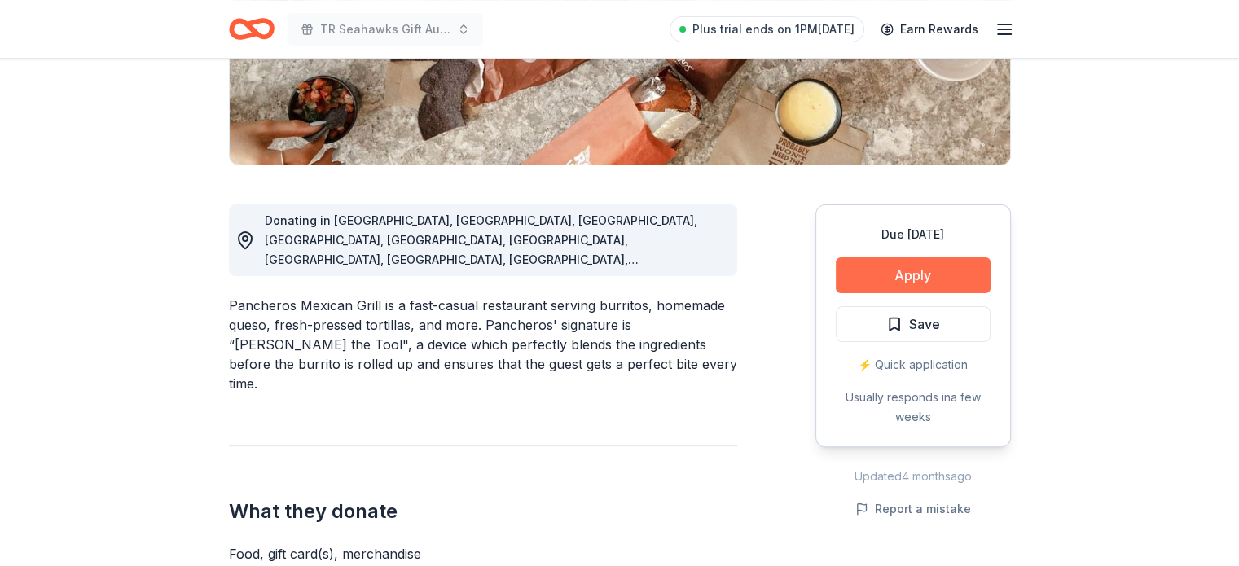
click at [889, 271] on button "Apply" at bounding box center [912, 275] width 155 height 36
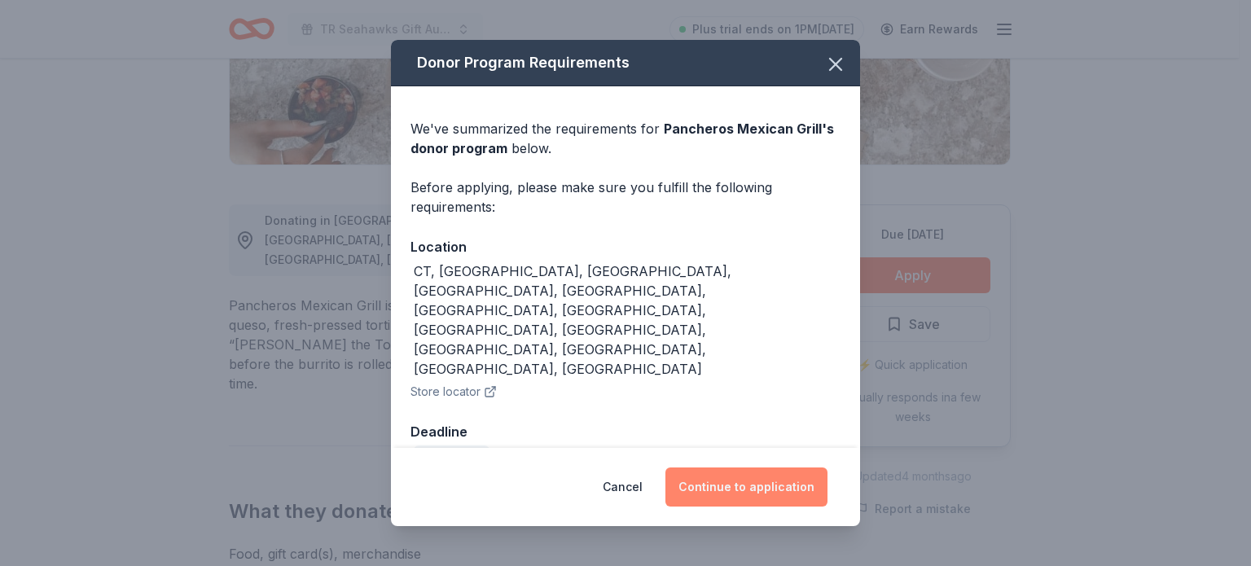
click at [743, 467] on button "Continue to application" at bounding box center [746, 486] width 162 height 39
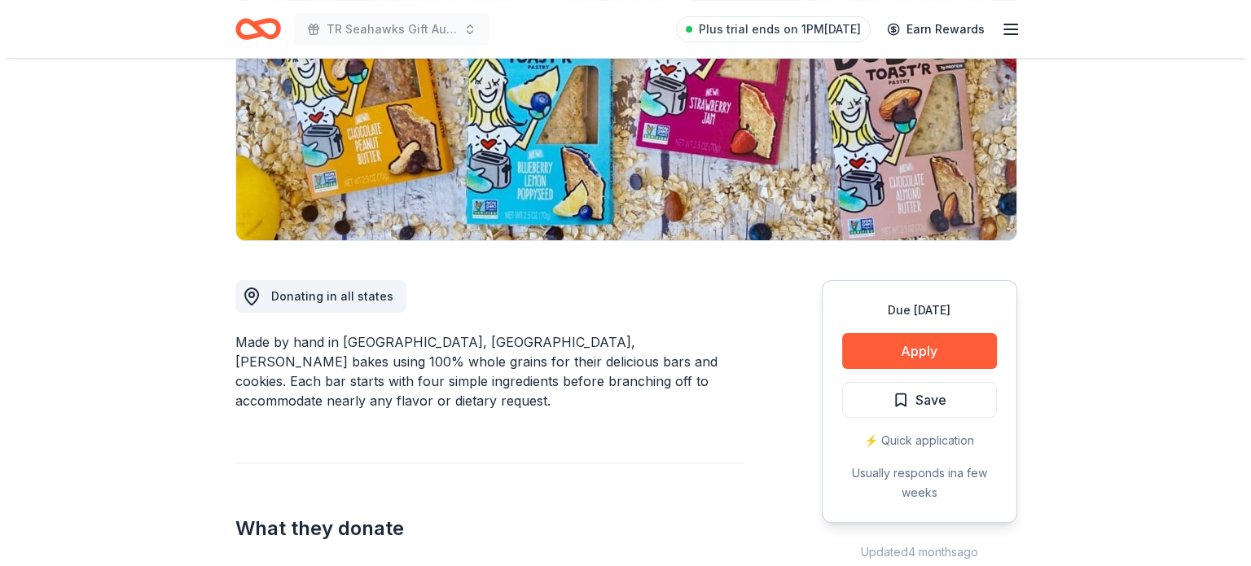
scroll to position [266, 0]
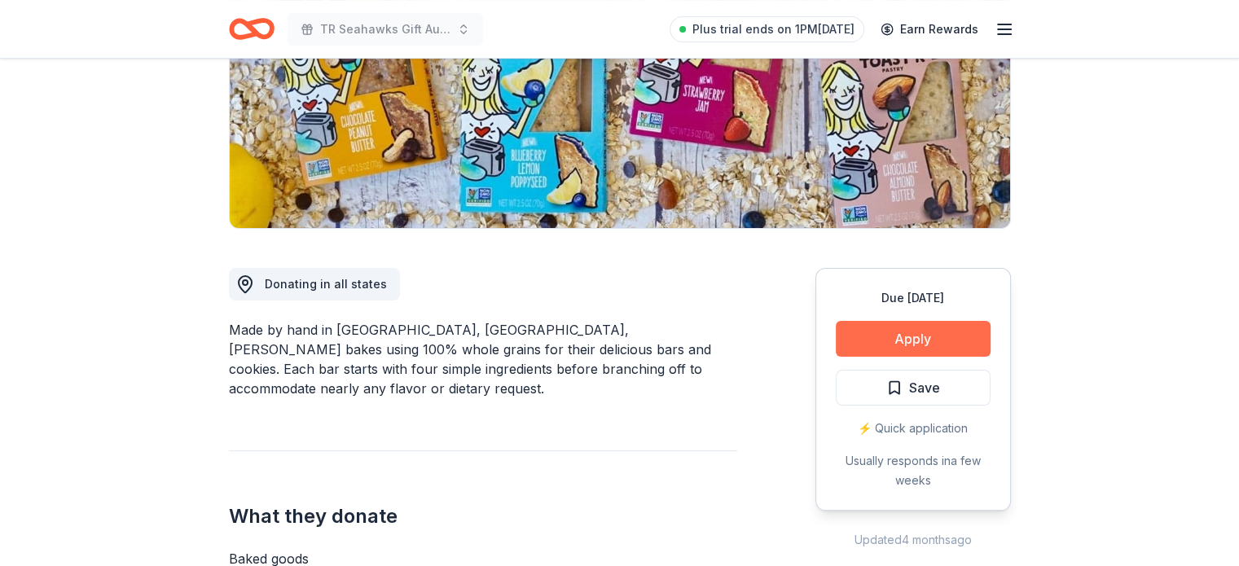
click at [866, 342] on button "Apply" at bounding box center [912, 339] width 155 height 36
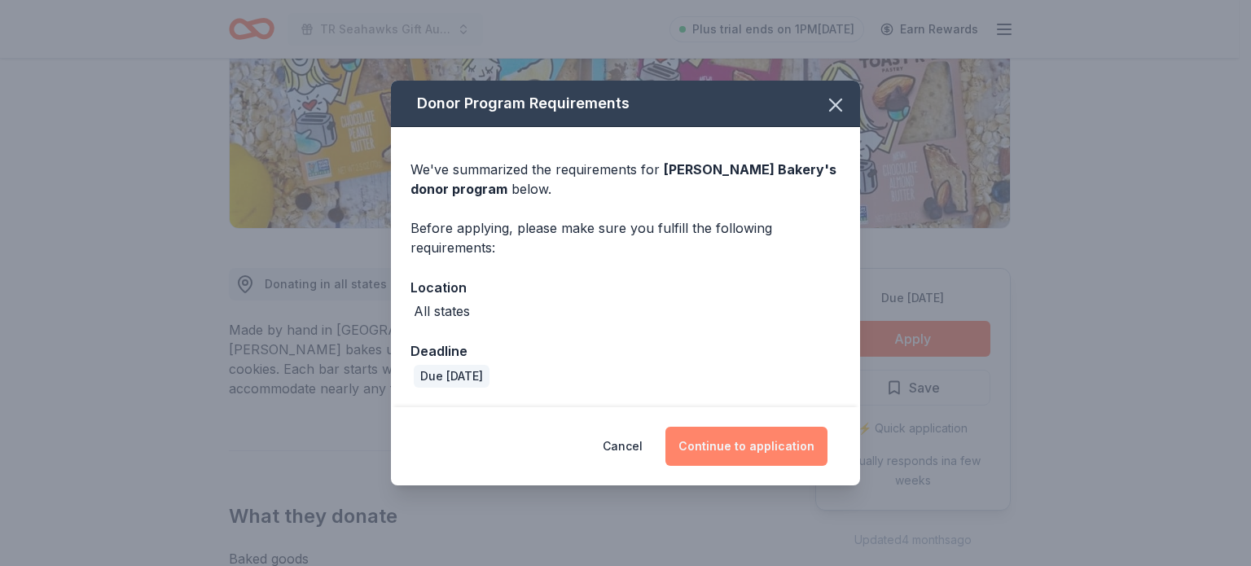
click at [728, 442] on button "Continue to application" at bounding box center [746, 446] width 162 height 39
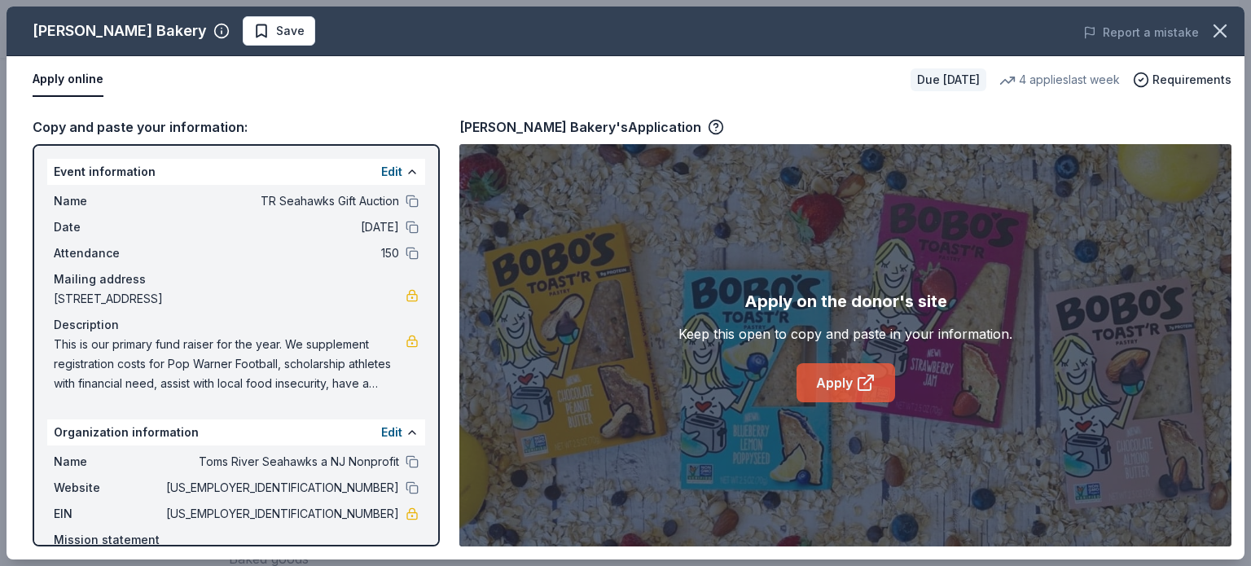
click at [856, 391] on icon at bounding box center [866, 383] width 20 height 20
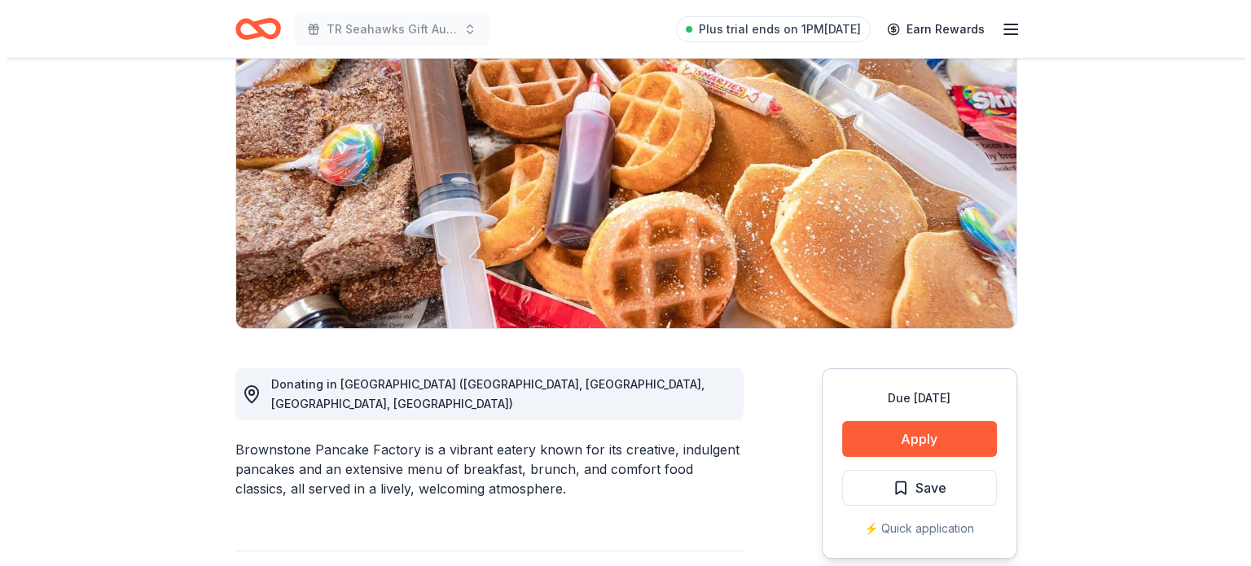
scroll to position [227, 0]
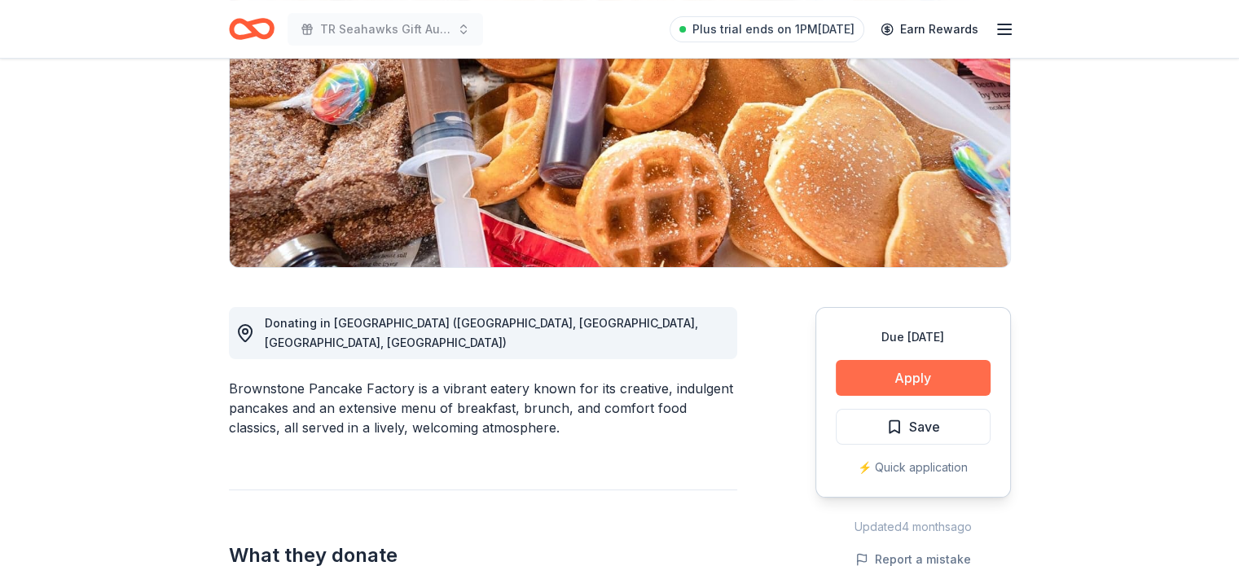
click at [866, 382] on button "Apply" at bounding box center [912, 378] width 155 height 36
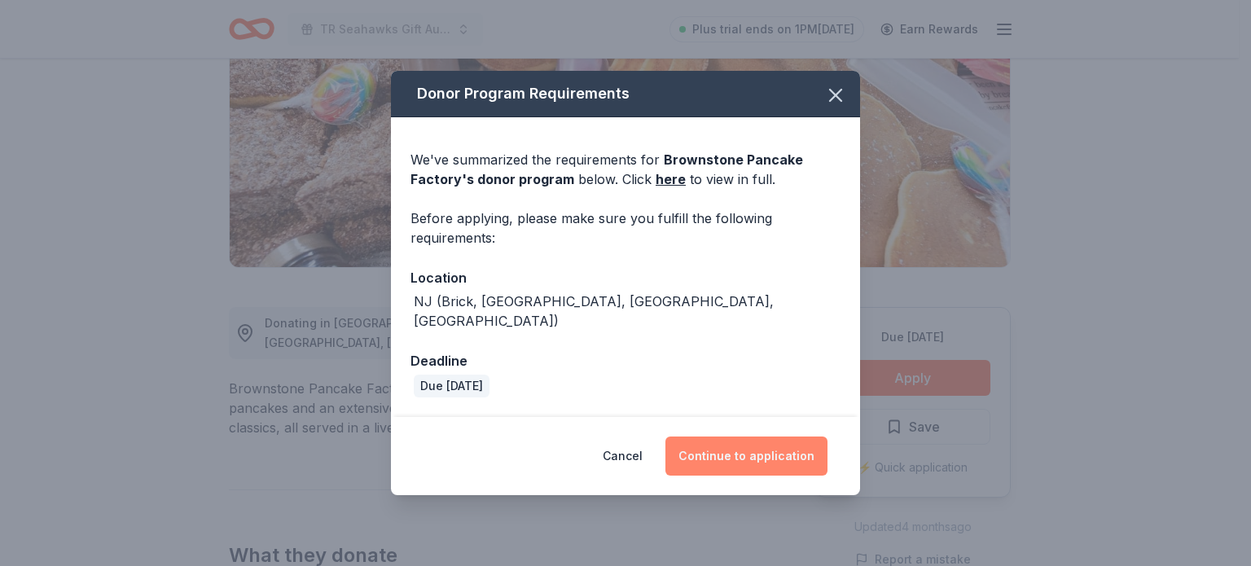
click at [748, 443] on button "Continue to application" at bounding box center [746, 455] width 162 height 39
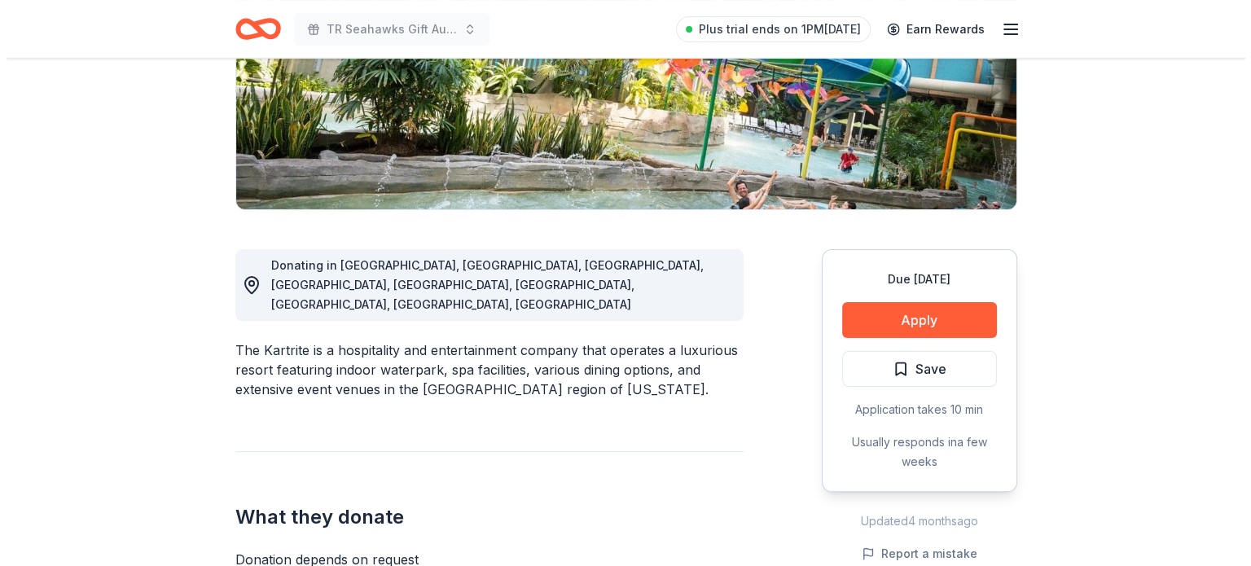
scroll to position [300, 0]
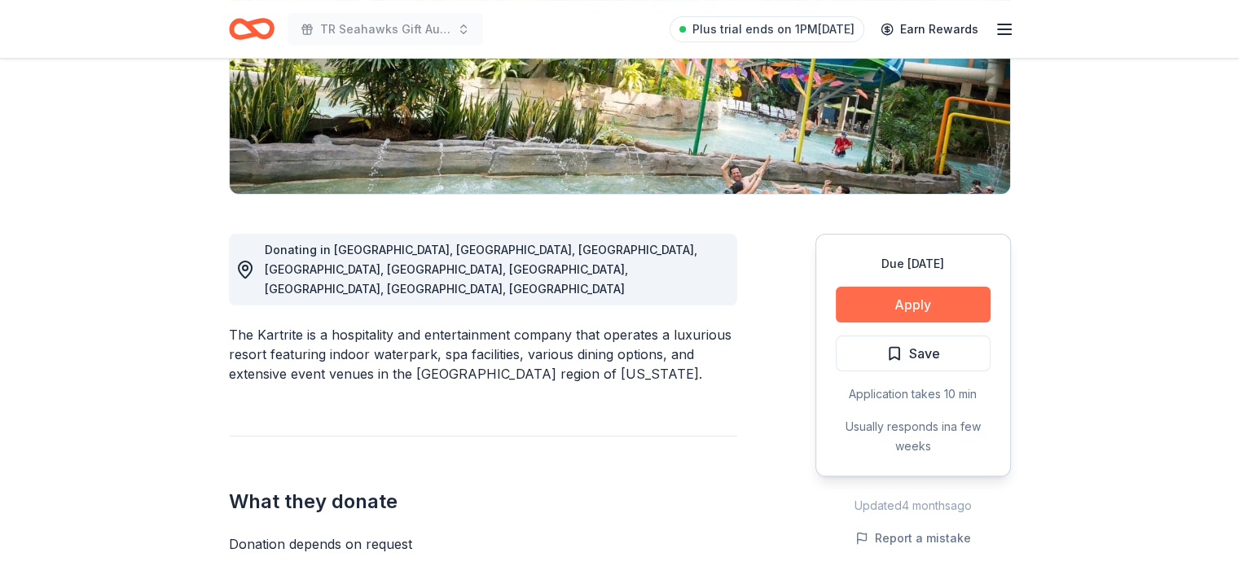
click at [922, 301] on button "Apply" at bounding box center [912, 305] width 155 height 36
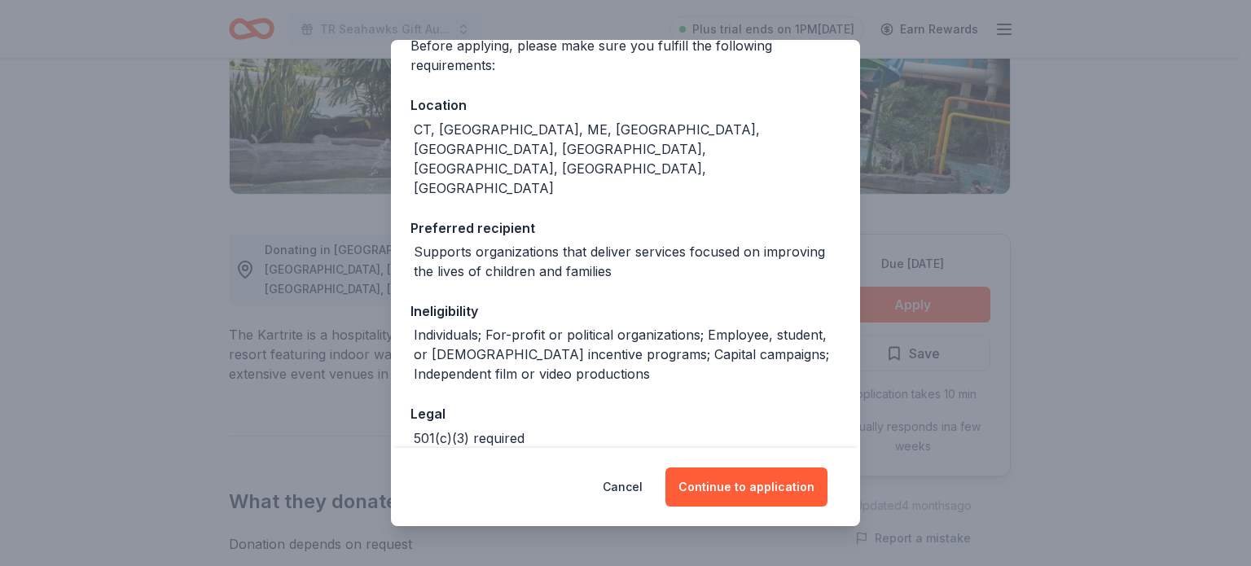
scroll to position [143, 0]
click at [760, 487] on button "Continue to application" at bounding box center [746, 486] width 162 height 39
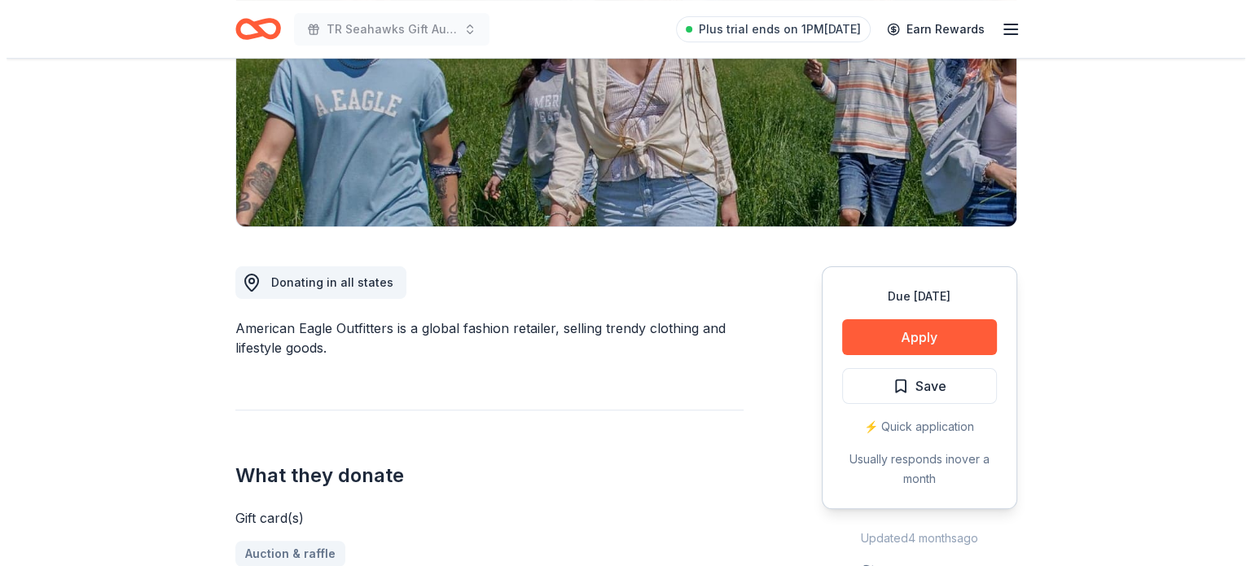
scroll to position [275, 0]
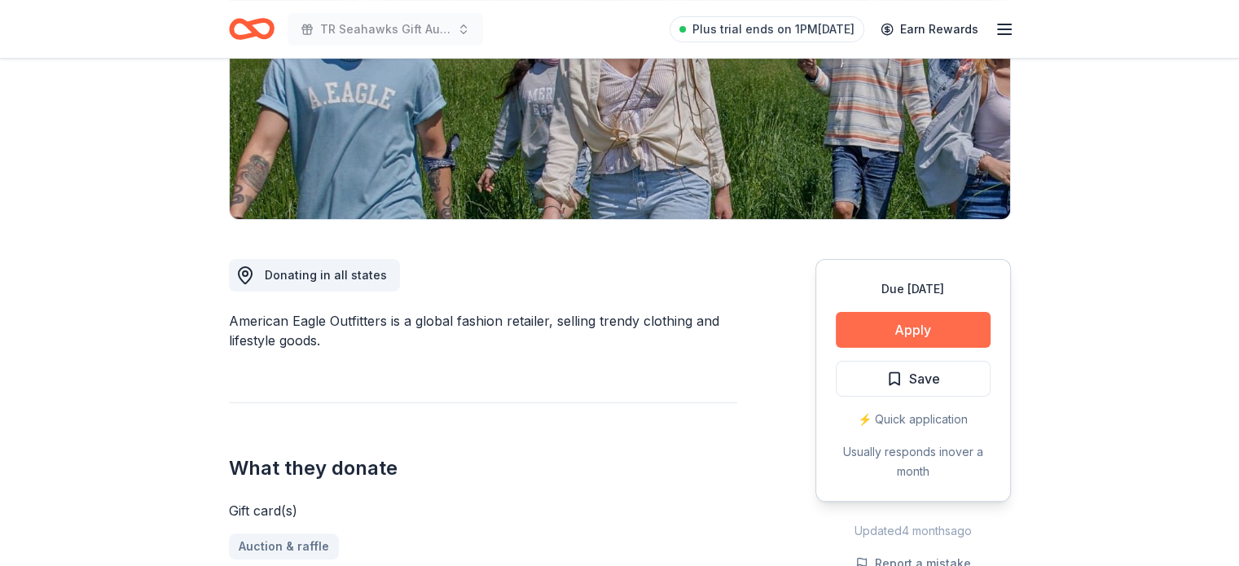
click at [897, 328] on button "Apply" at bounding box center [912, 330] width 155 height 36
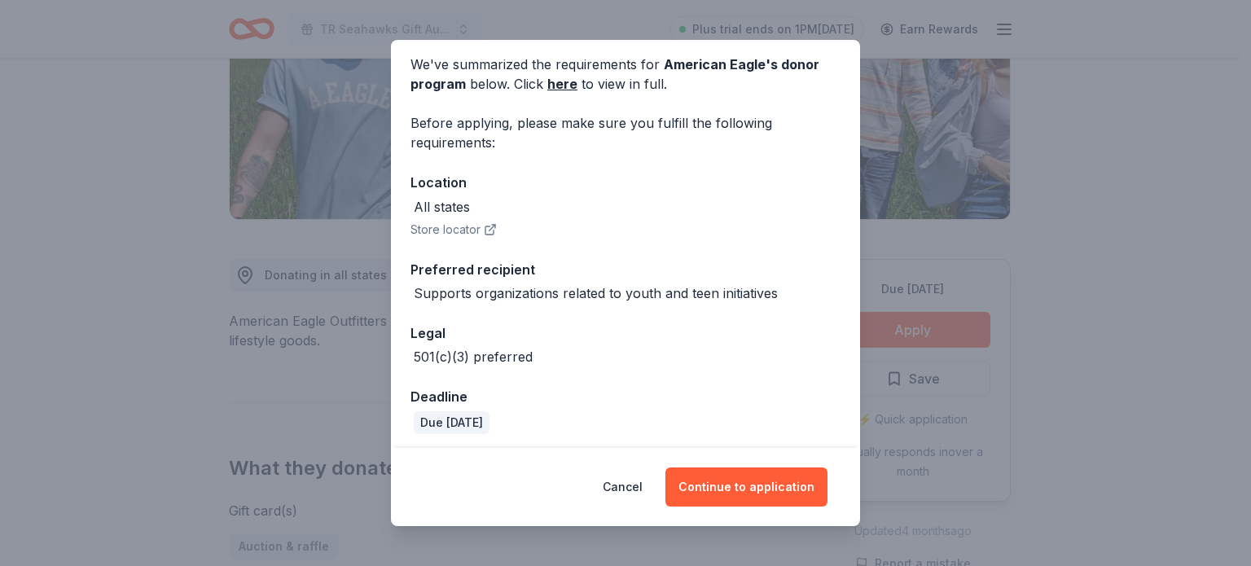
scroll to position [68, 0]
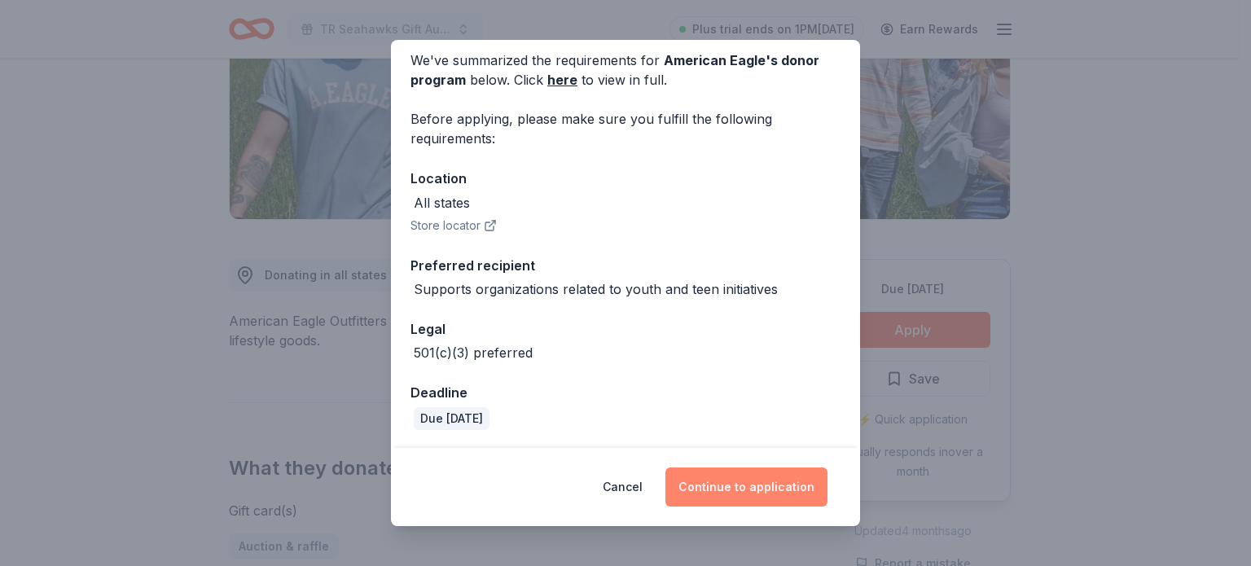
click at [731, 485] on button "Continue to application" at bounding box center [746, 486] width 162 height 39
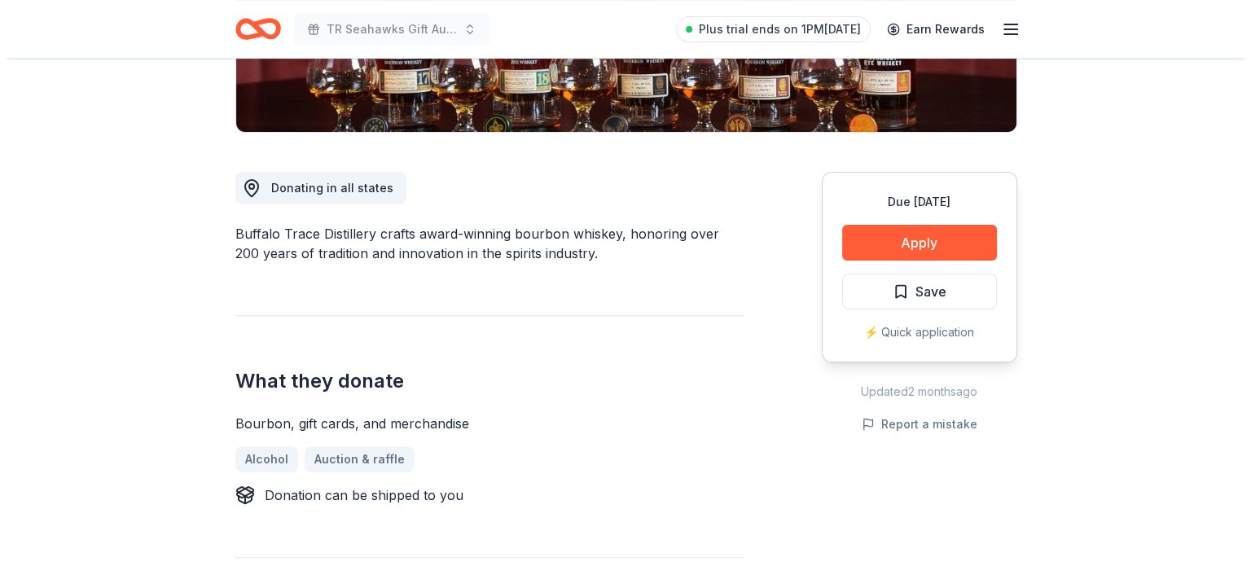
scroll to position [368, 0]
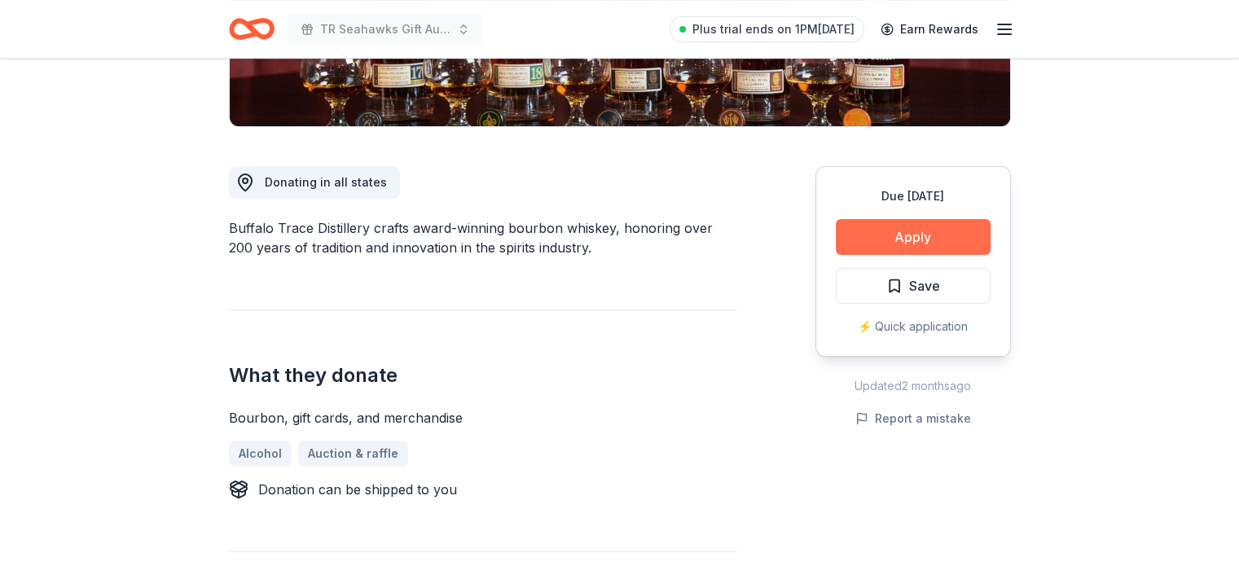
click at [908, 231] on button "Apply" at bounding box center [912, 237] width 155 height 36
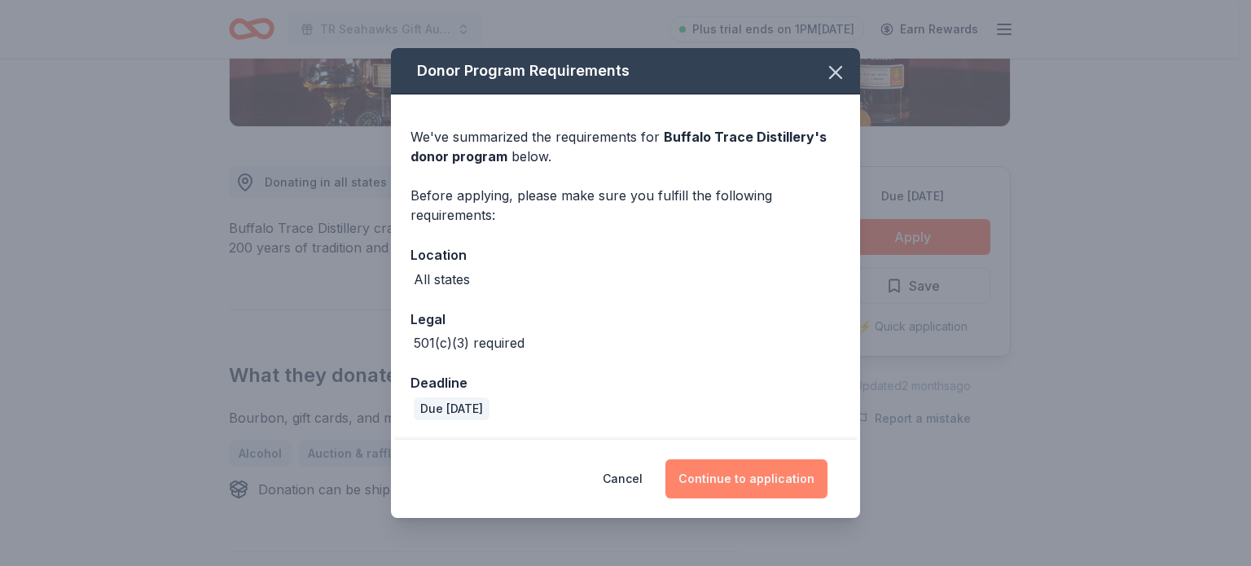
click at [749, 480] on button "Continue to application" at bounding box center [746, 478] width 162 height 39
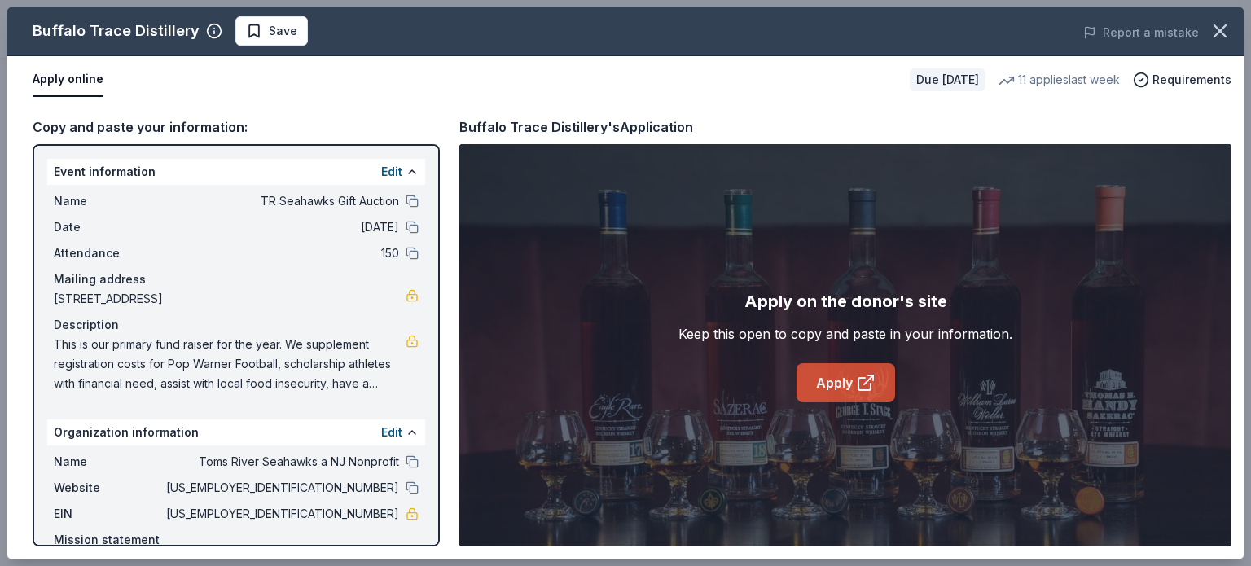
click at [840, 388] on link "Apply" at bounding box center [845, 382] width 99 height 39
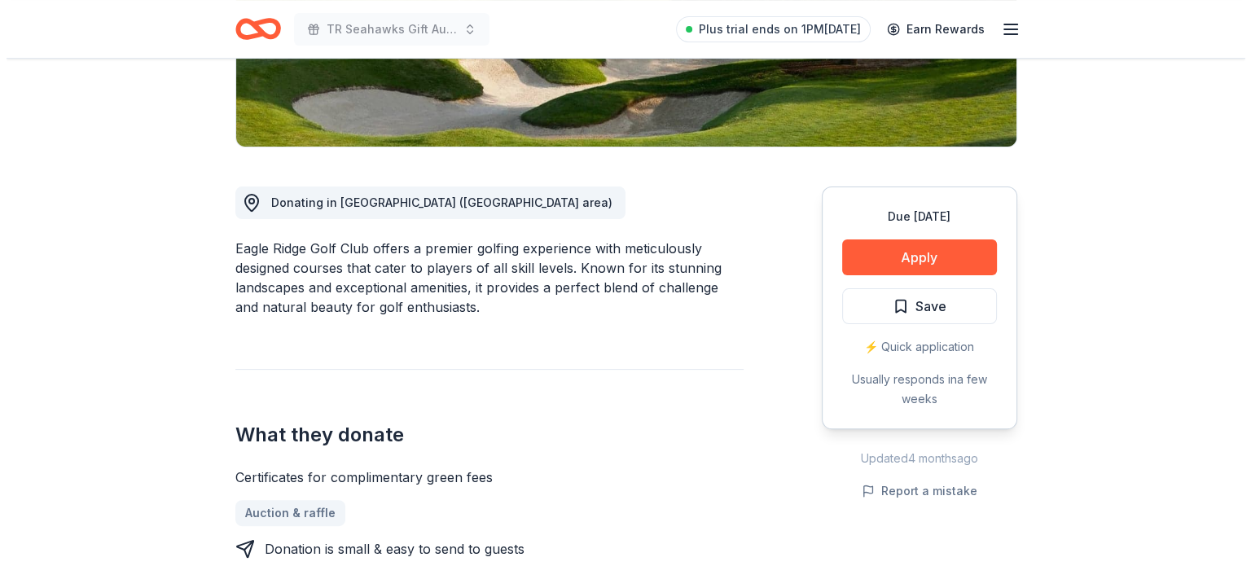
scroll to position [368, 0]
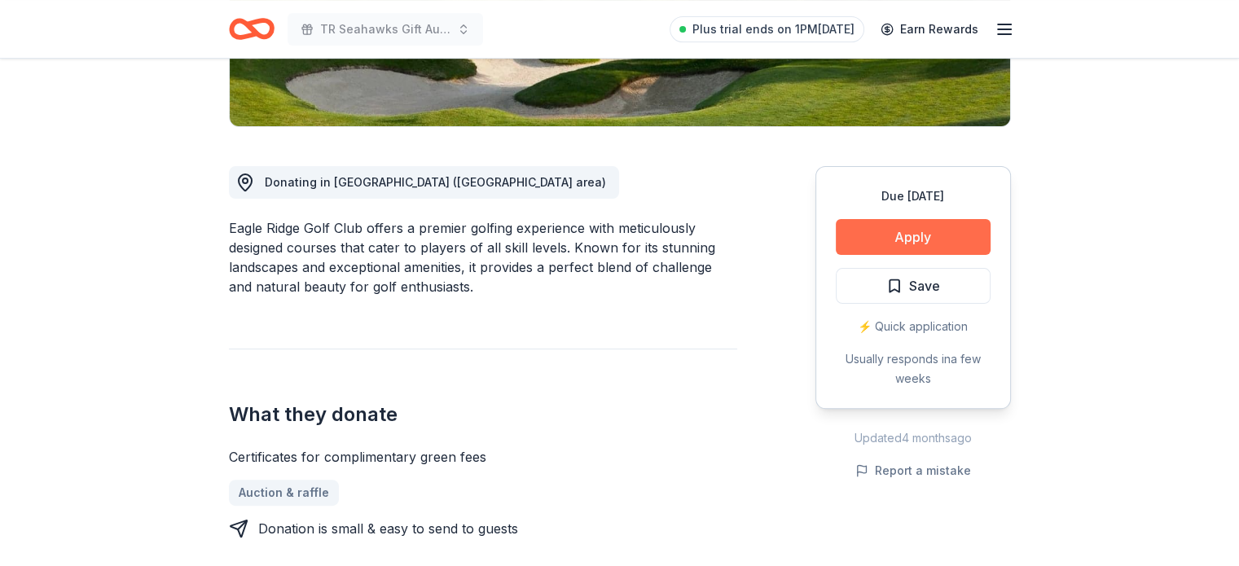
click at [881, 236] on button "Apply" at bounding box center [912, 237] width 155 height 36
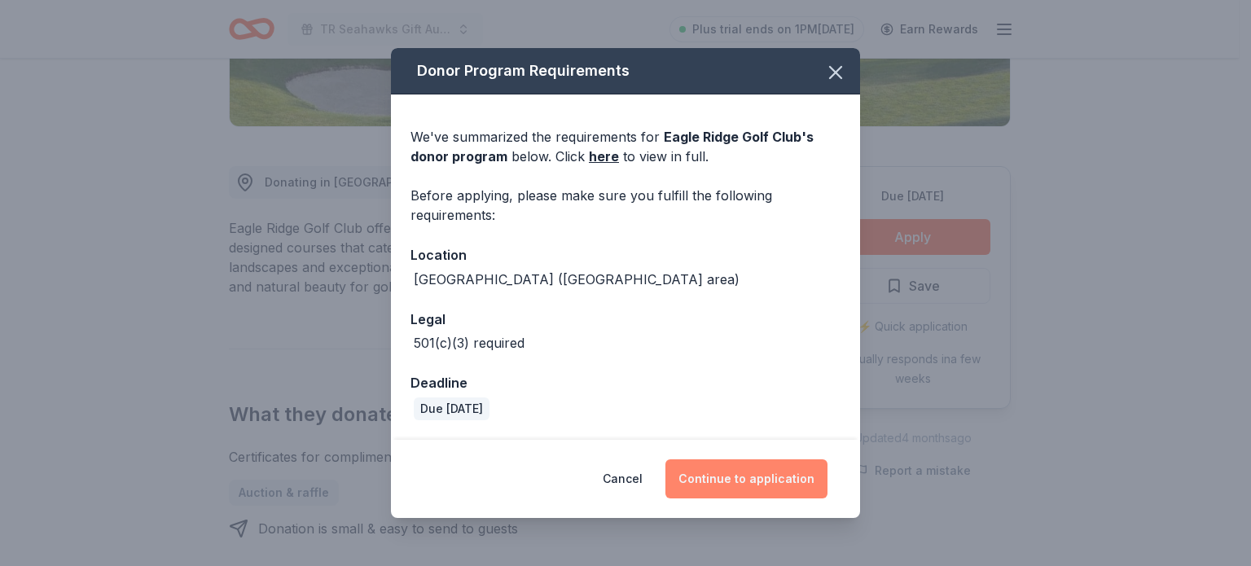
click at [752, 487] on button "Continue to application" at bounding box center [746, 478] width 162 height 39
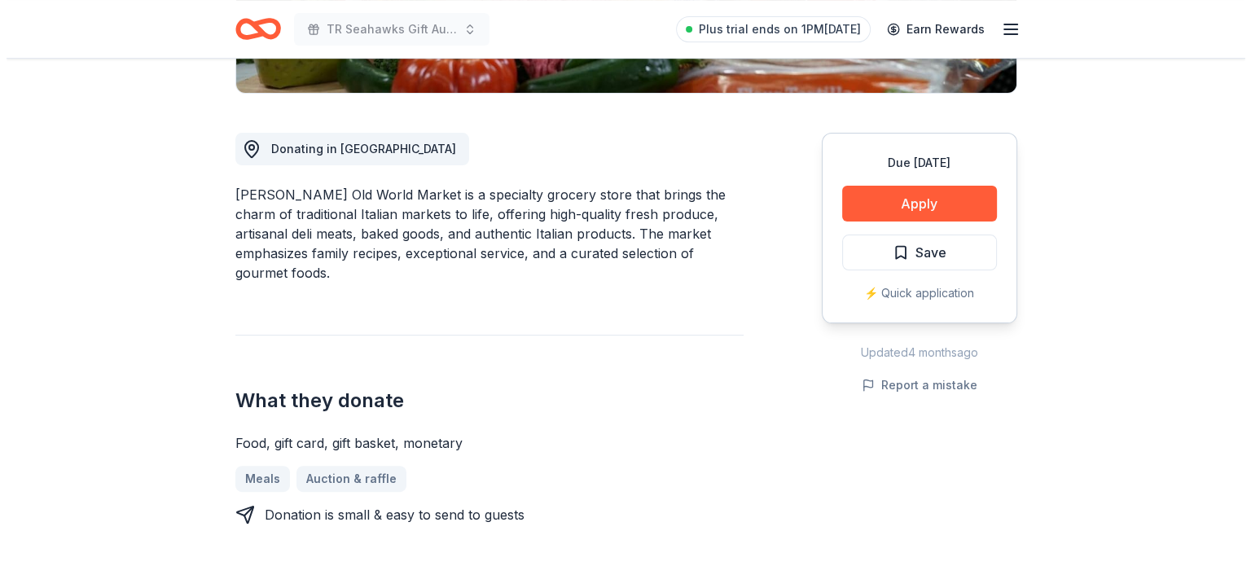
scroll to position [404, 0]
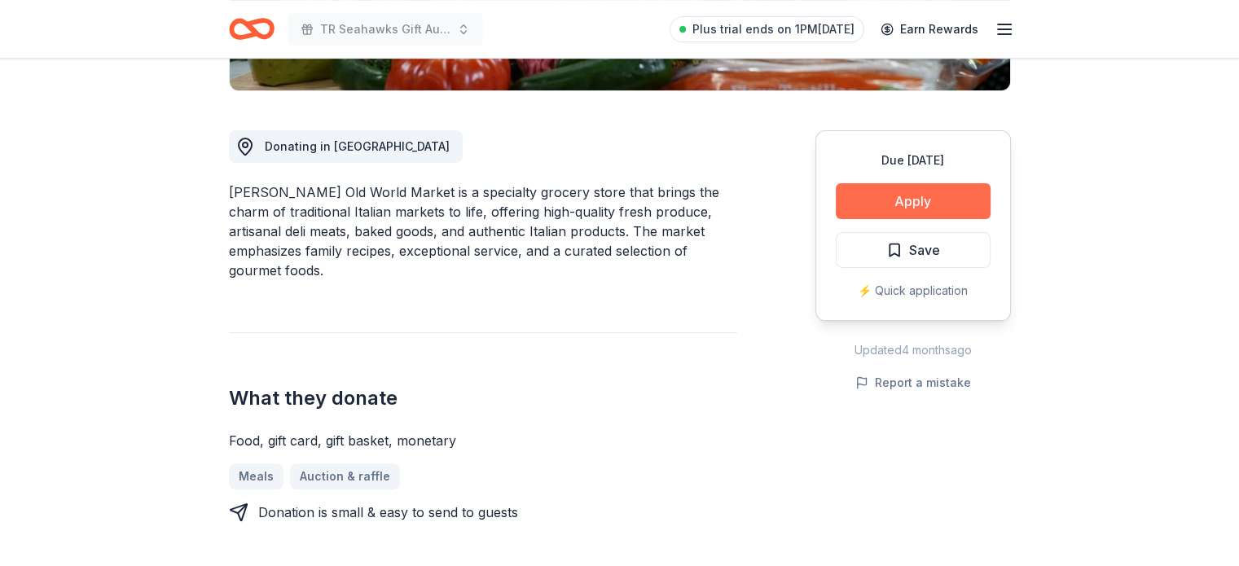
click at [926, 198] on button "Apply" at bounding box center [912, 201] width 155 height 36
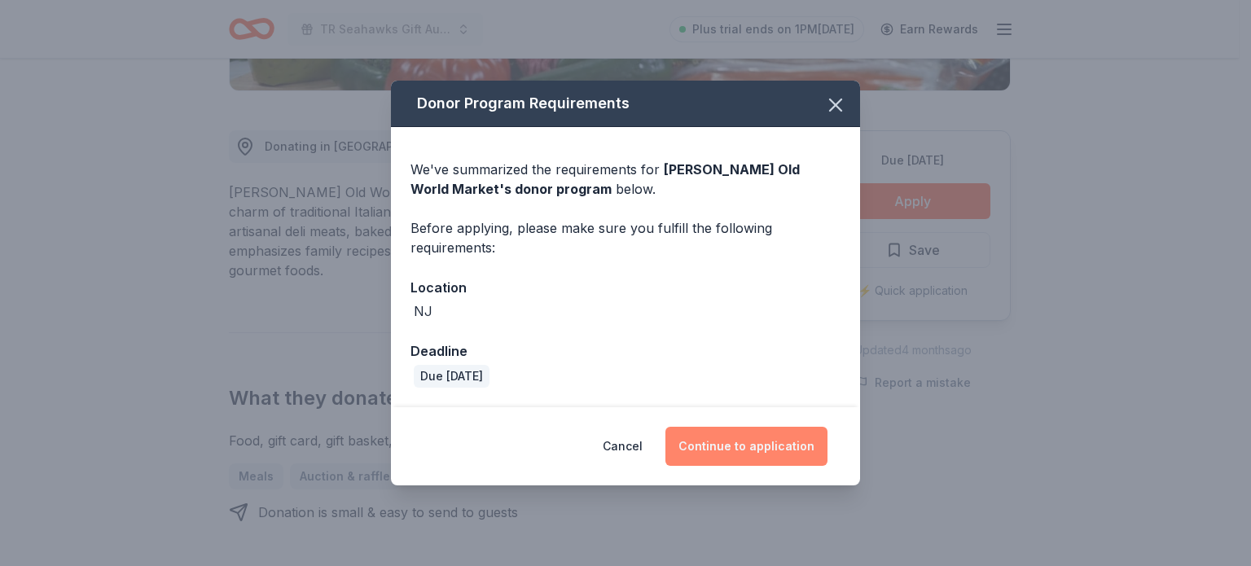
click at [762, 442] on button "Continue to application" at bounding box center [746, 446] width 162 height 39
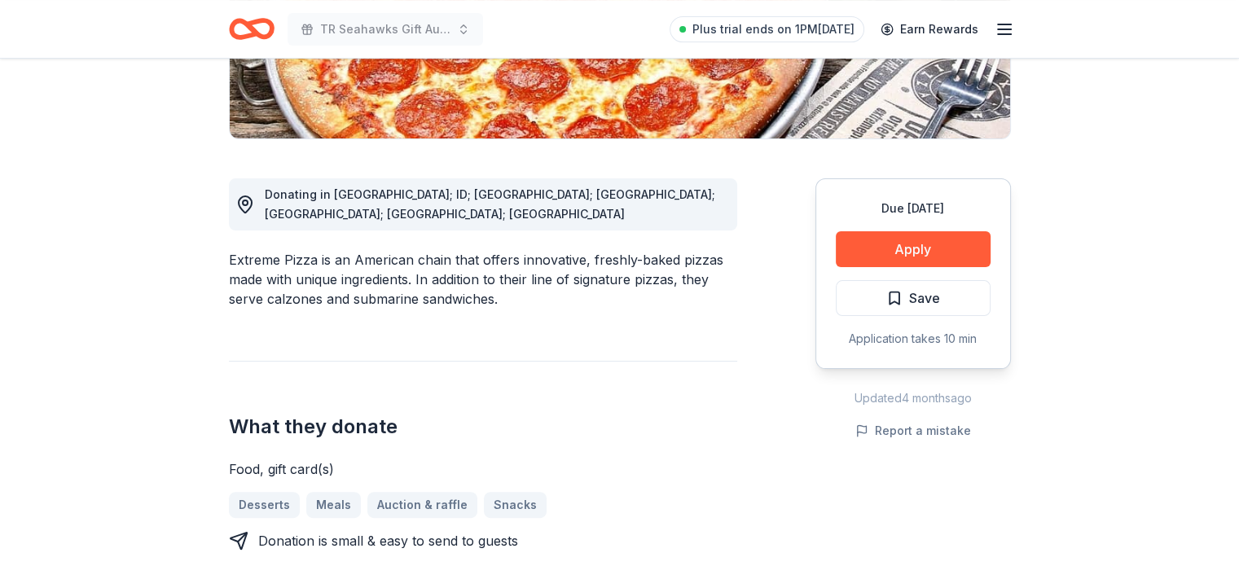
scroll to position [362, 0]
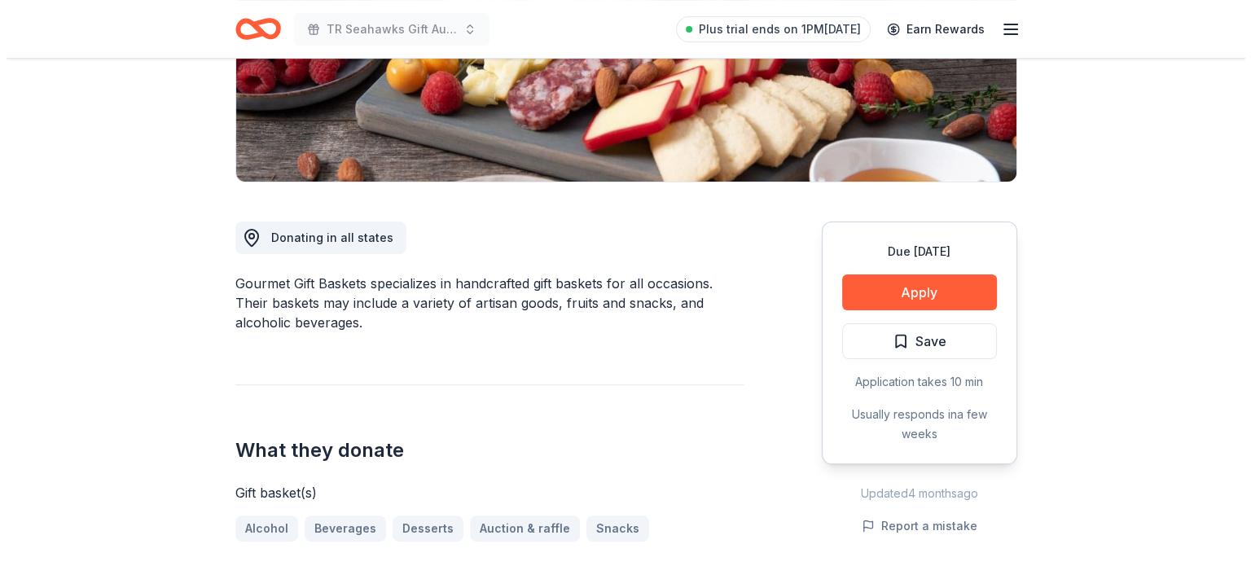
scroll to position [316, 0]
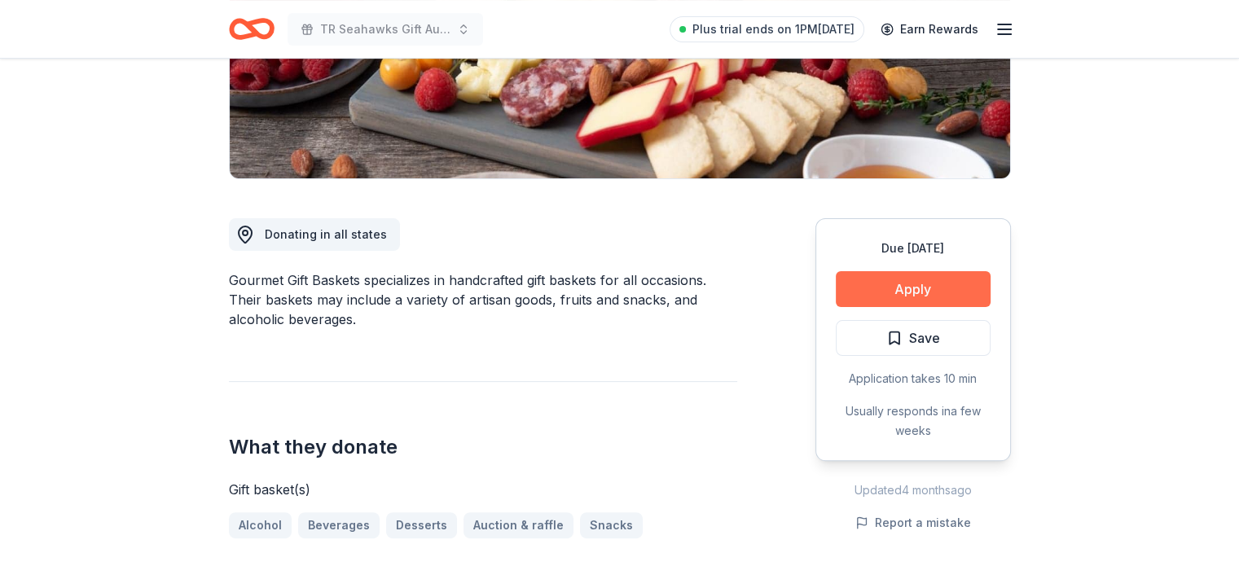
click at [922, 286] on button "Apply" at bounding box center [912, 289] width 155 height 36
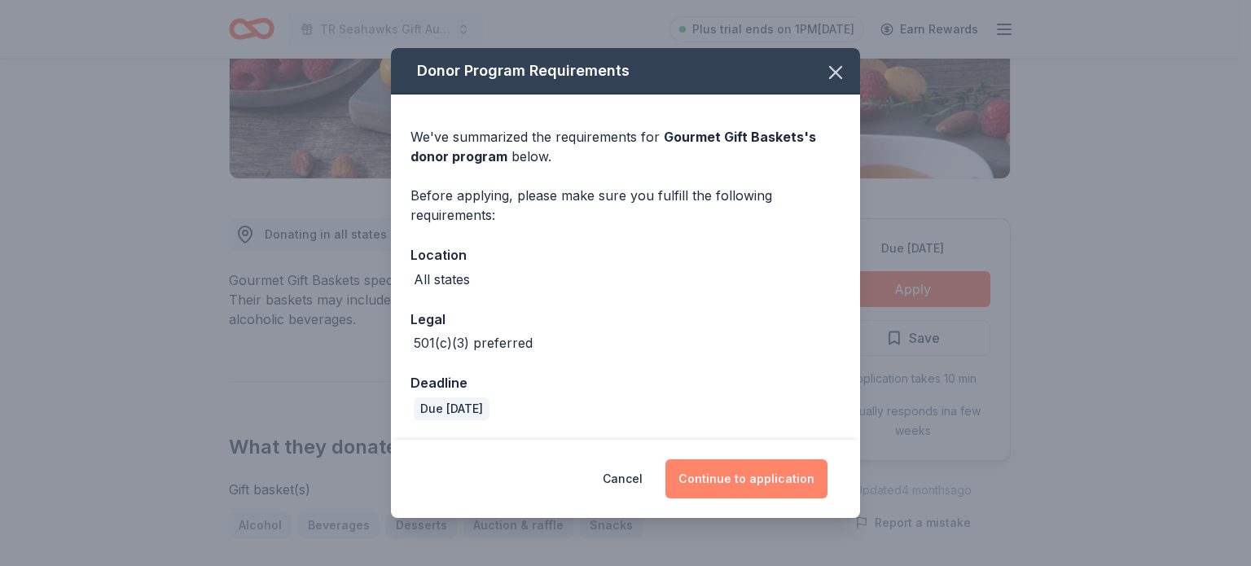
click at [751, 477] on button "Continue to application" at bounding box center [746, 478] width 162 height 39
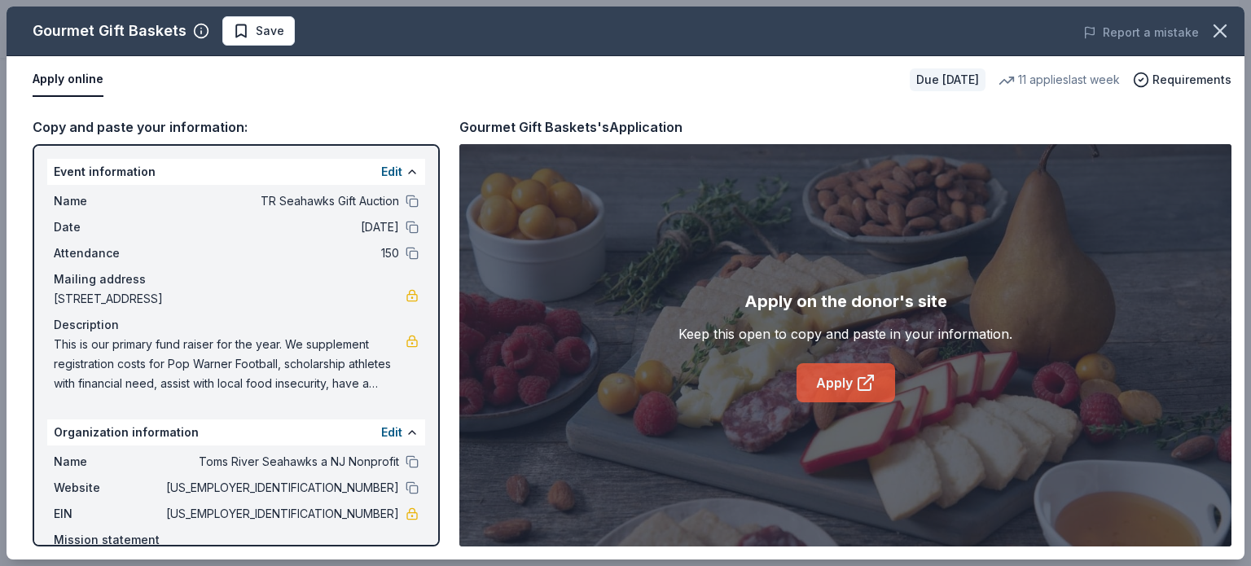
click at [826, 397] on link "Apply" at bounding box center [845, 382] width 99 height 39
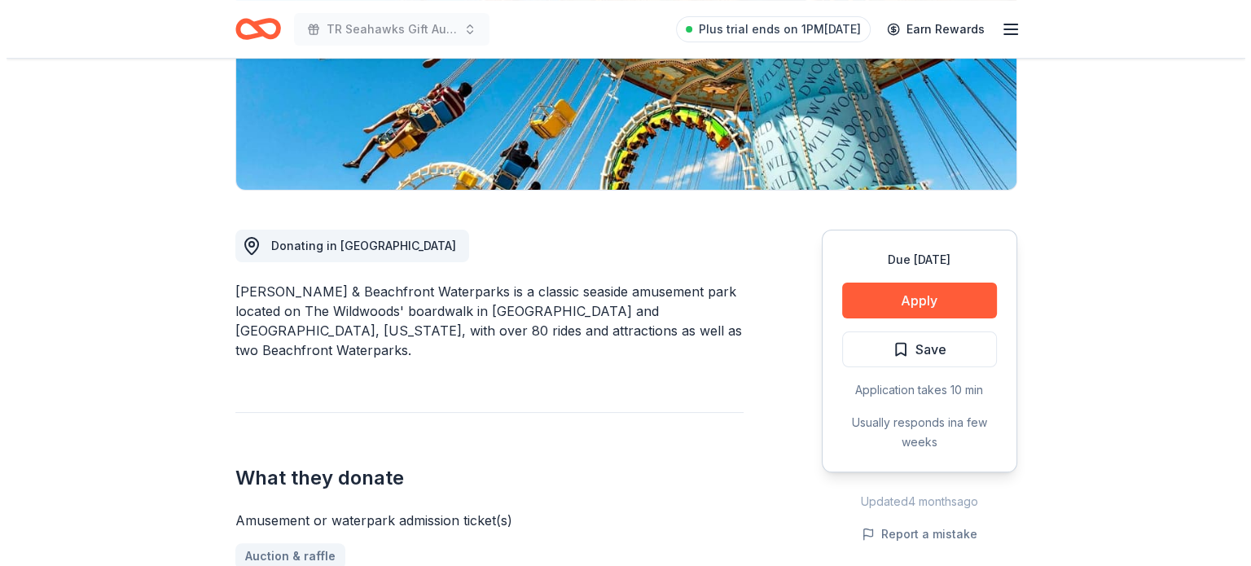
scroll to position [332, 0]
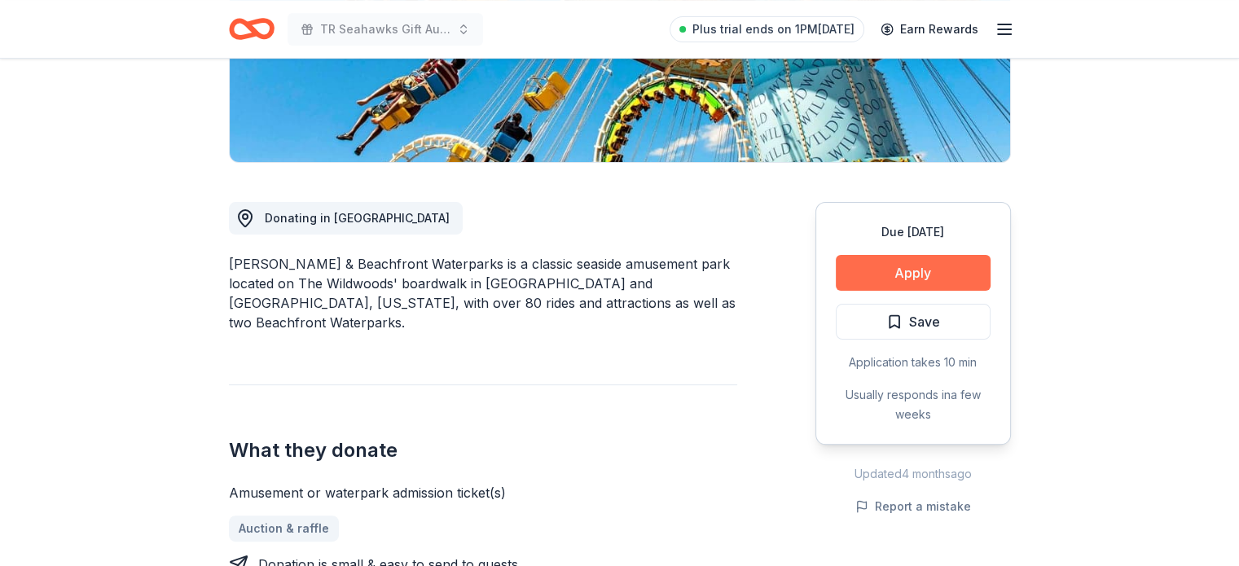
click at [914, 270] on button "Apply" at bounding box center [912, 273] width 155 height 36
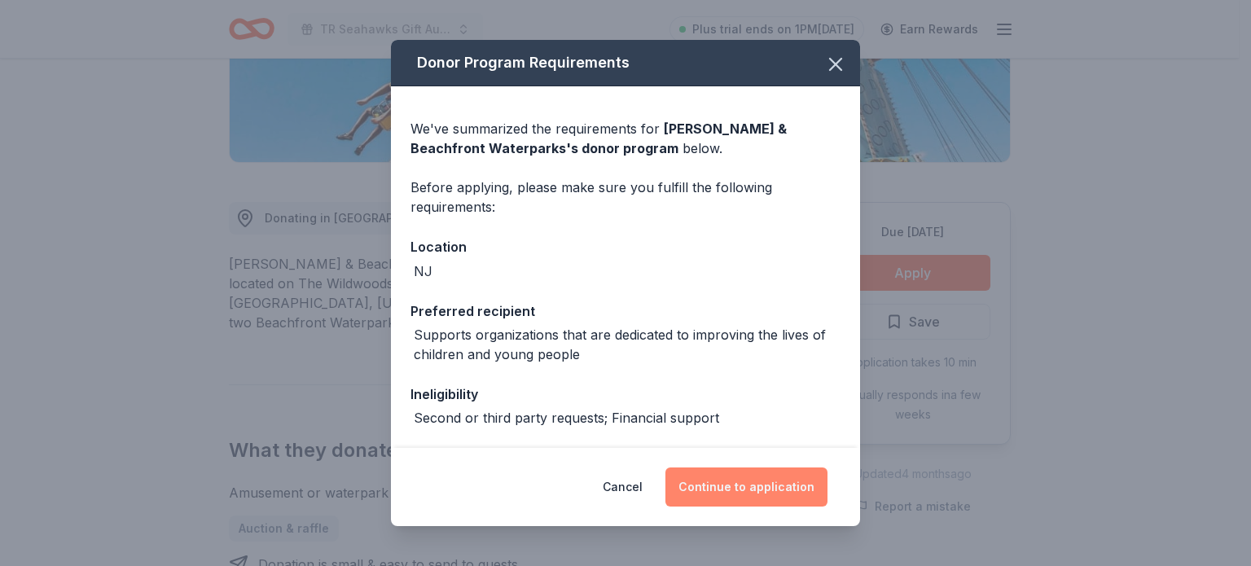
click at [756, 479] on button "Continue to application" at bounding box center [746, 486] width 162 height 39
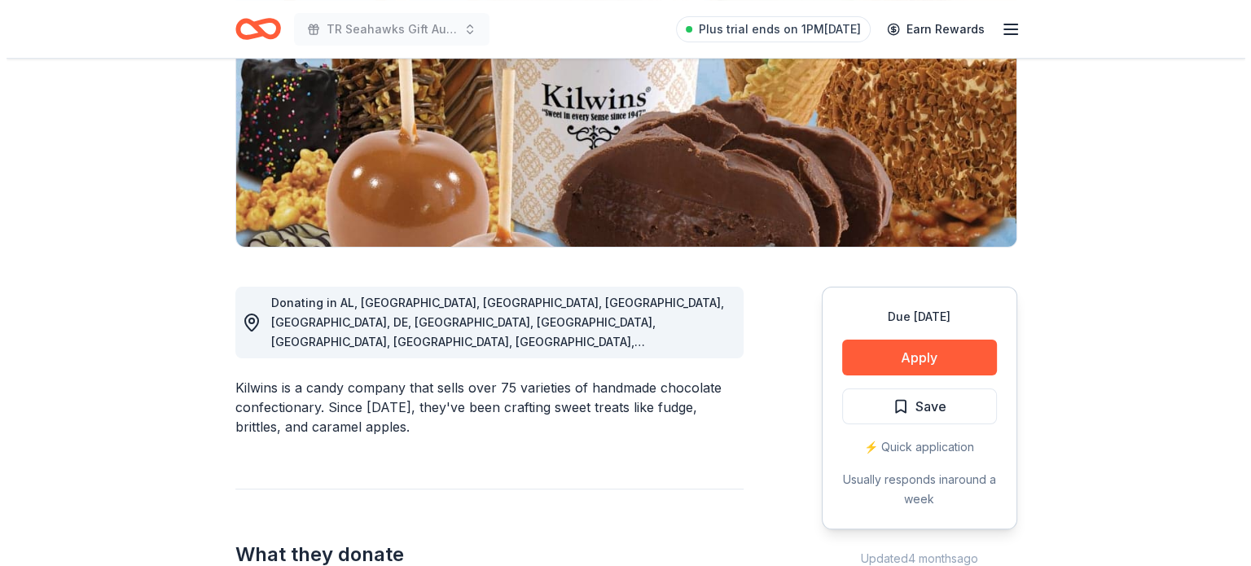
scroll to position [288, 0]
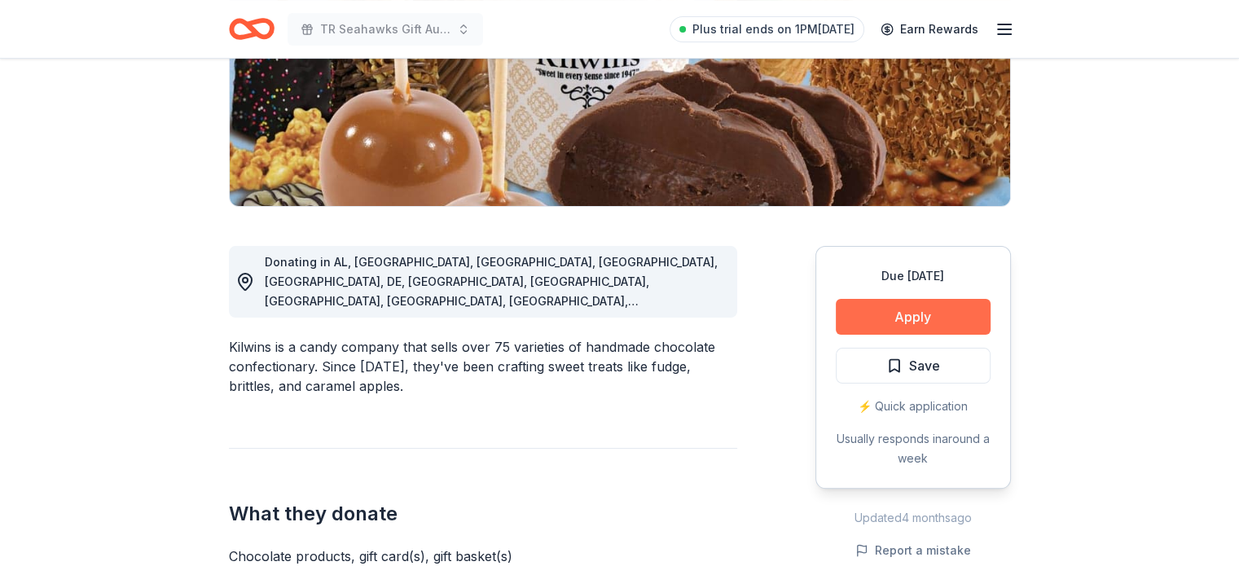
click at [951, 319] on button "Apply" at bounding box center [912, 317] width 155 height 36
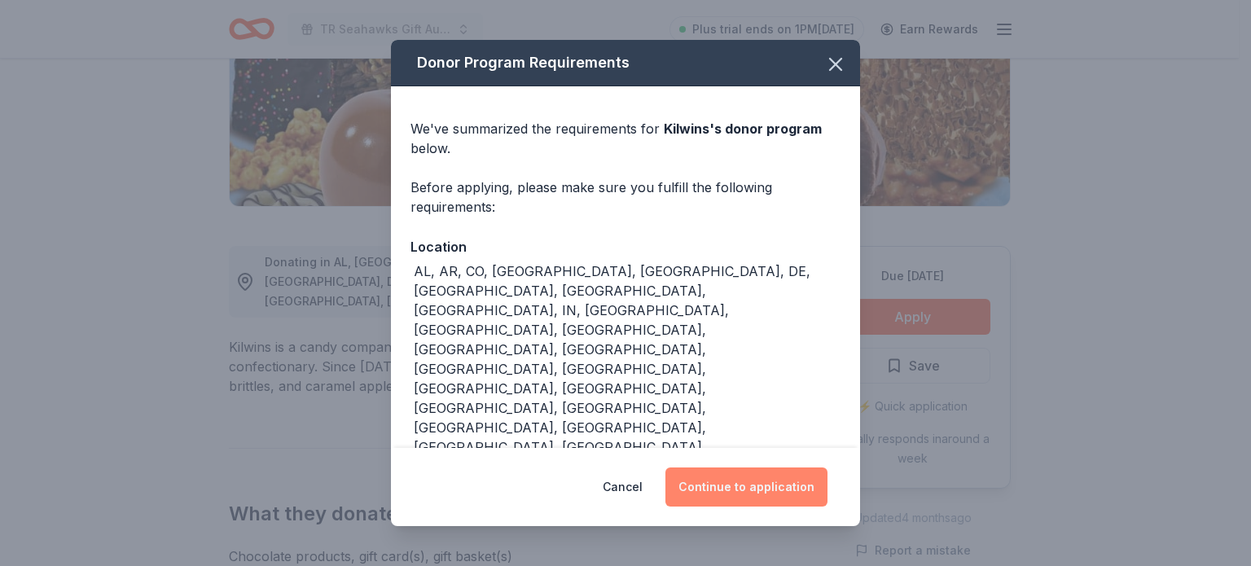
click at [769, 467] on button "Continue to application" at bounding box center [746, 486] width 162 height 39
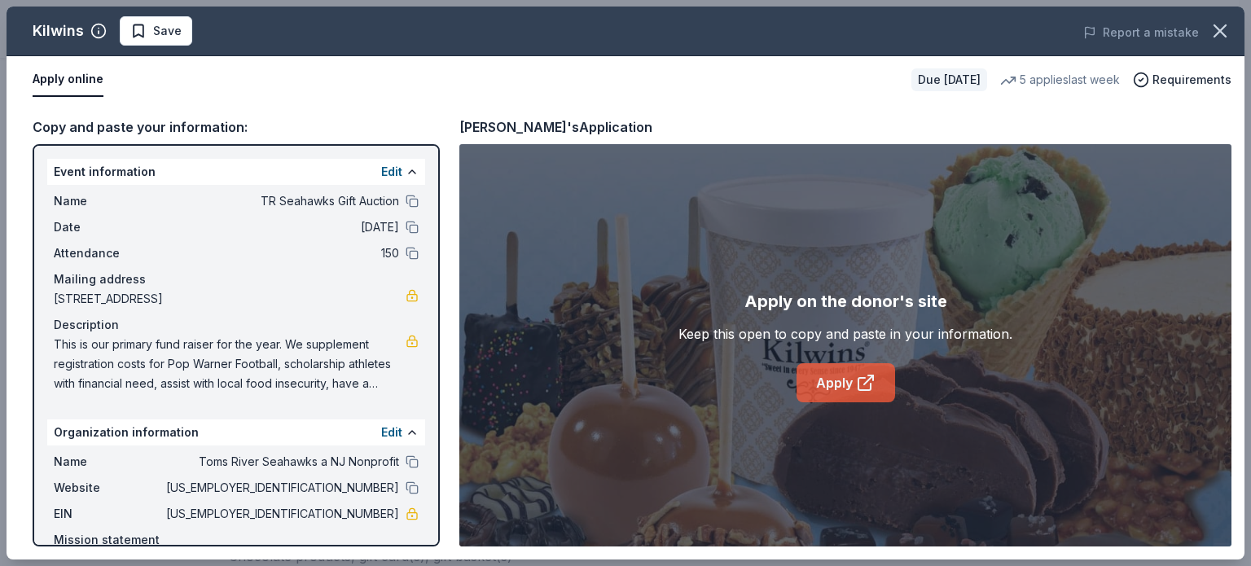
click at [829, 377] on link "Apply" at bounding box center [845, 382] width 99 height 39
